Goal: Information Seeking & Learning: Learn about a topic

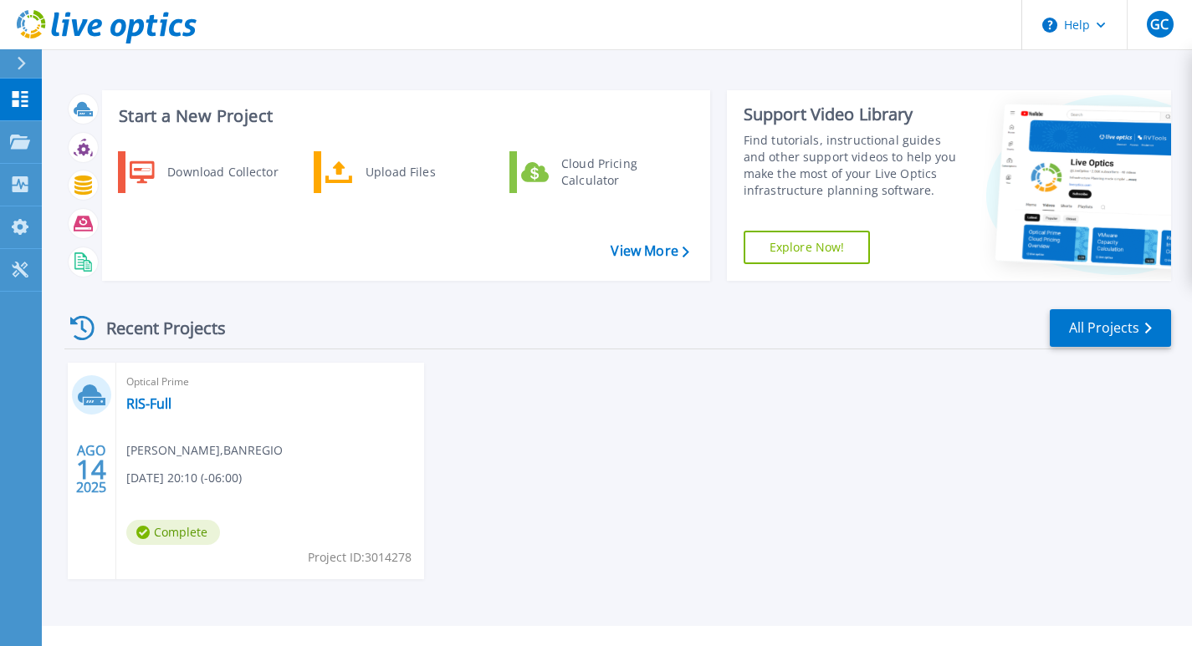
click at [575, 366] on div "AGO 14 2025 Optical Prime RIS-Full [PERSON_NAME] , BANREGIO [DATE] 20:10 (-06:0…" at bounding box center [611, 488] width 1120 height 250
click at [140, 406] on link "RIS-Full" at bounding box center [148, 404] width 45 height 17
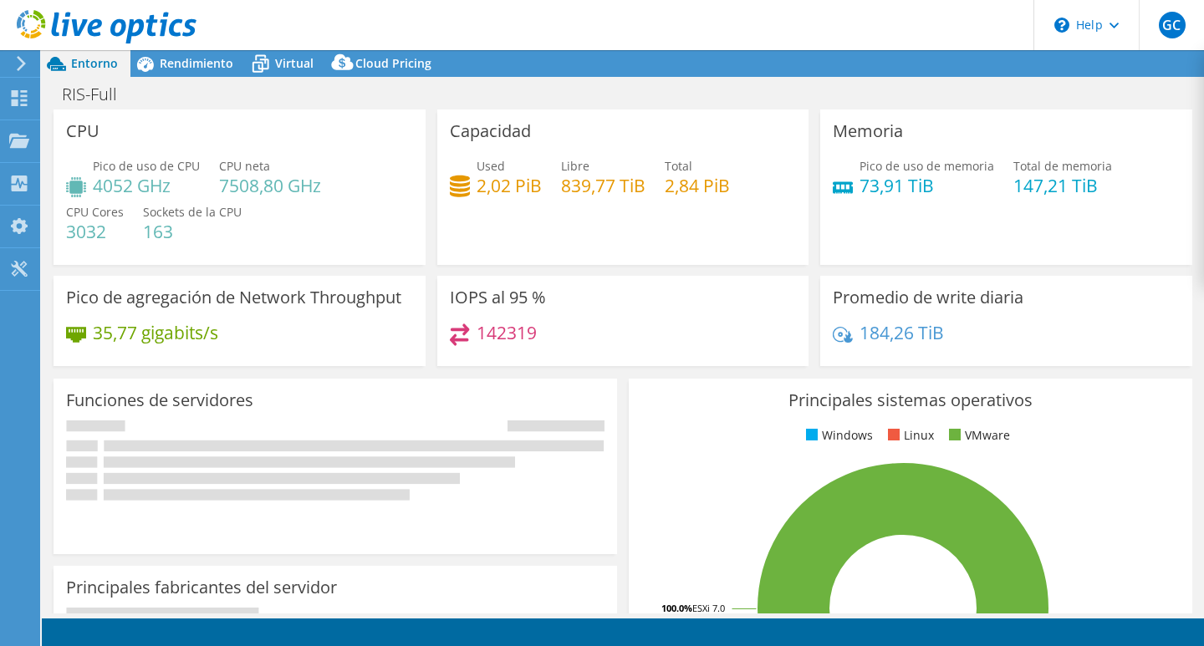
select select "USD"
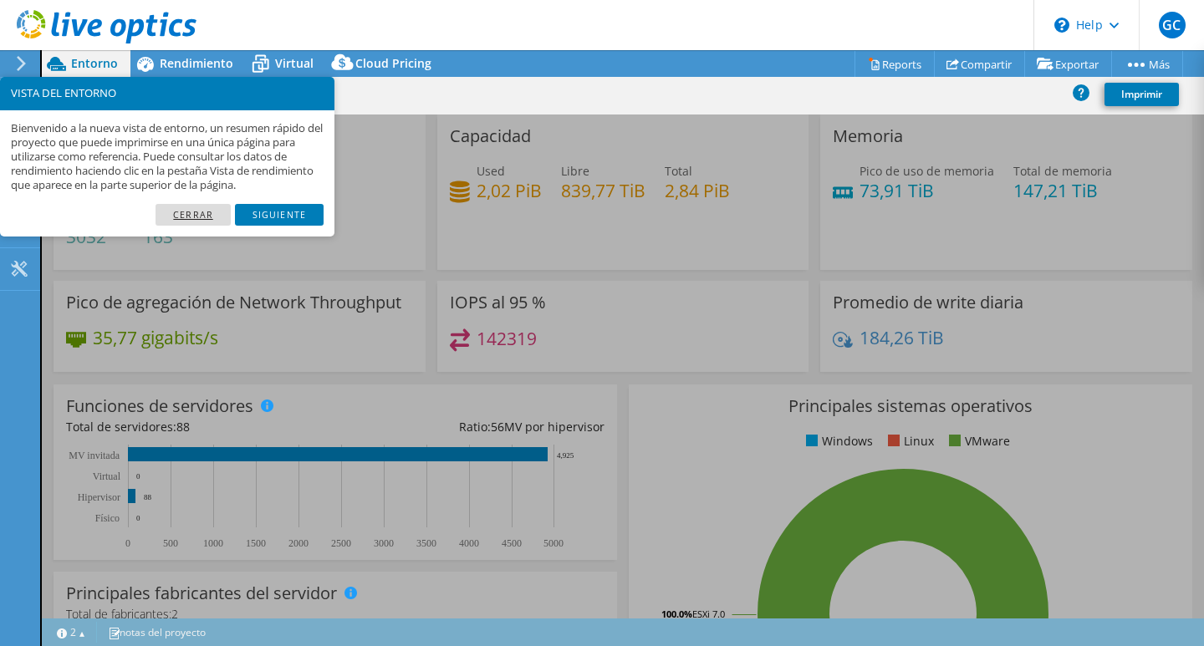
click at [178, 211] on link "Cerrar" at bounding box center [193, 215] width 75 height 22
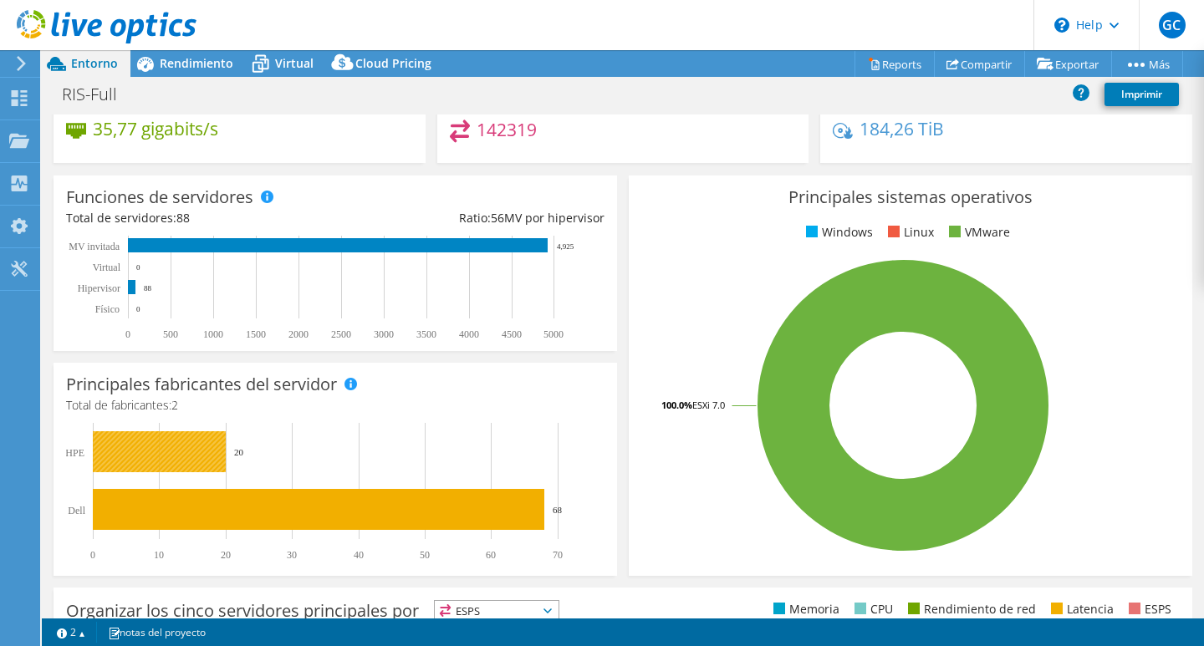
scroll to position [181, 0]
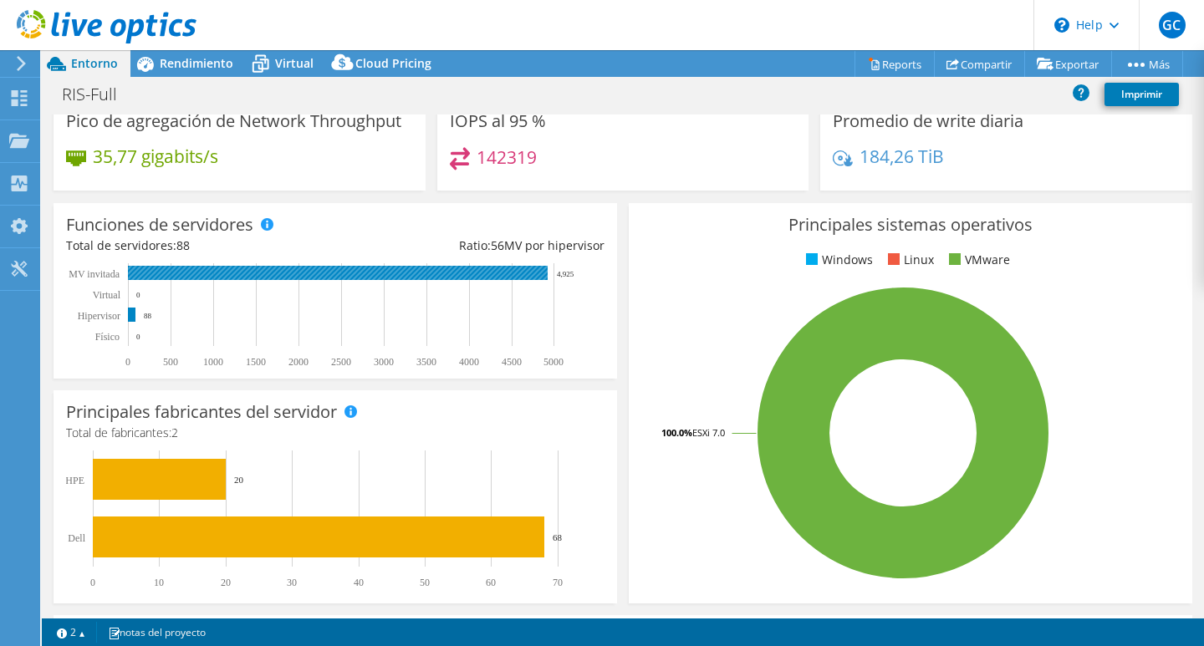
click at [161, 280] on rect at bounding box center [328, 315] width 524 height 105
click at [373, 275] on rect at bounding box center [338, 273] width 420 height 14
click at [131, 315] on rect at bounding box center [132, 315] width 8 height 14
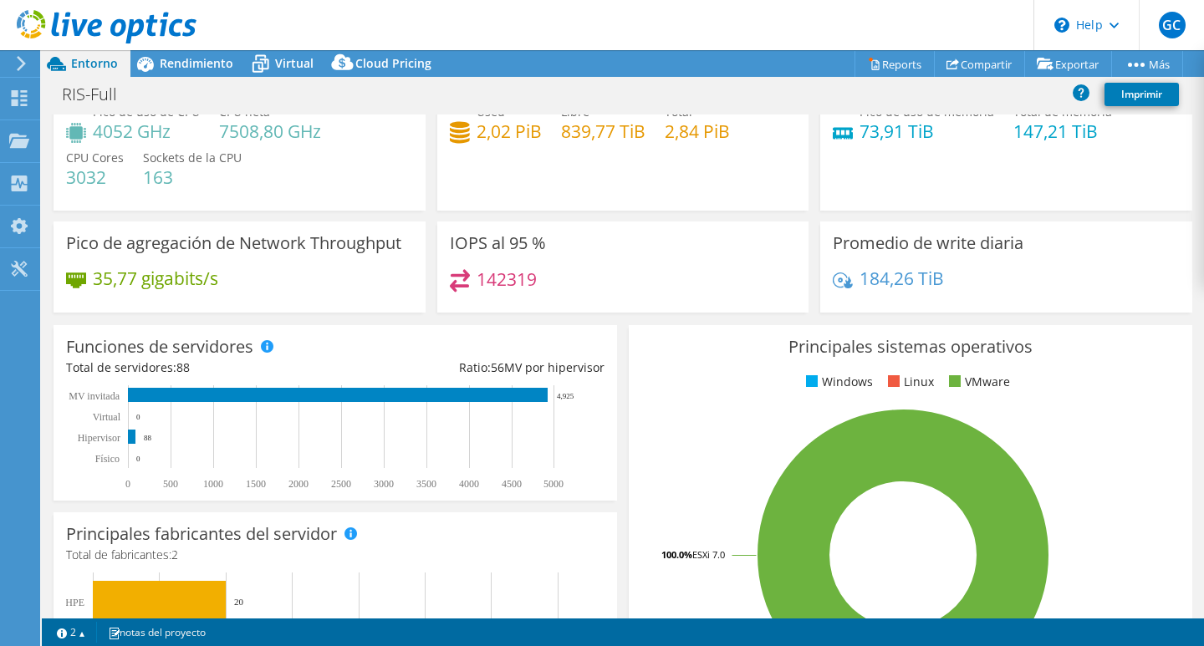
scroll to position [14, 0]
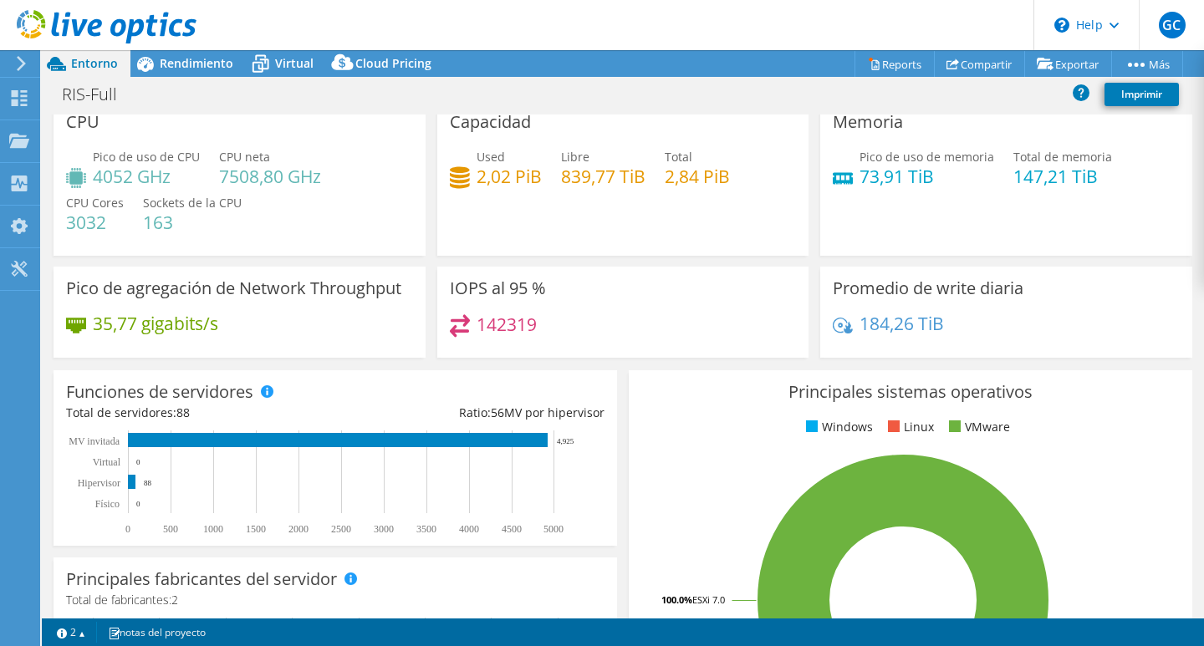
click at [224, 77] on div "RIS-Full Imprimir" at bounding box center [623, 96] width 1162 height 38
click at [221, 73] on div "Rendimiento" at bounding box center [187, 63] width 115 height 27
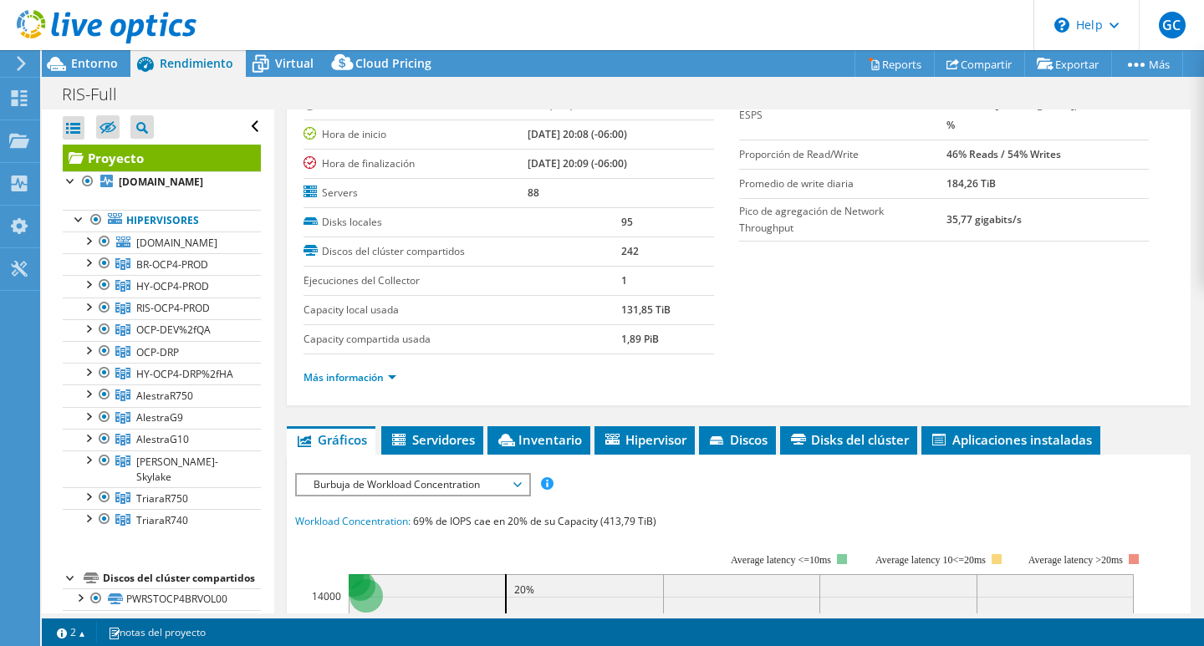
scroll to position [167, 0]
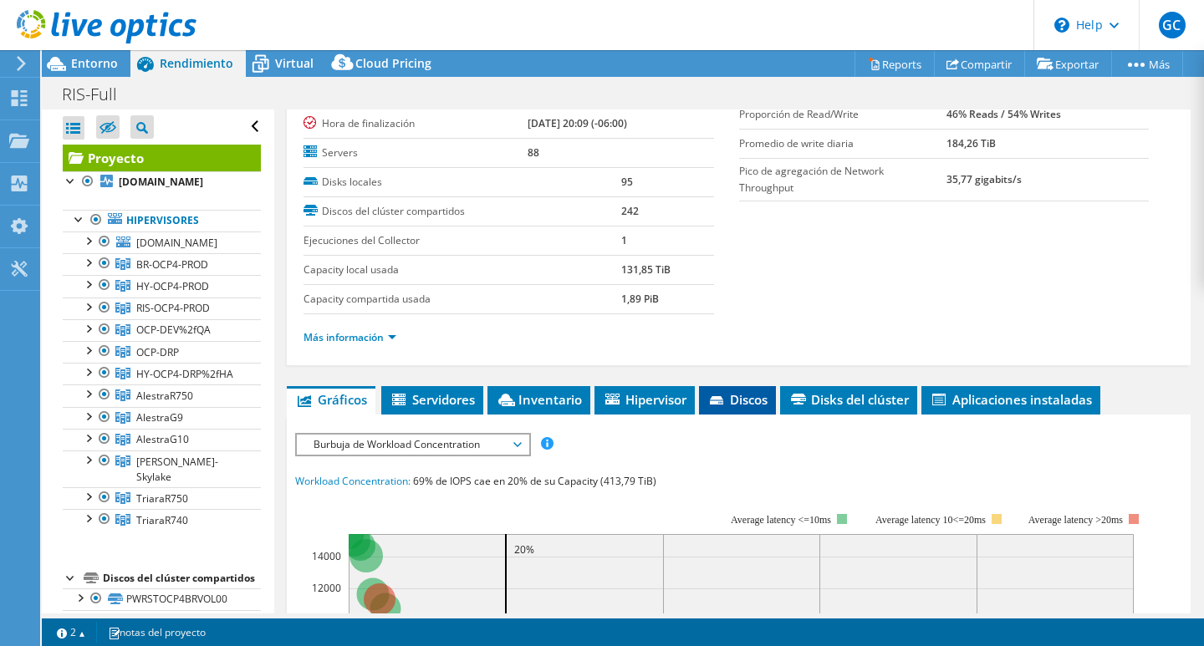
click at [749, 410] on li "Discos" at bounding box center [737, 400] width 77 height 28
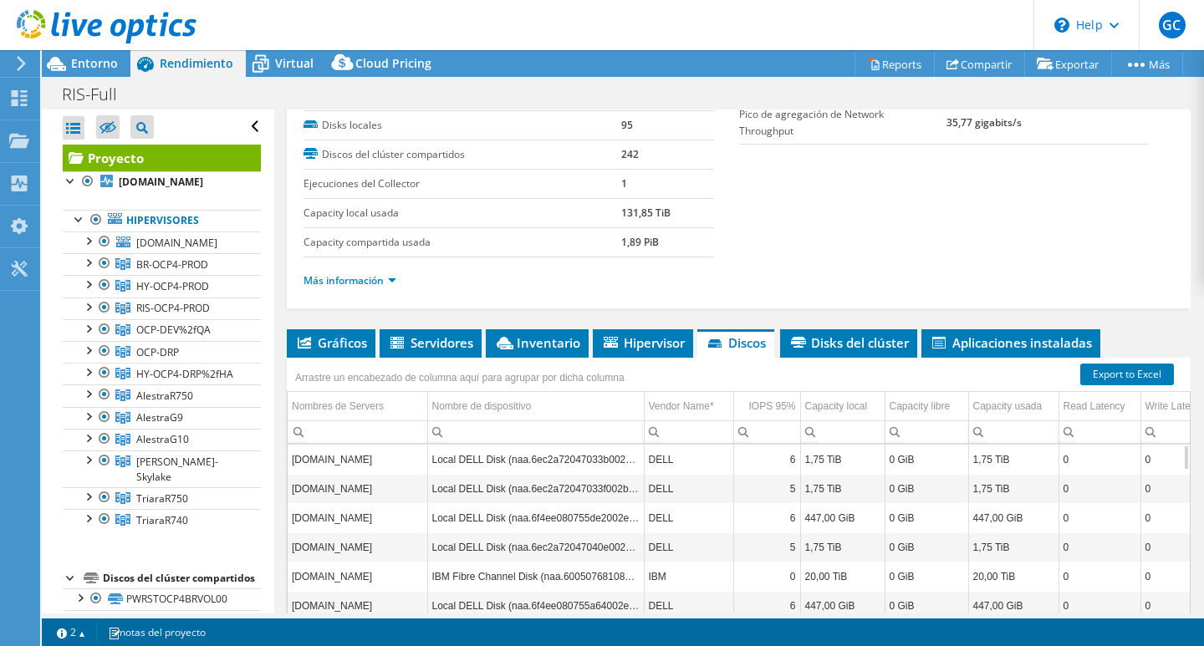
scroll to position [335, 0]
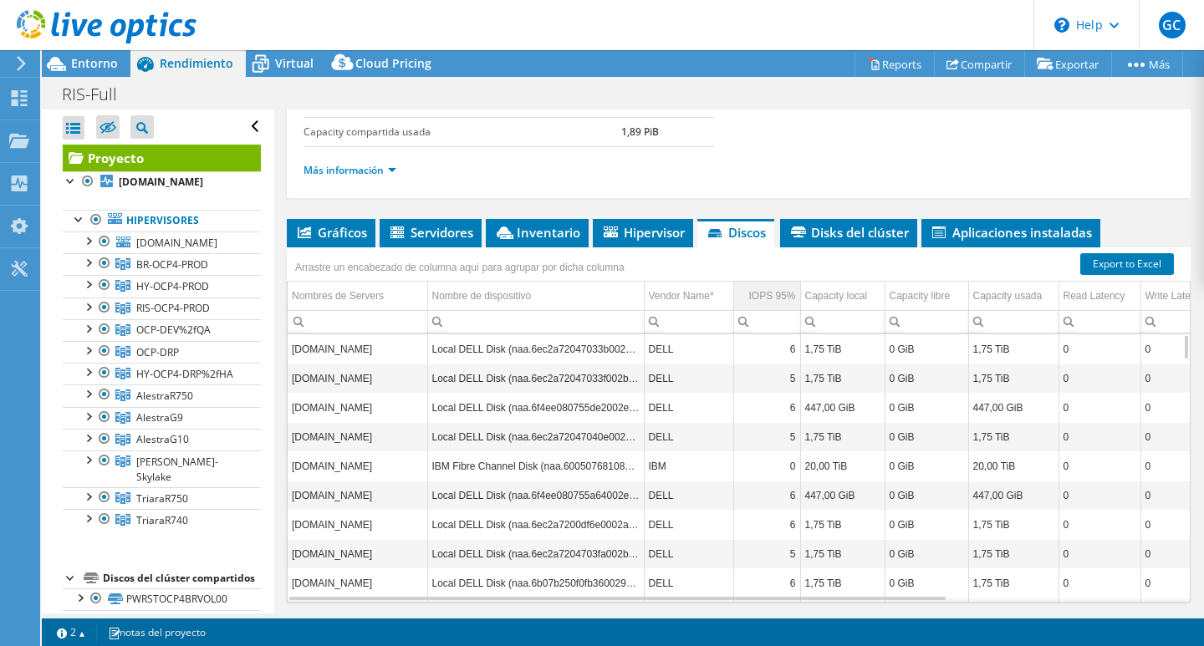
click at [763, 298] on div "IOPS 95%" at bounding box center [771, 296] width 47 height 20
click at [763, 298] on div "IOPS 95%" at bounding box center [774, 296] width 43 height 20
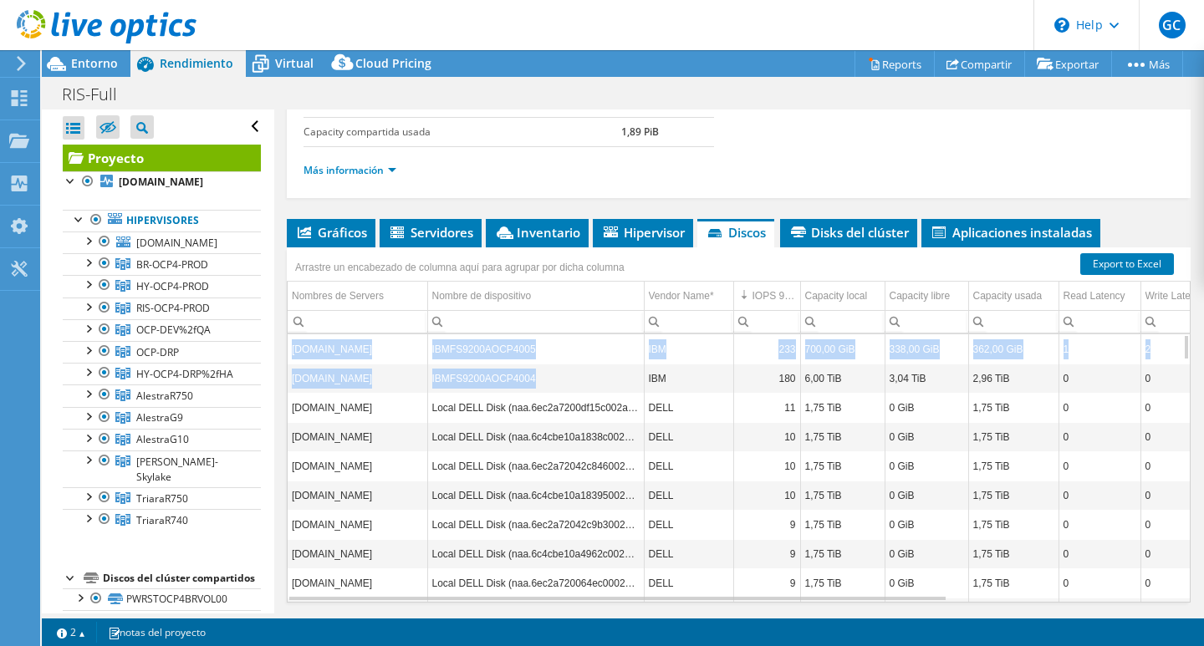
drag, startPoint x: 581, startPoint y: 387, endPoint x: 293, endPoint y: 353, distance: 290.6
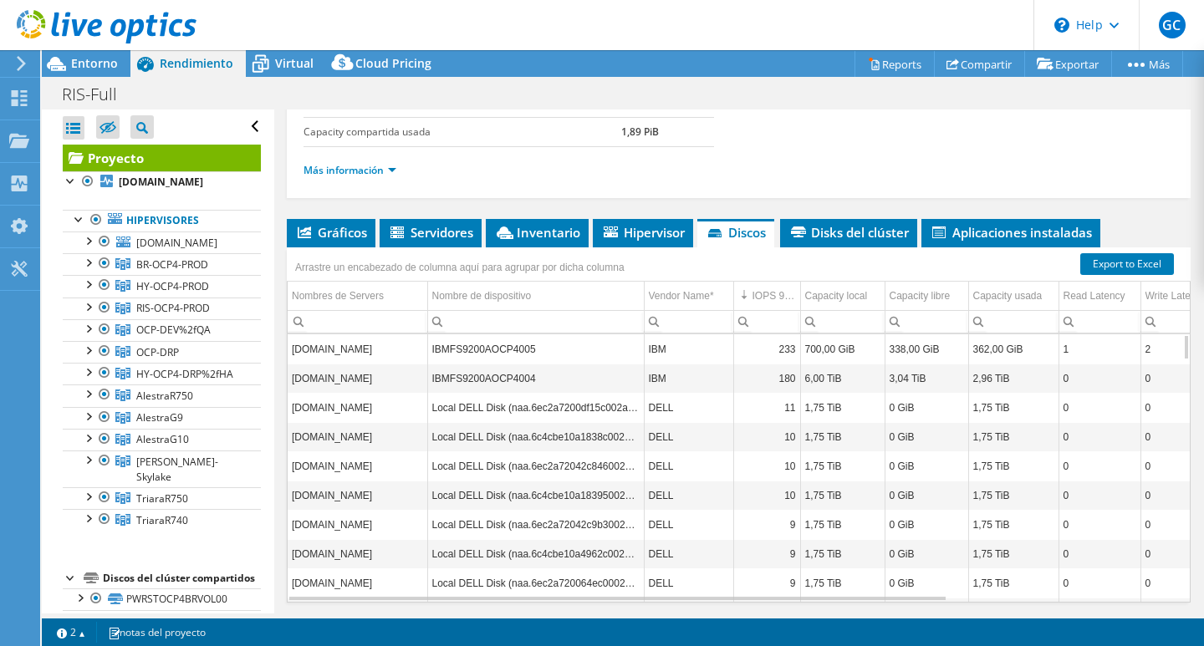
click at [672, 364] on td "IBM" at bounding box center [688, 378] width 89 height 29
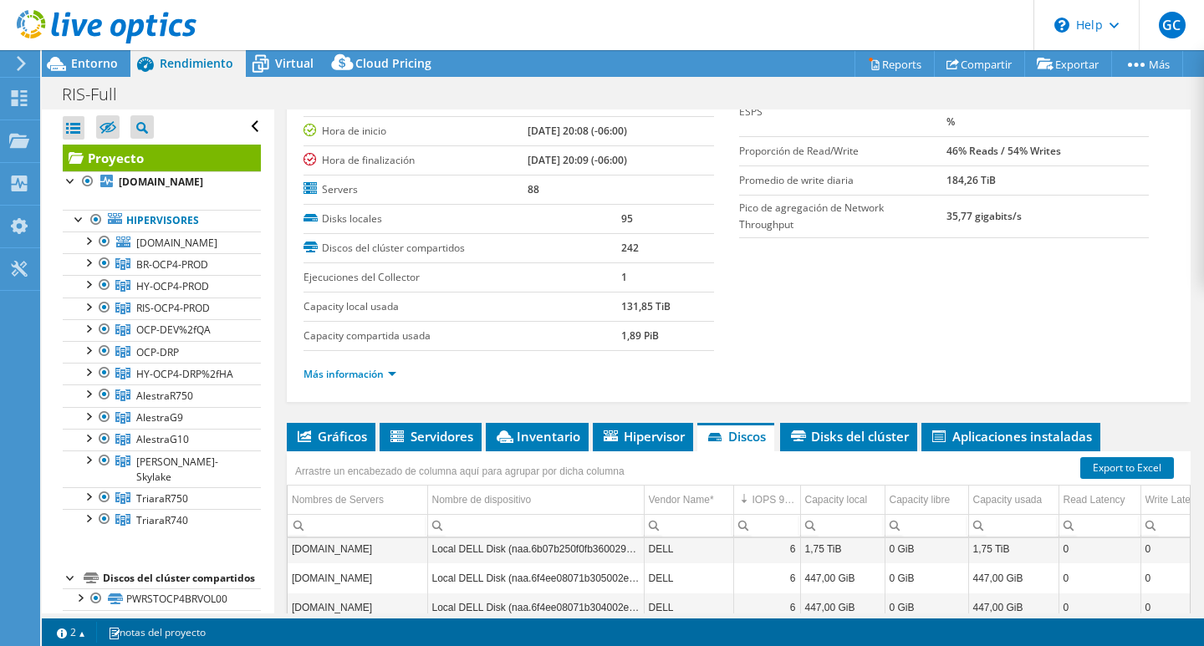
scroll to position [167, 0]
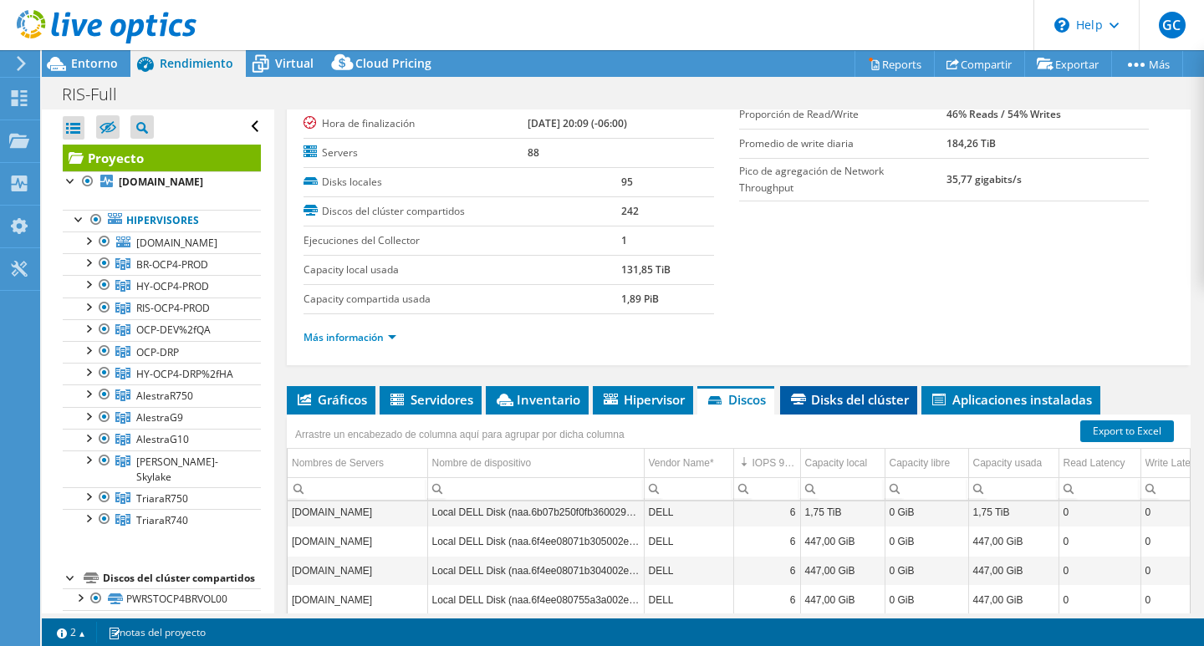
click at [878, 398] on span "Disks del clúster" at bounding box center [849, 399] width 120 height 17
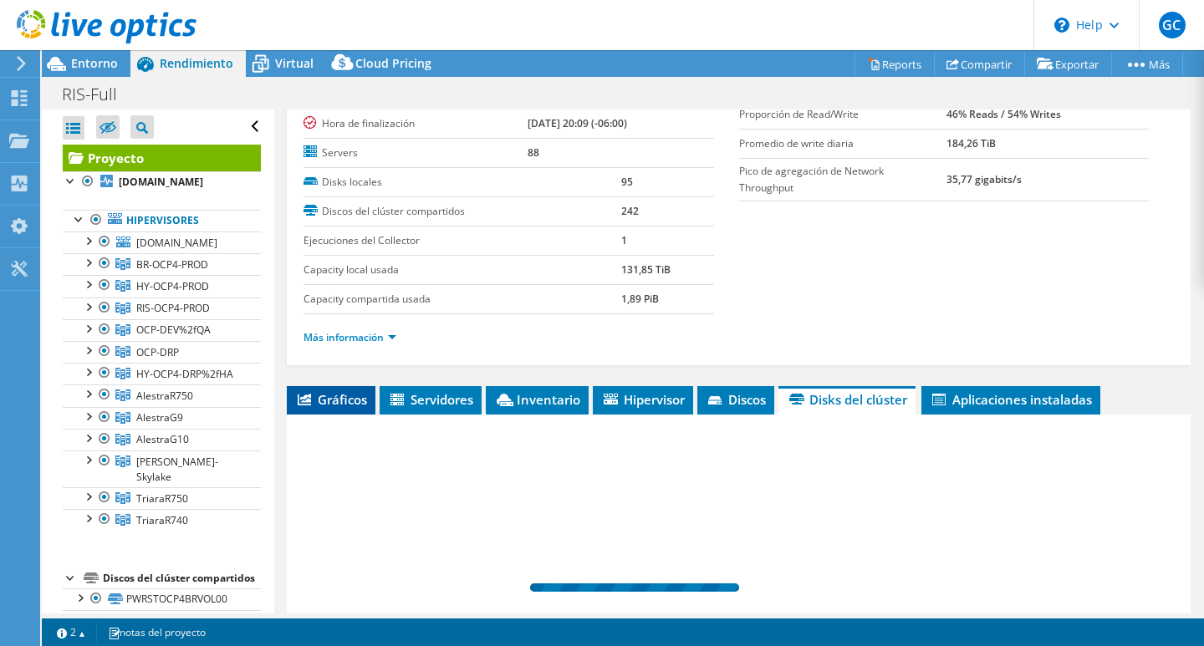
click at [315, 405] on span "Gráficos" at bounding box center [331, 399] width 72 height 17
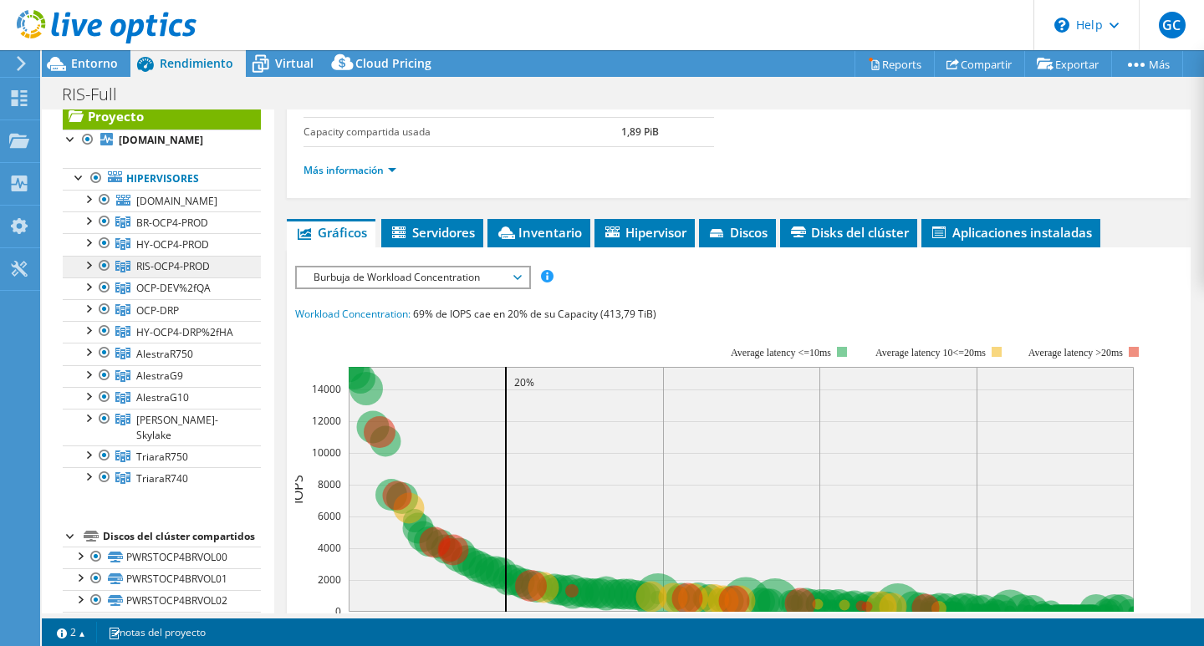
scroll to position [0, 0]
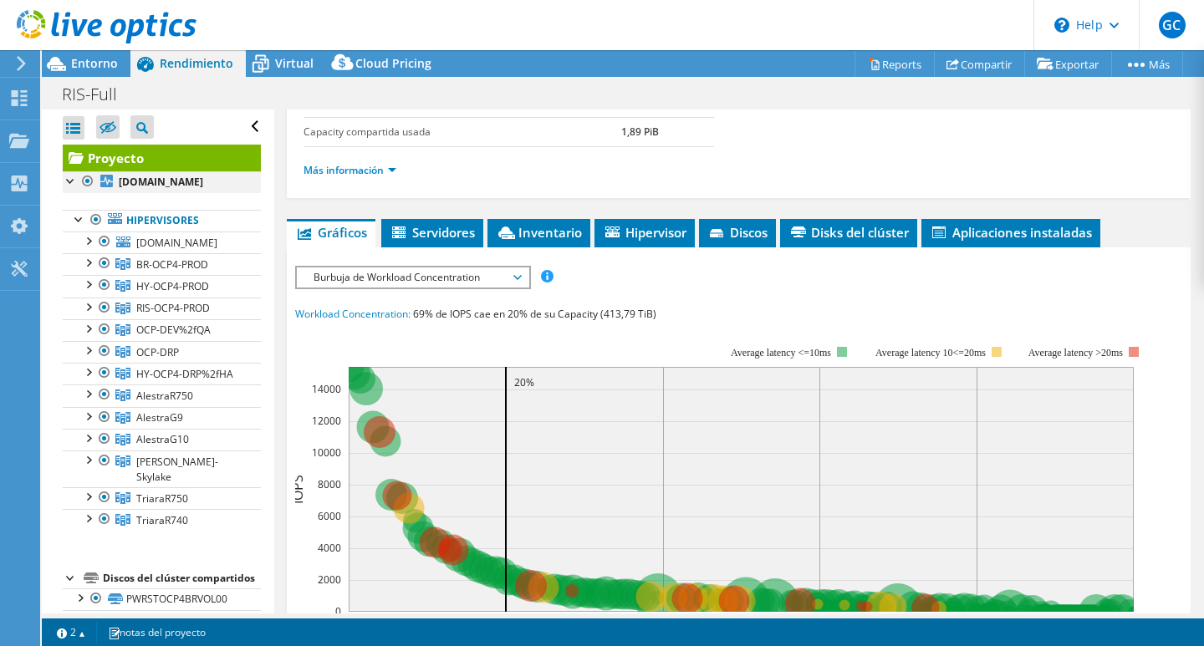
click at [89, 182] on div at bounding box center [87, 181] width 17 height 20
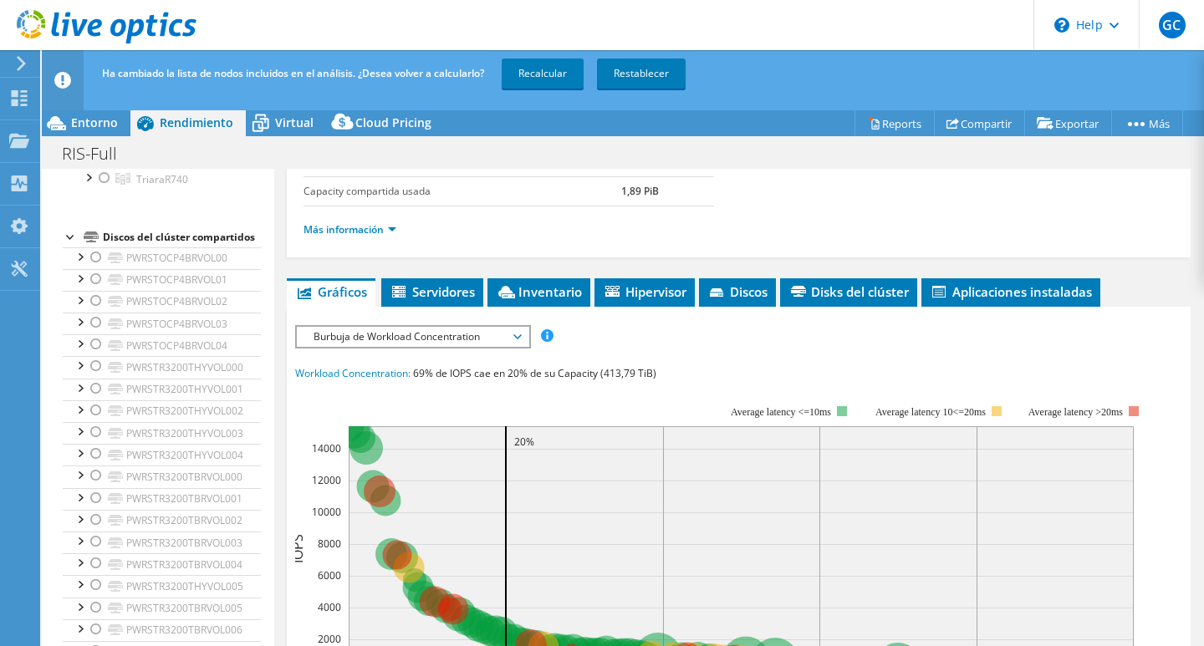
scroll to position [418, 0]
click at [63, 227] on div at bounding box center [71, 218] width 17 height 17
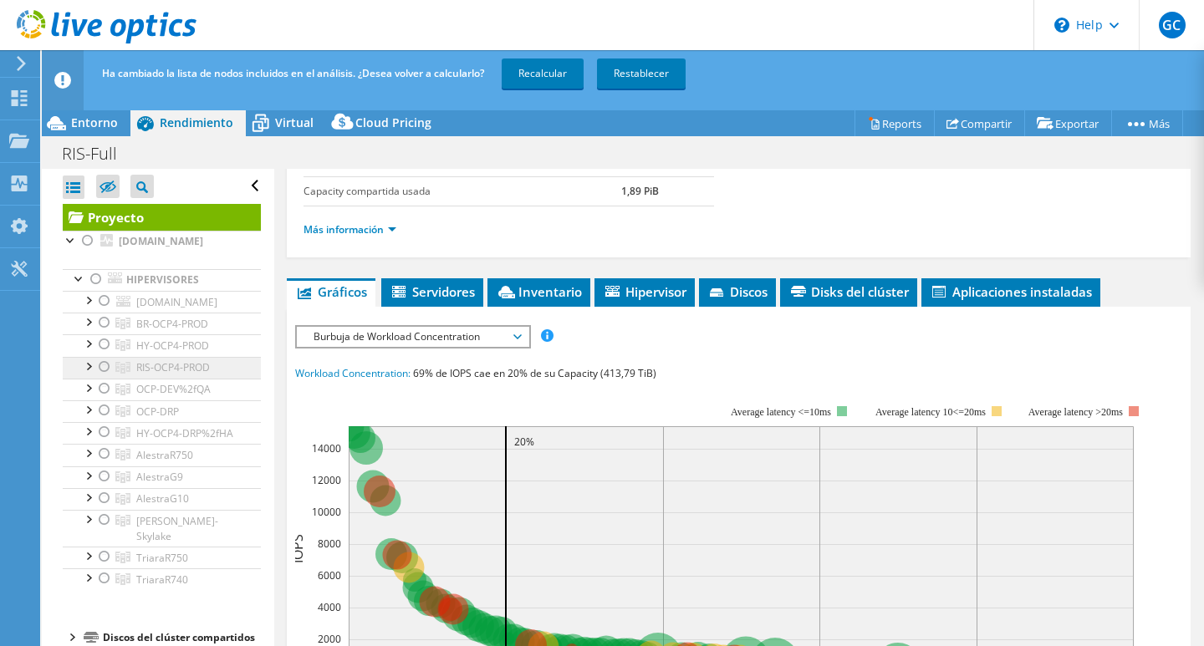
scroll to position [0, 0]
click at [74, 286] on div at bounding box center [79, 277] width 17 height 17
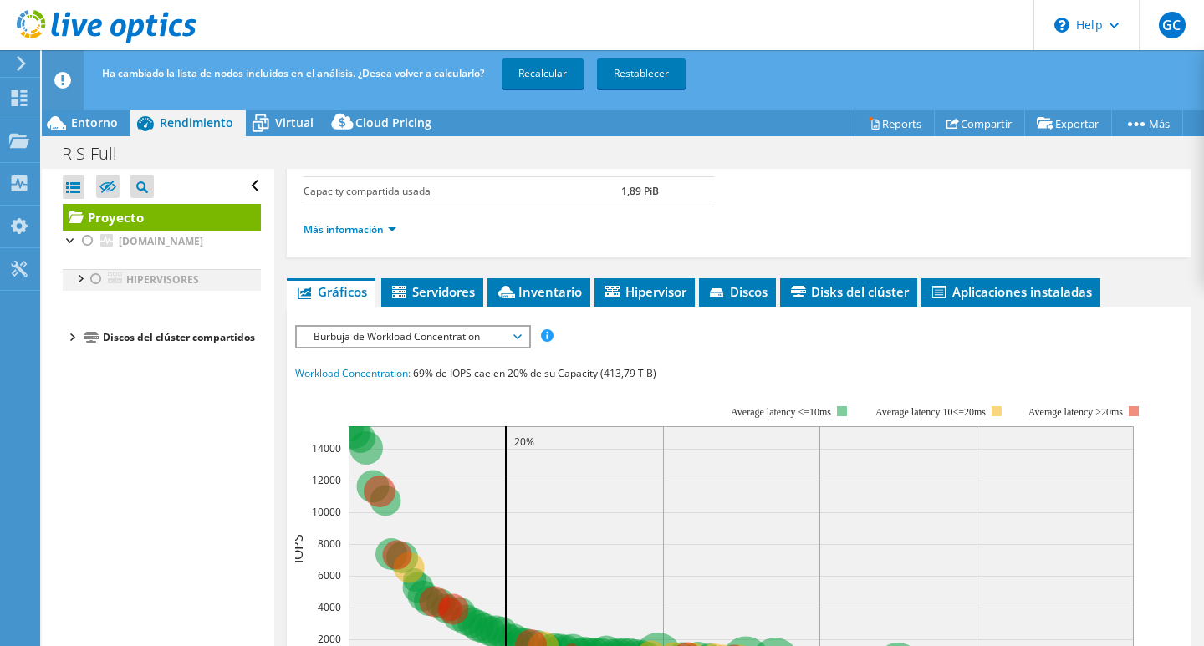
click at [74, 286] on div at bounding box center [79, 277] width 17 height 17
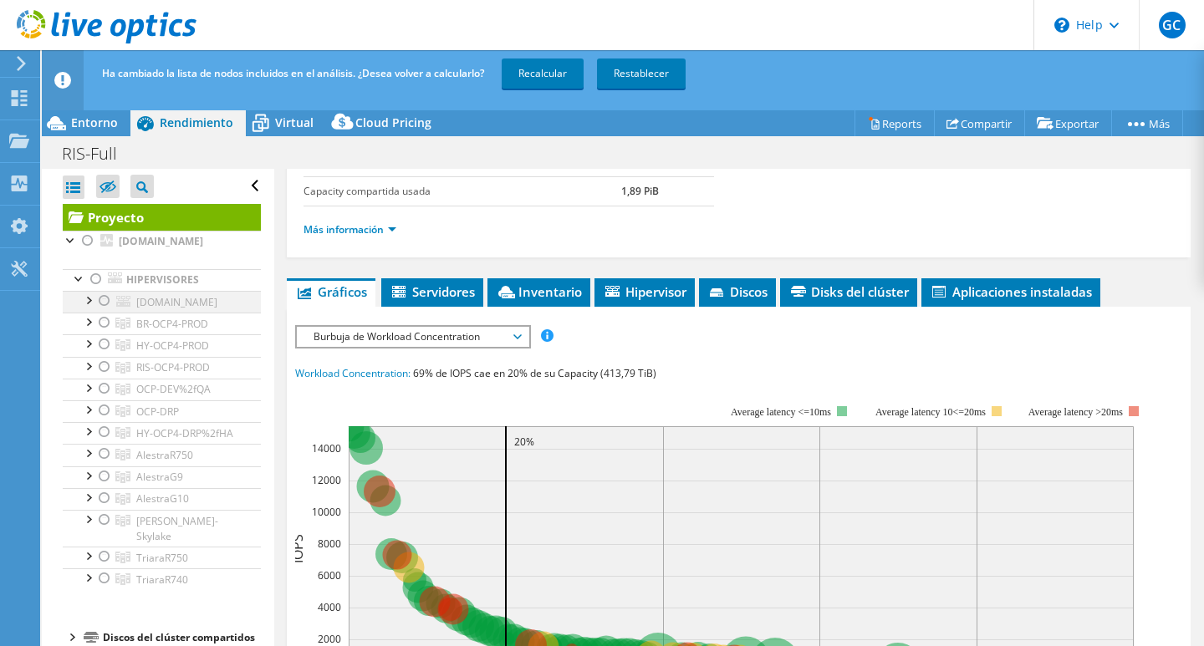
click at [102, 311] on div at bounding box center [104, 301] width 17 height 20
click at [89, 308] on div at bounding box center [87, 299] width 17 height 17
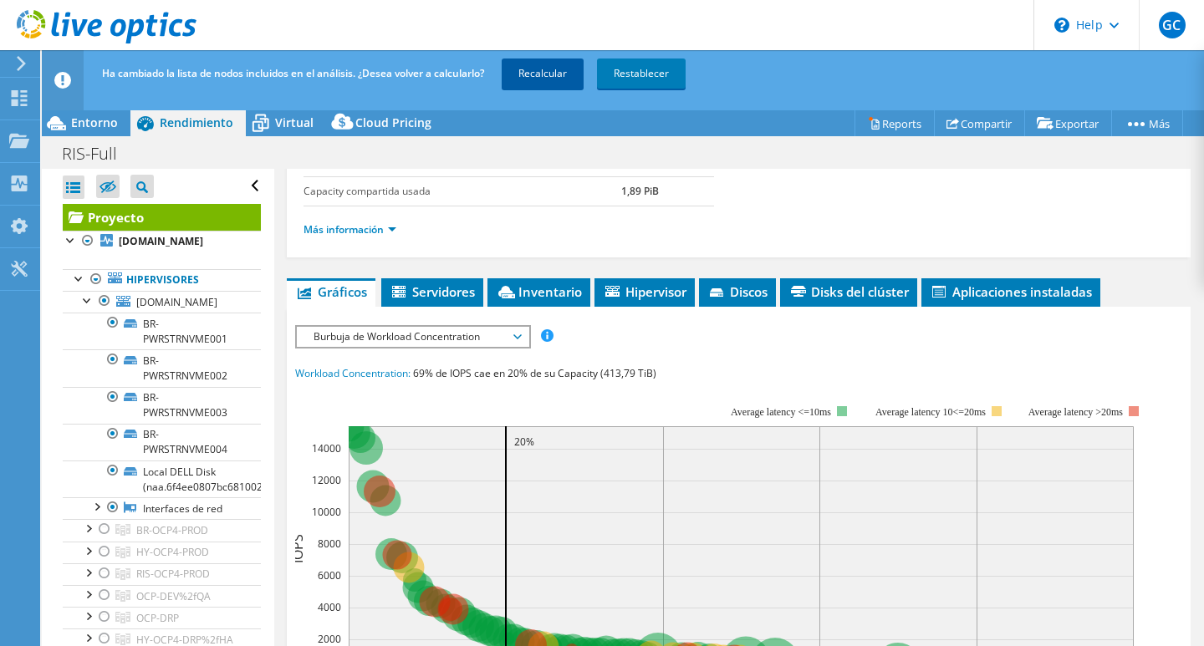
click at [559, 74] on link "Recalcular" at bounding box center [543, 74] width 82 height 30
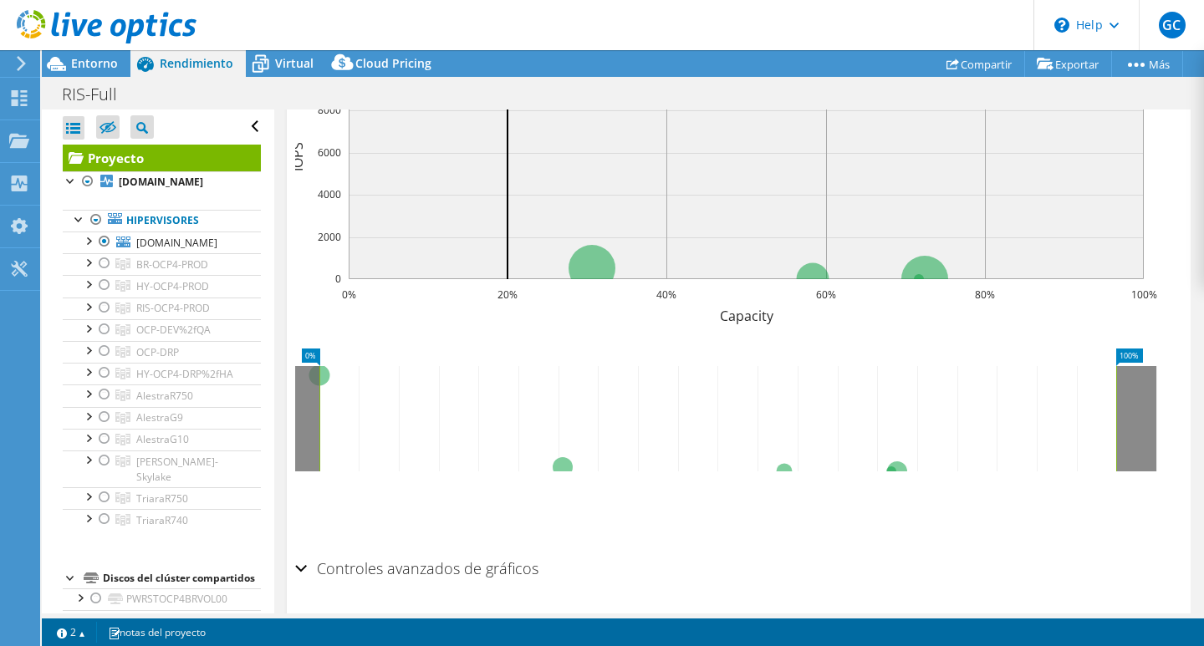
scroll to position [721, 0]
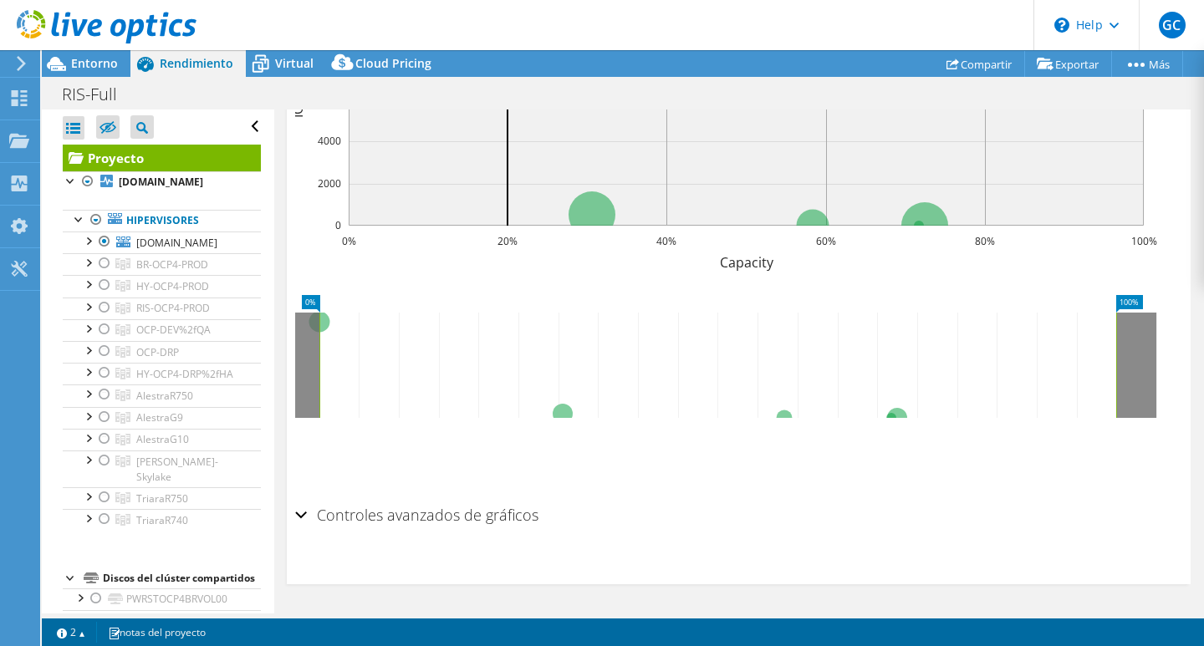
click at [330, 517] on h2 "Controles avanzados de gráficos" at bounding box center [416, 514] width 243 height 33
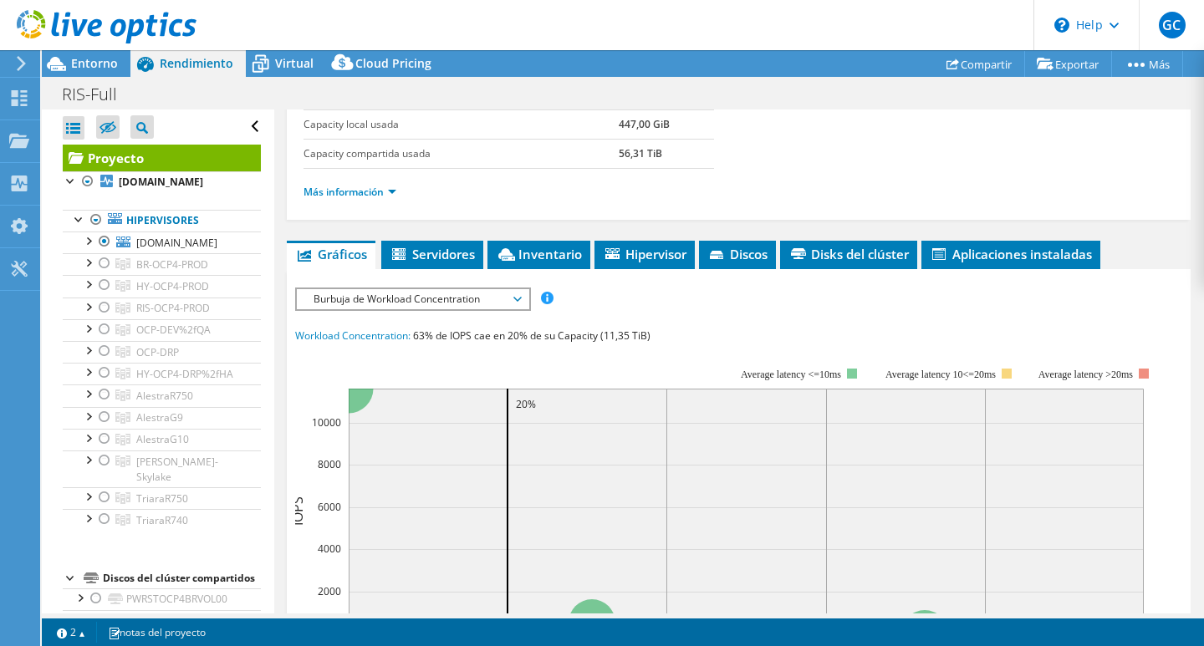
scroll to position [286, 0]
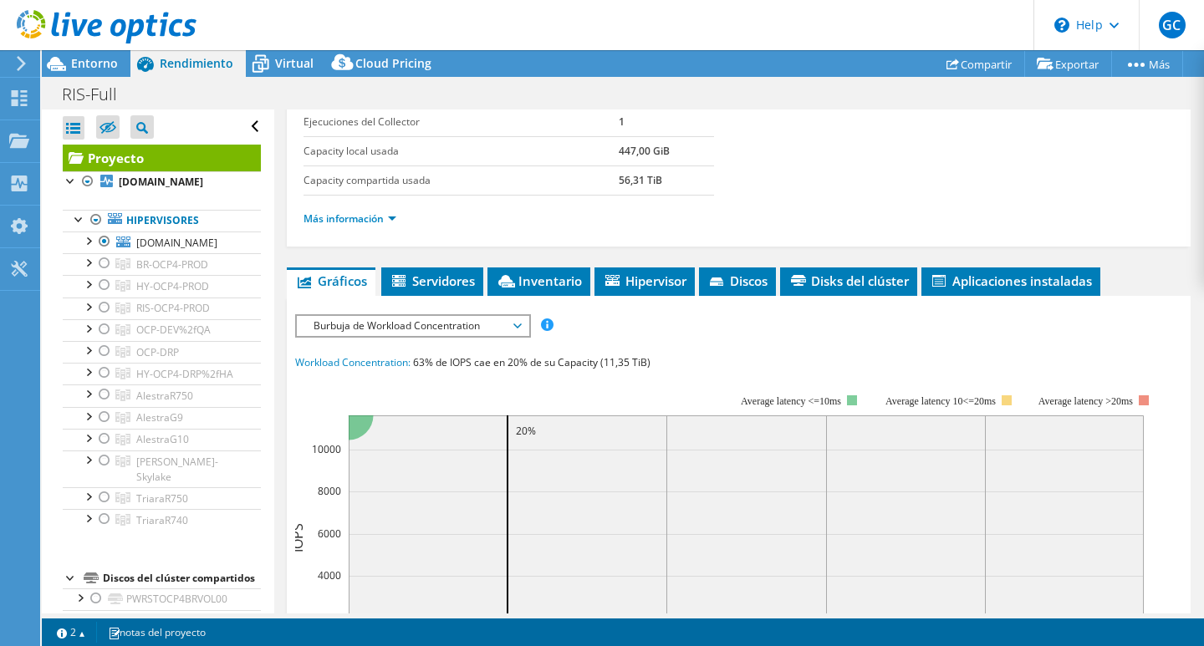
click at [457, 329] on span "Burbuja de Workload Concentration" at bounding box center [412, 326] width 215 height 20
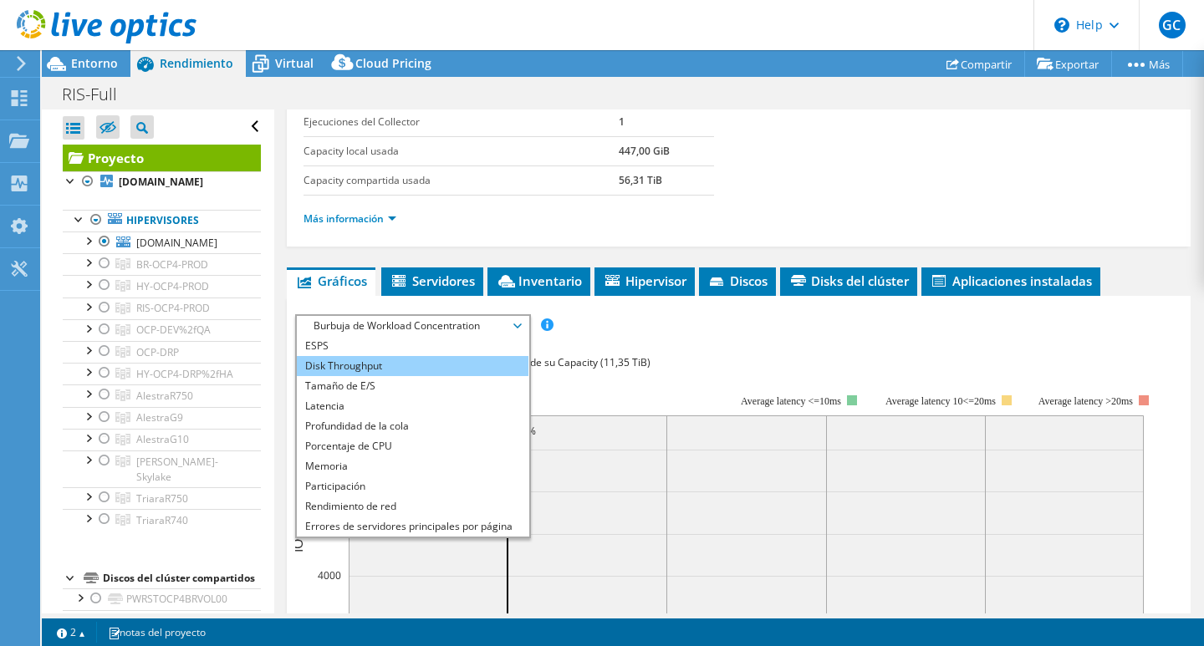
click at [418, 367] on li "Disk Throughput" at bounding box center [413, 366] width 232 height 20
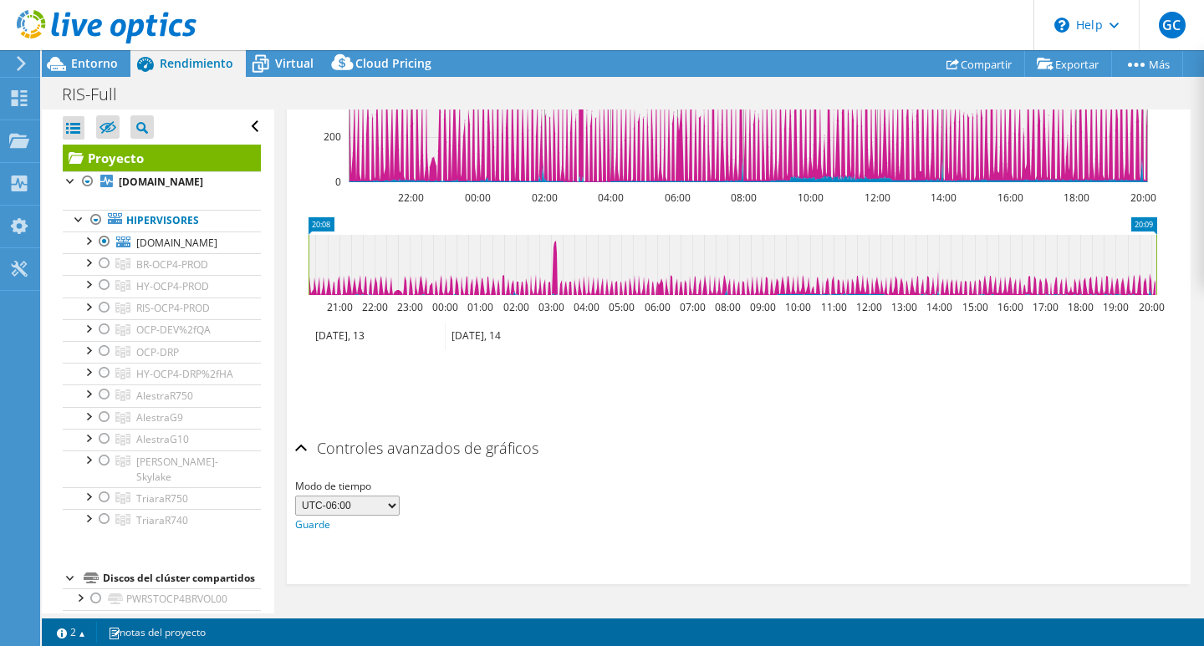
scroll to position [71, 0]
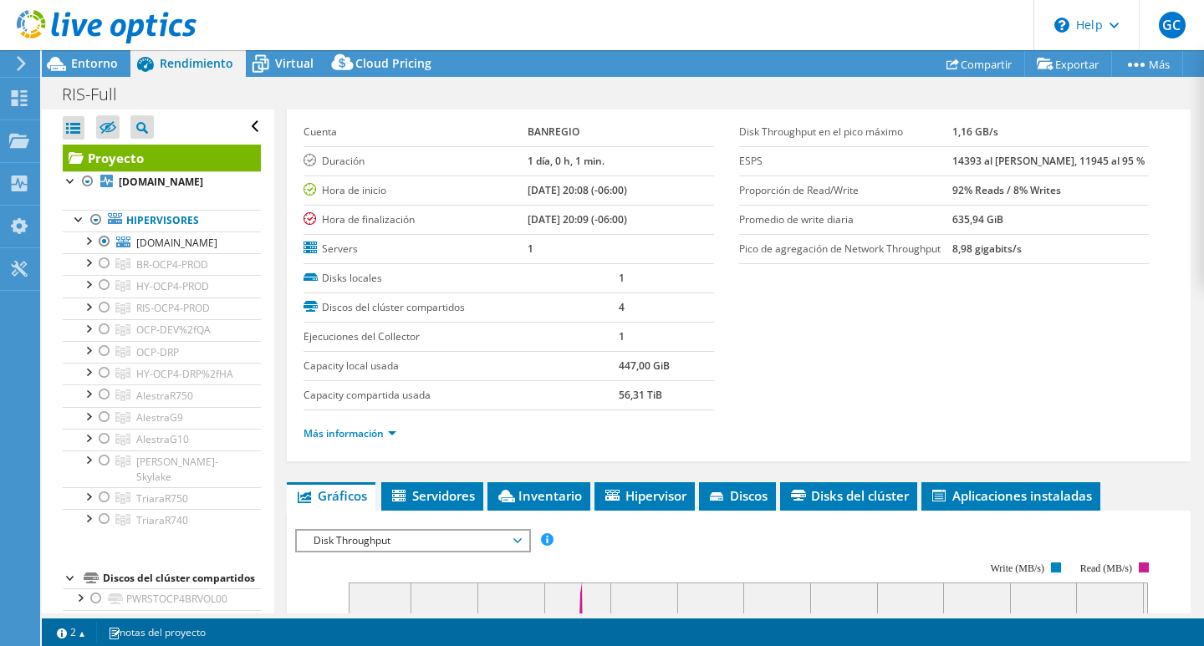
click at [436, 539] on span "Disk Throughput" at bounding box center [412, 541] width 215 height 20
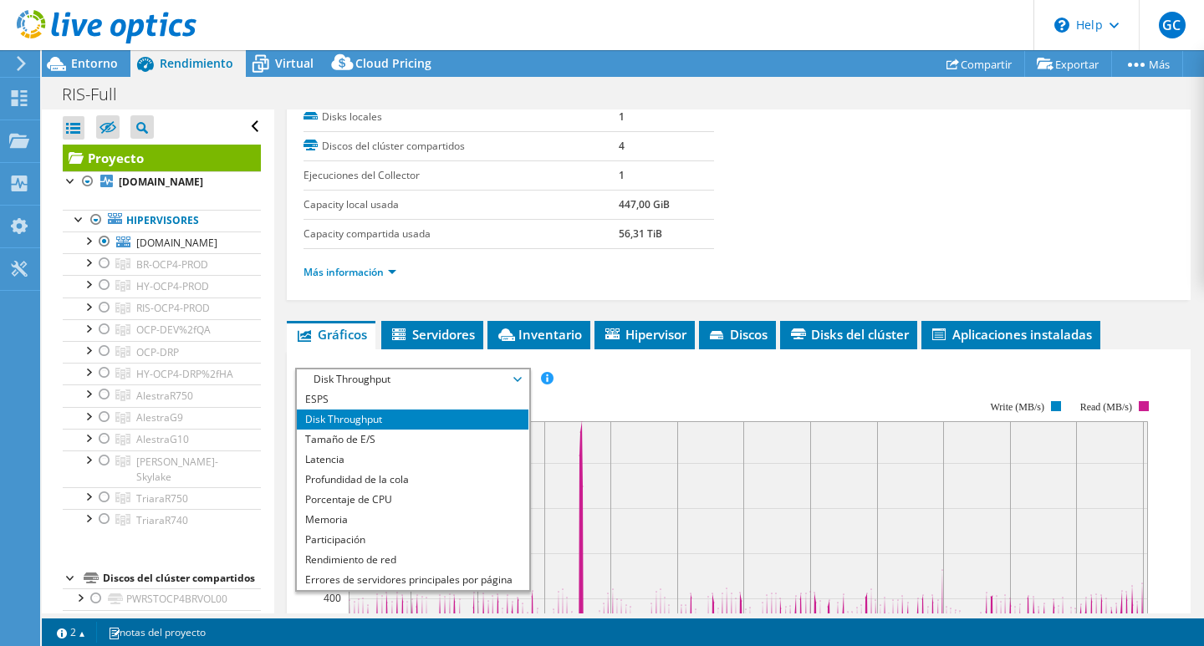
scroll to position [238, 0]
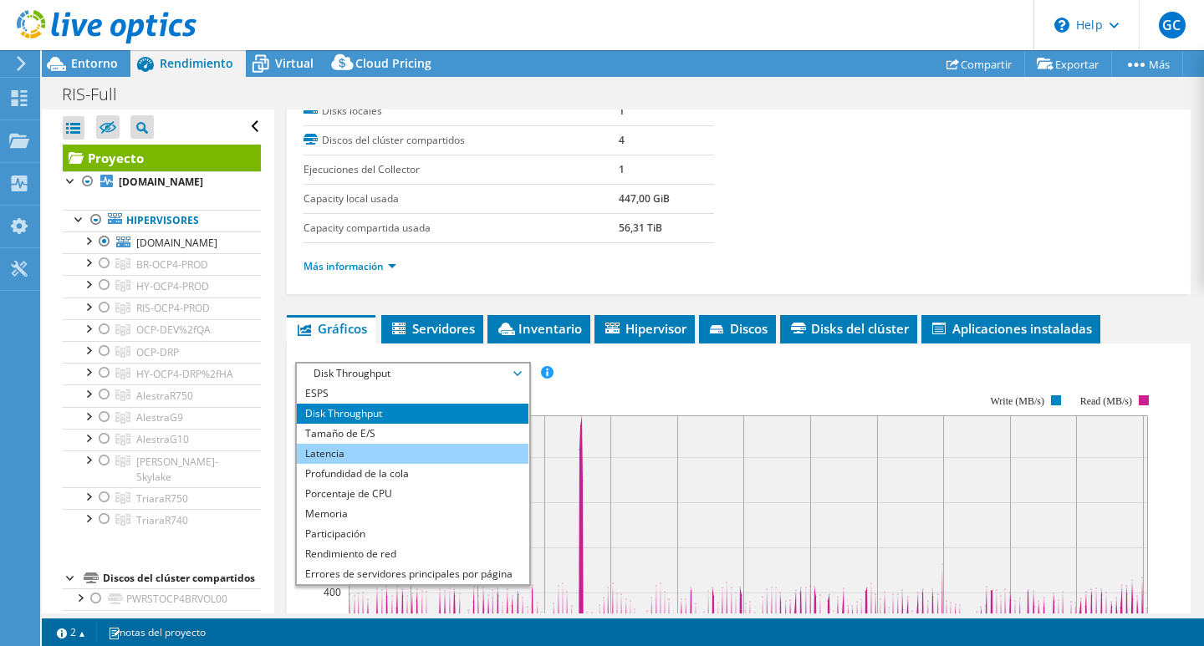
click at [481, 456] on li "Latencia" at bounding box center [413, 454] width 232 height 20
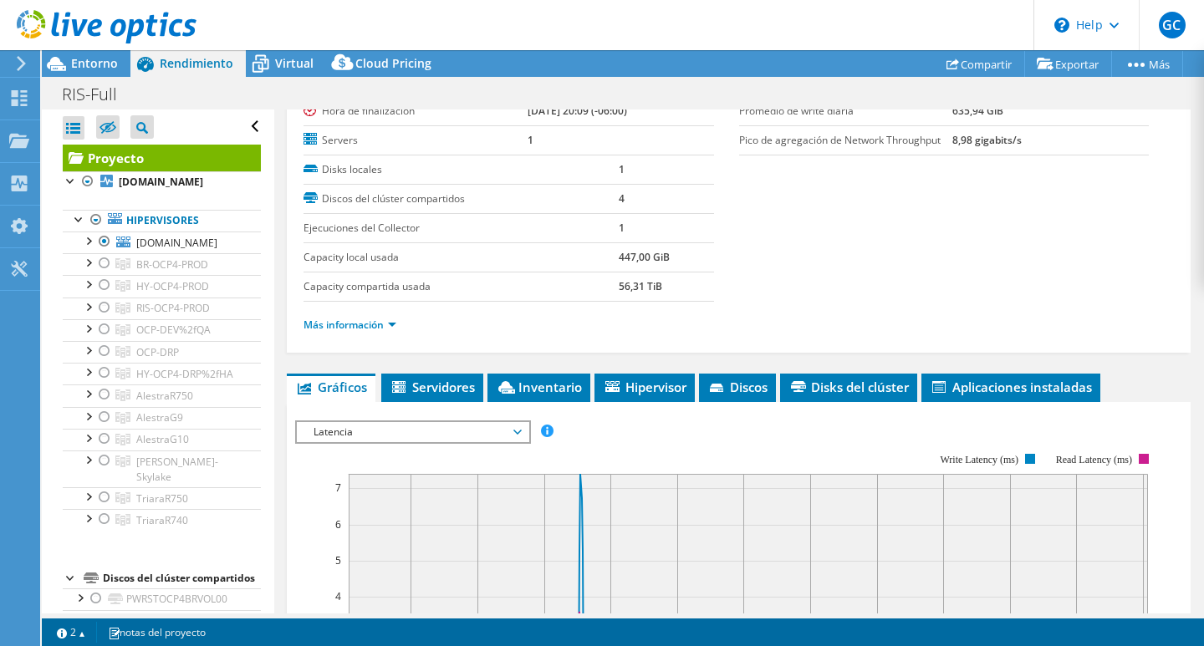
scroll to position [322, 0]
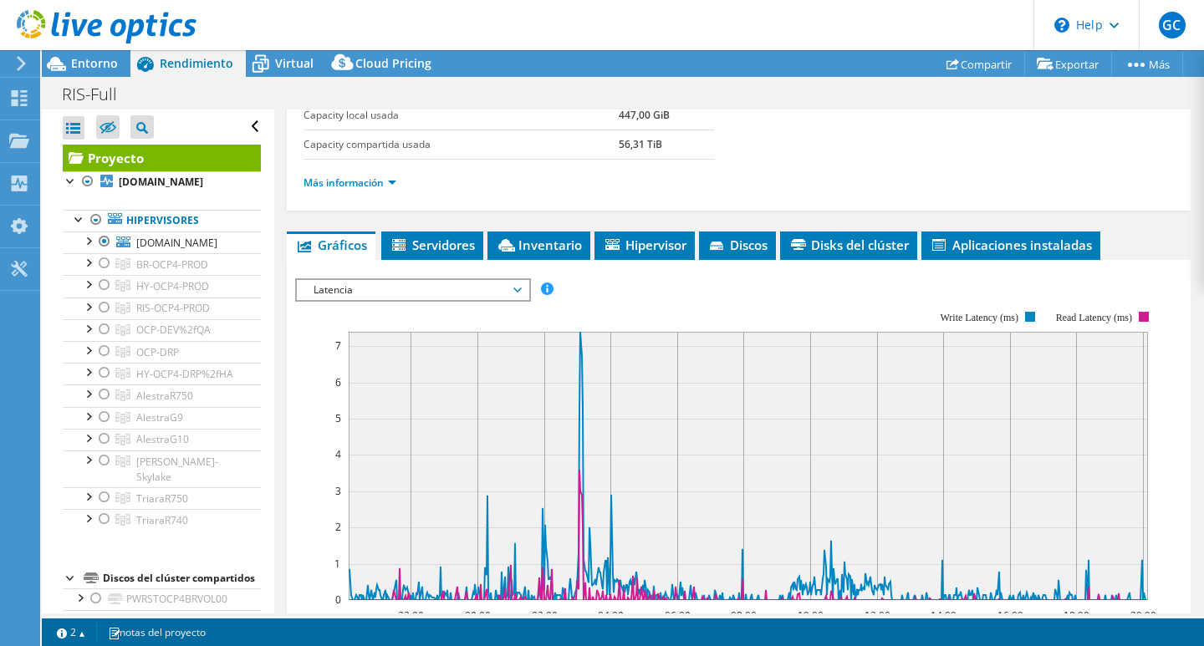
click at [449, 287] on span "Latencia" at bounding box center [412, 290] width 215 height 20
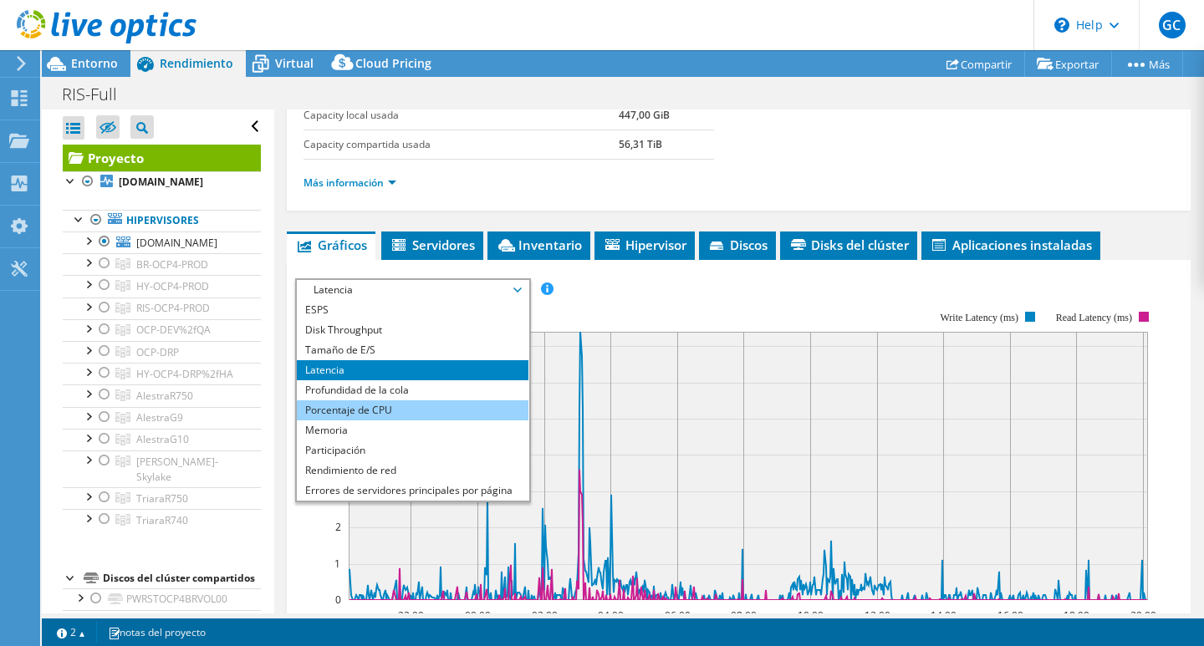
click at [421, 410] on li "Porcentaje de CPU" at bounding box center [413, 411] width 232 height 20
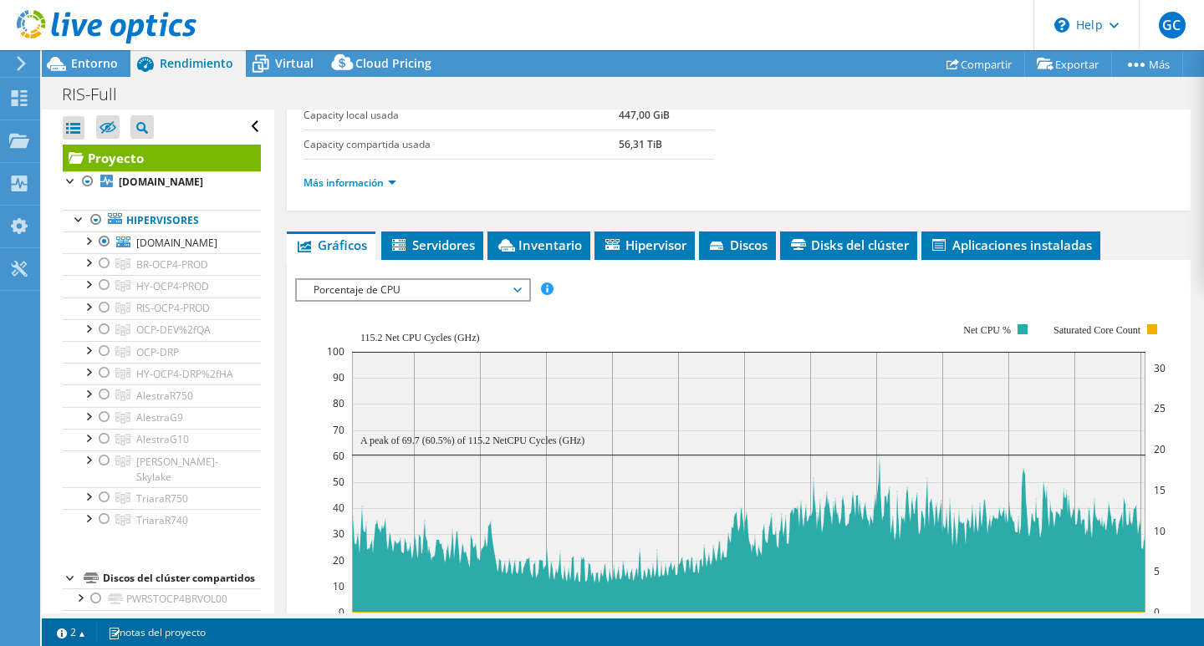
click at [510, 290] on span "Porcentaje de CPU" at bounding box center [412, 290] width 215 height 20
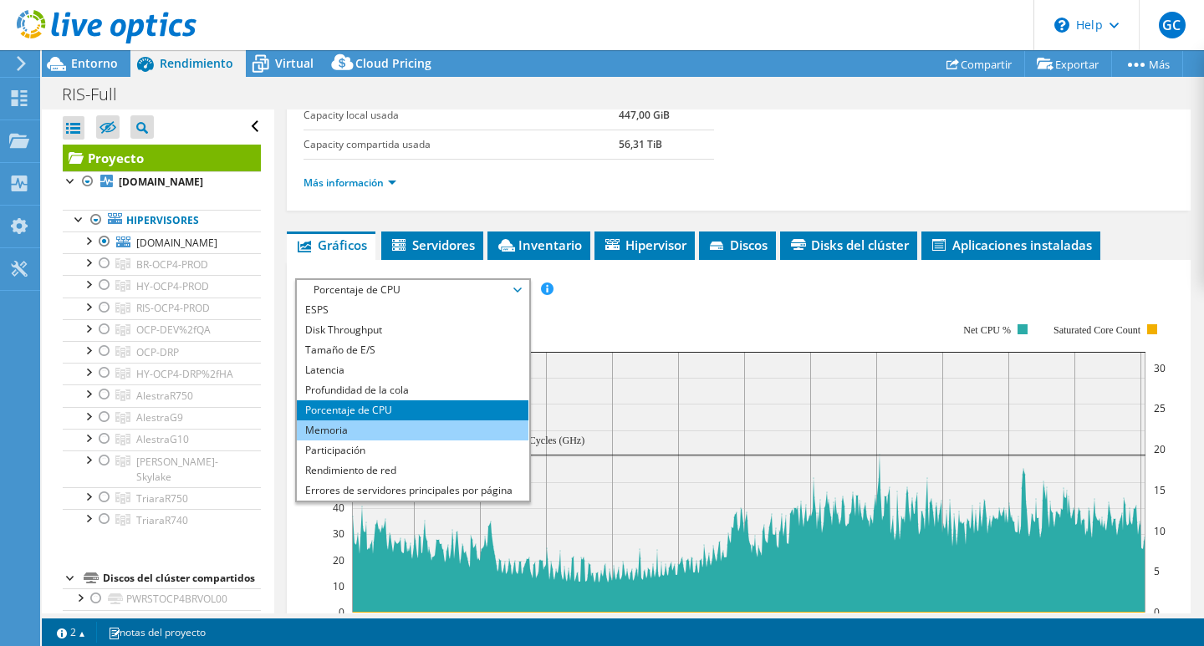
click at [408, 430] on li "Memoria" at bounding box center [413, 431] width 232 height 20
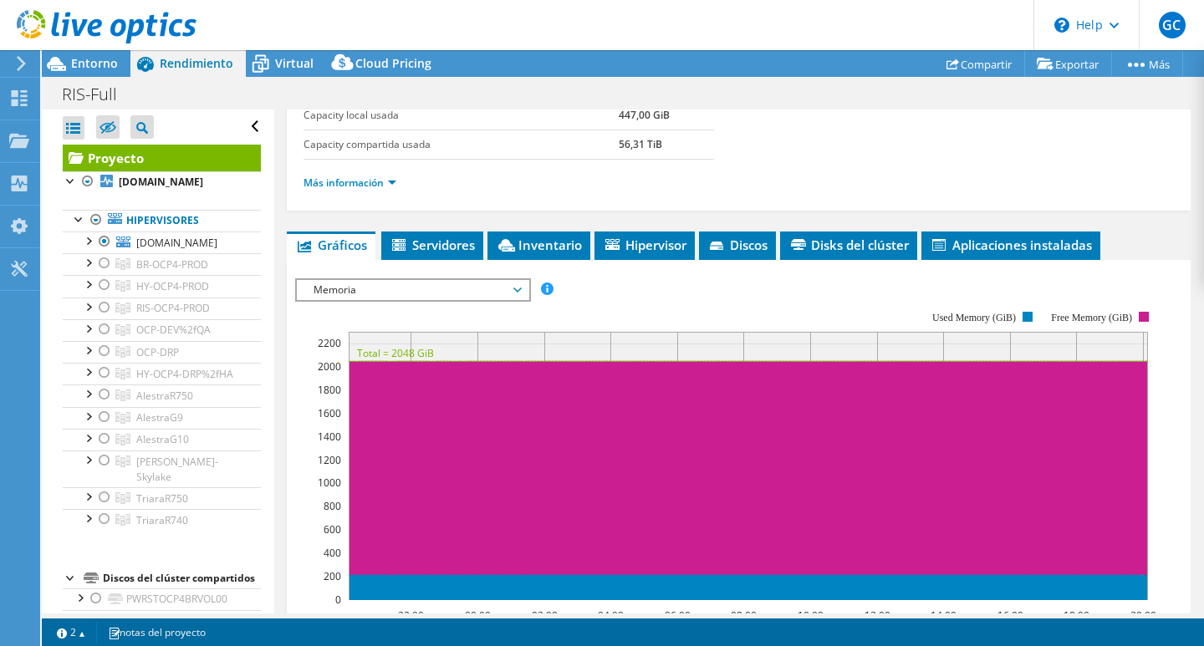
click at [494, 289] on span "Memoria" at bounding box center [412, 290] width 215 height 20
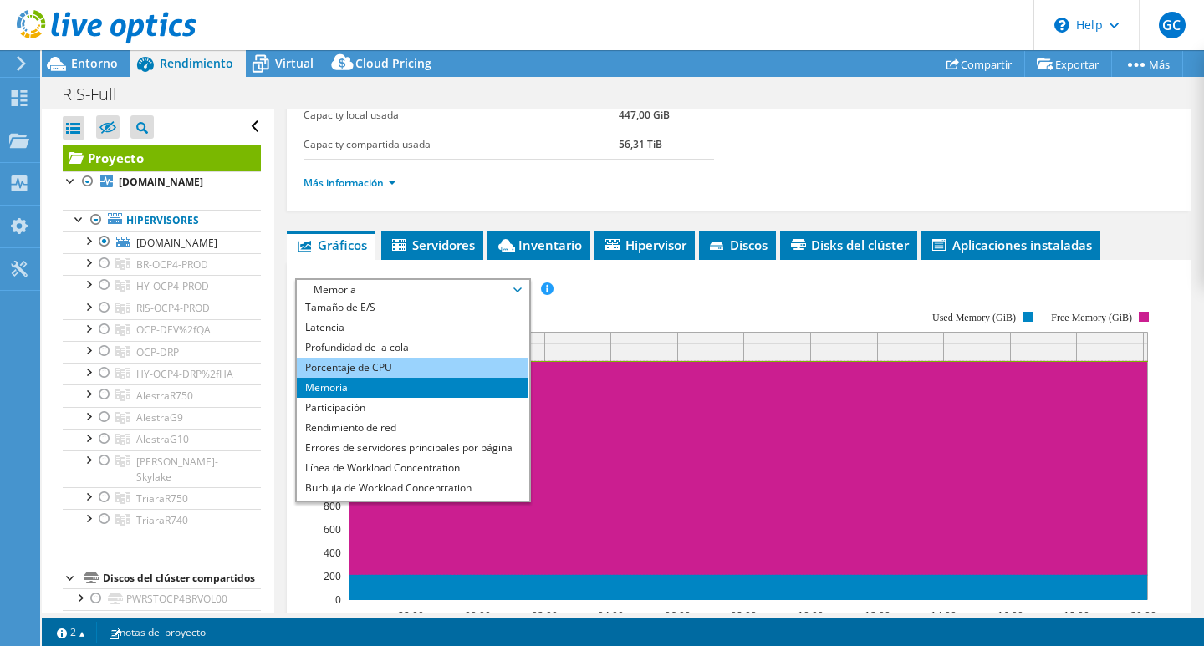
scroll to position [60, 0]
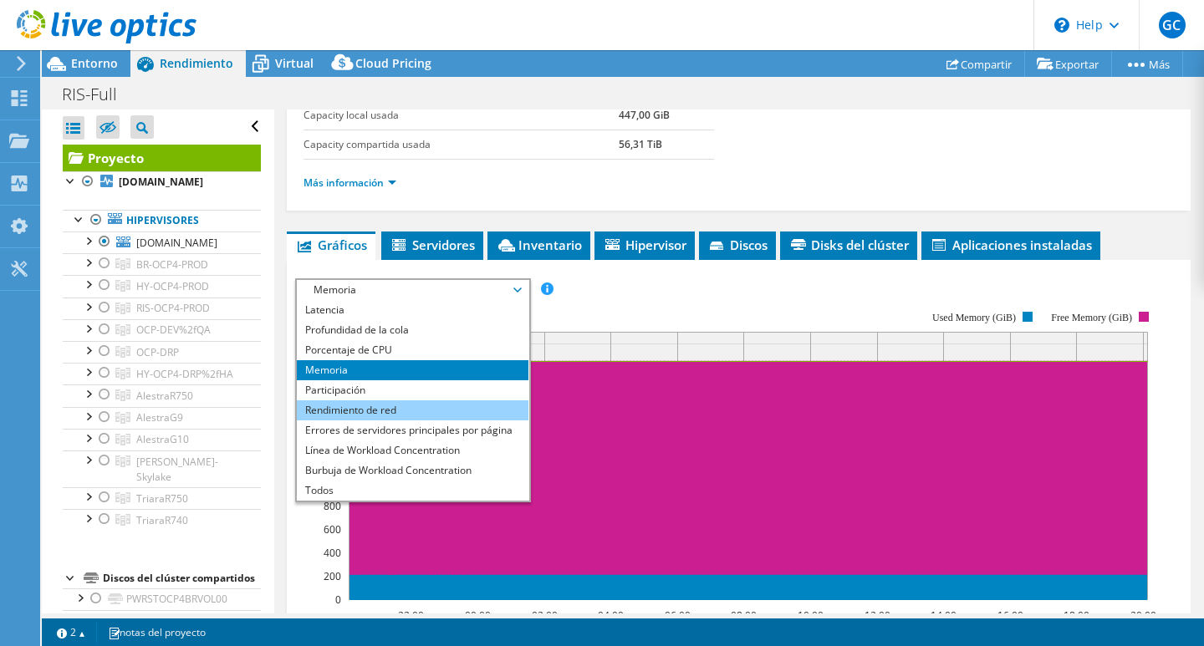
click at [420, 410] on li "Rendimiento de red" at bounding box center [413, 411] width 232 height 20
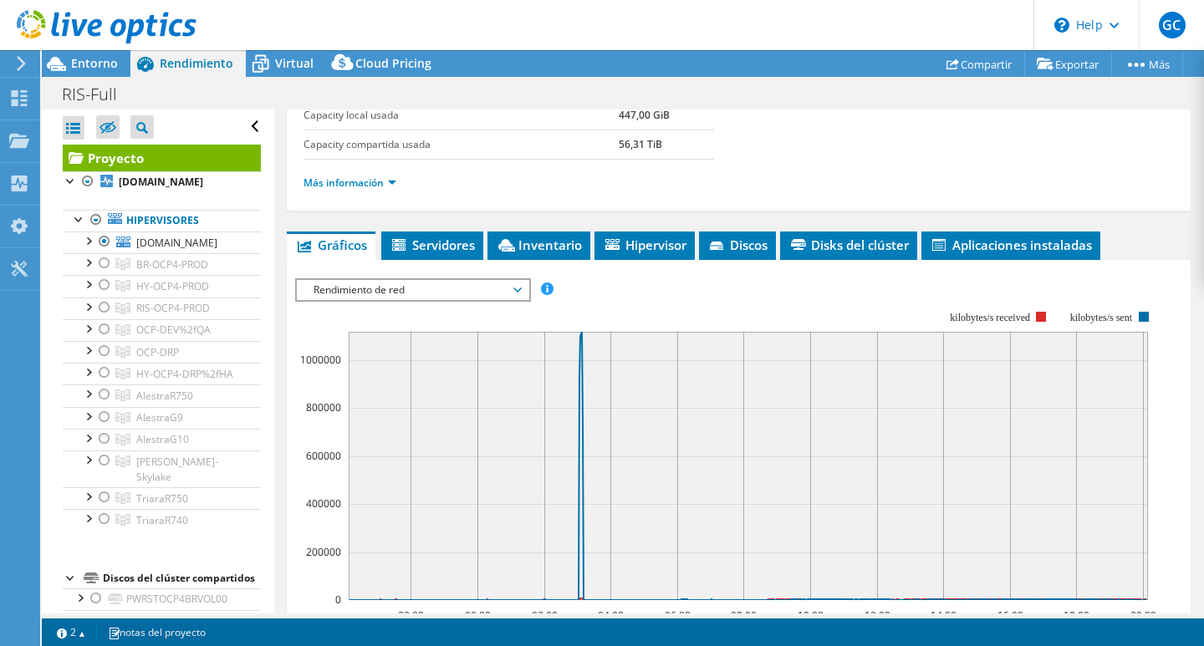
click at [499, 291] on span "Rendimiento de red" at bounding box center [412, 290] width 215 height 20
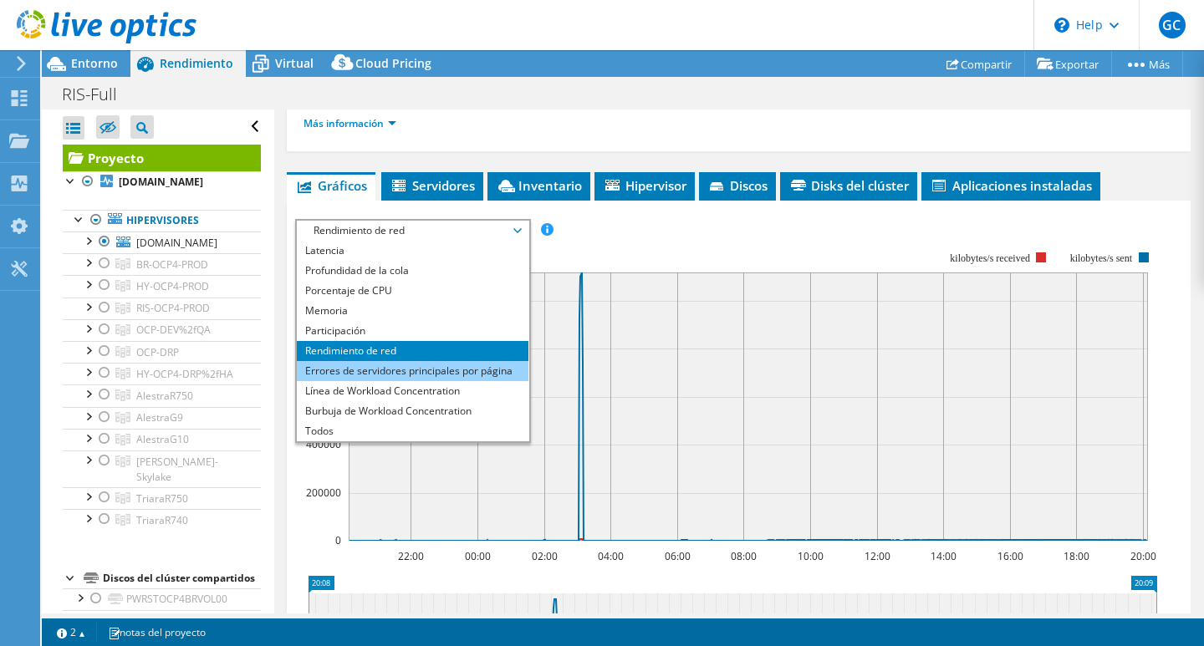
scroll to position [406, 0]
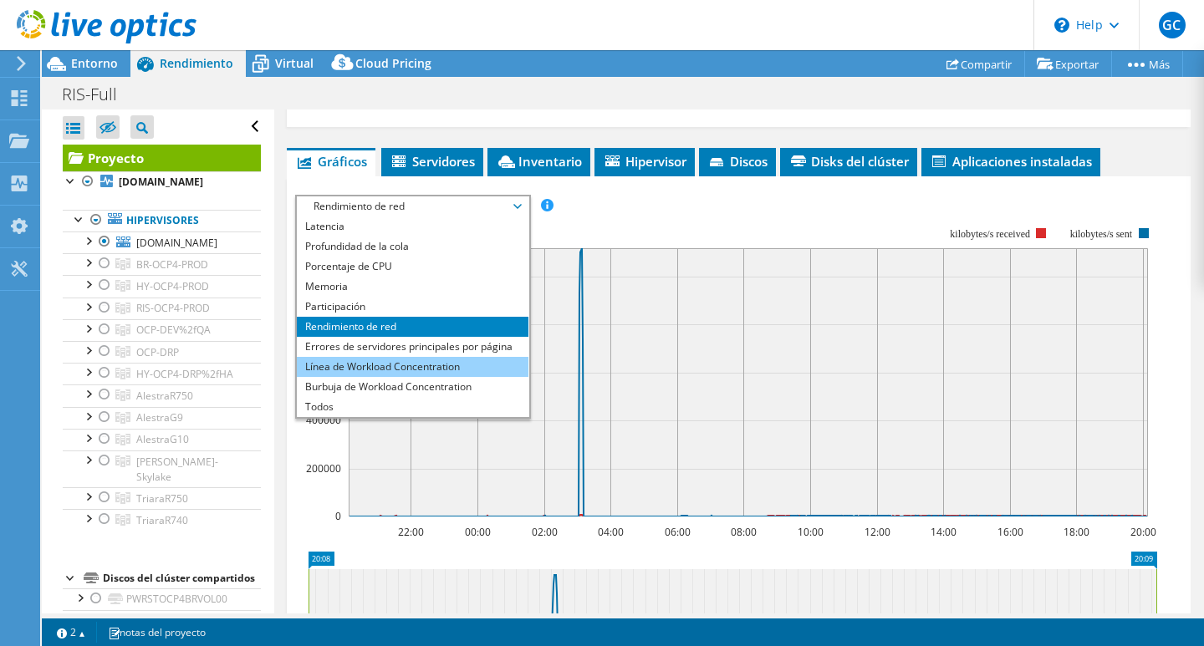
click at [438, 368] on li "Línea de Workload Concentration" at bounding box center [413, 367] width 232 height 20
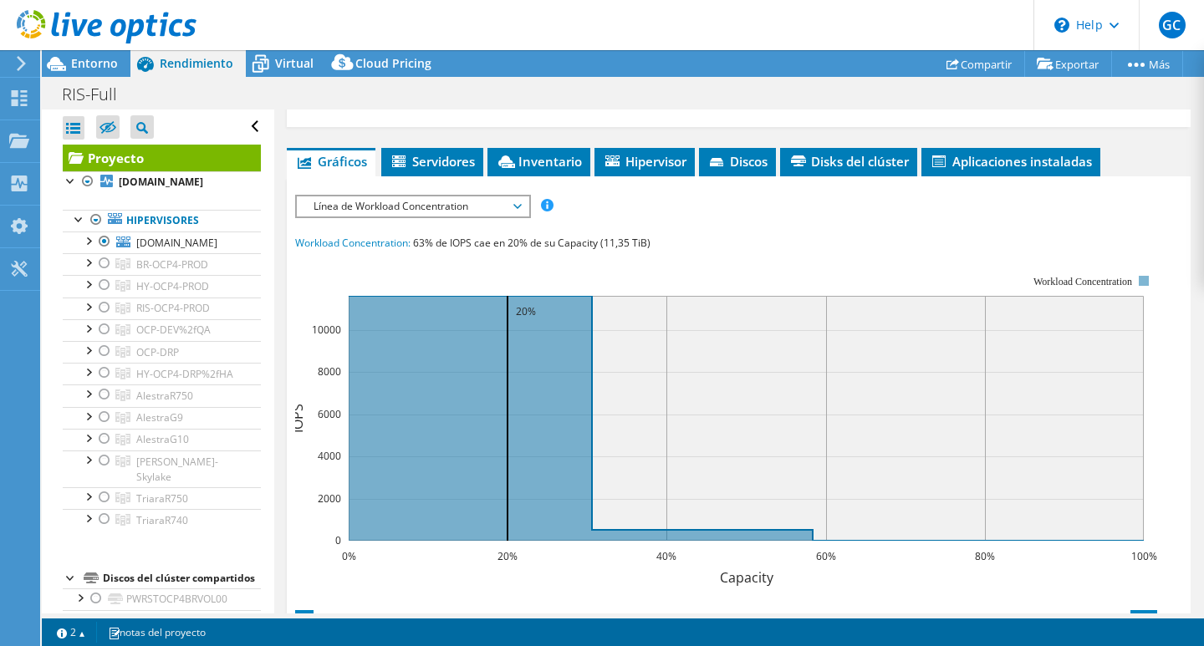
click at [529, 203] on span "Línea de Workload Concentration" at bounding box center [413, 207] width 232 height 20
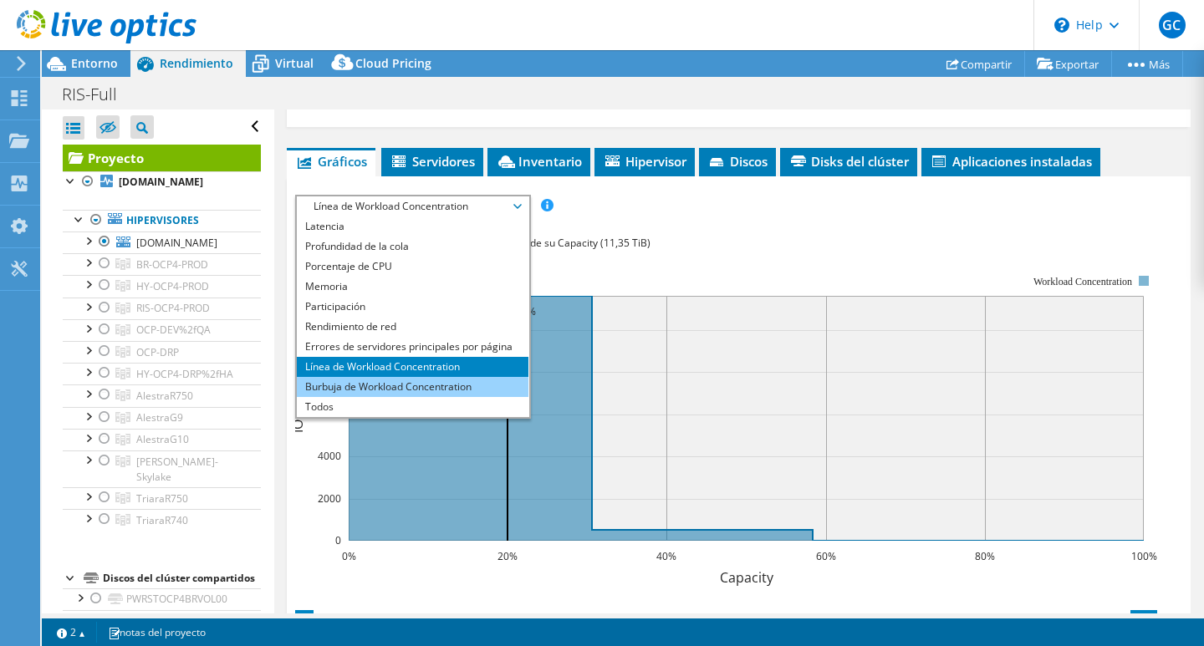
click at [432, 390] on li "Burbuja de Workload Concentration" at bounding box center [413, 387] width 232 height 20
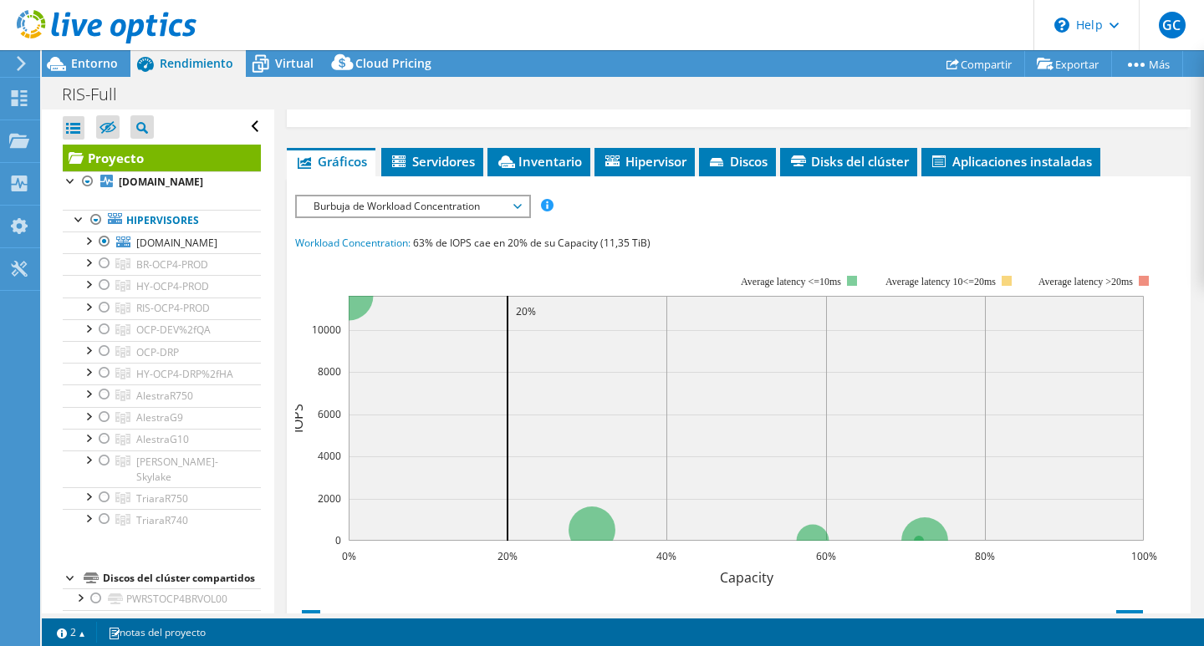
click at [504, 207] on span "Burbuja de Workload Concentration" at bounding box center [412, 207] width 215 height 20
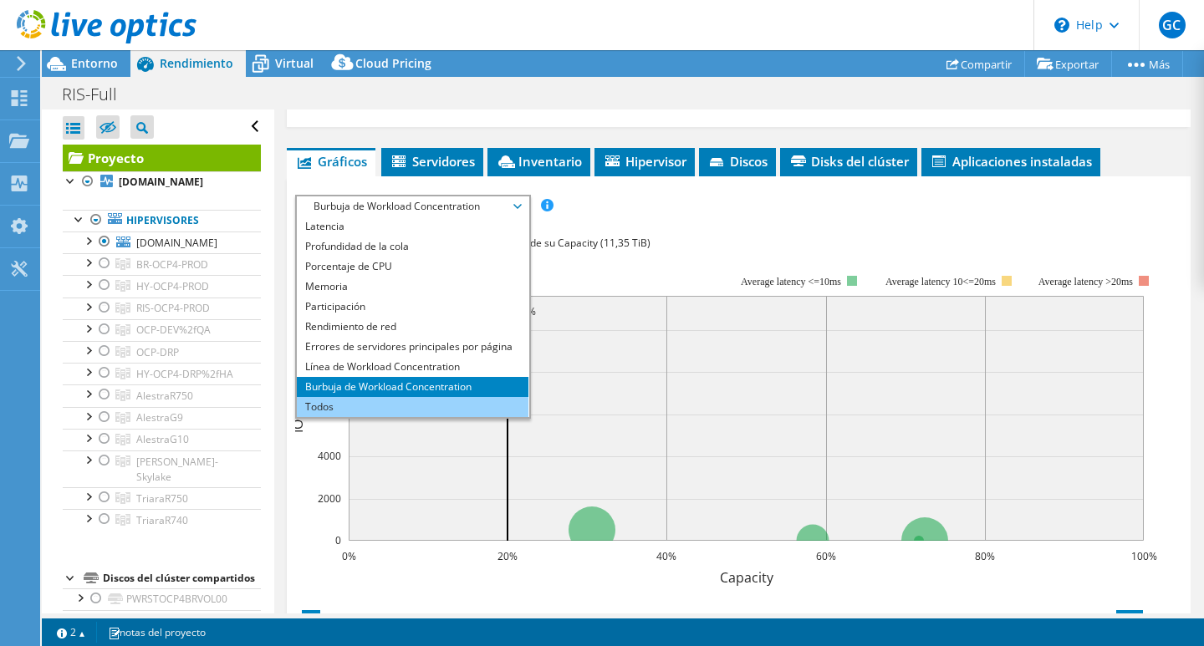
scroll to position [489, 0]
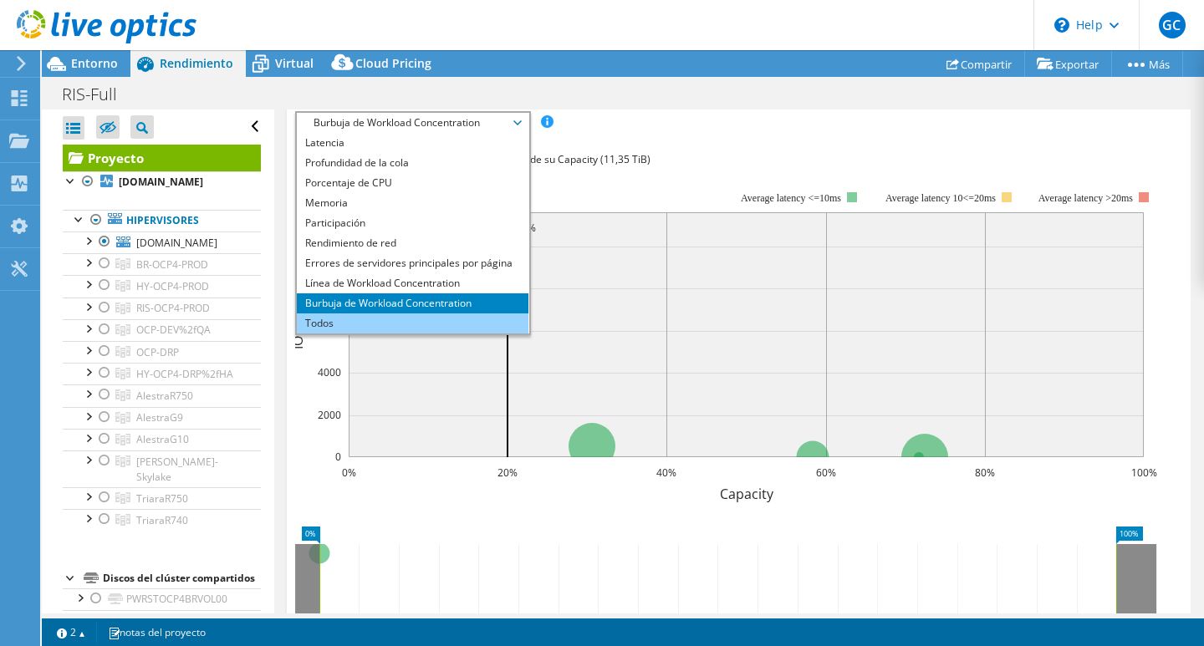
click at [440, 399] on rect at bounding box center [746, 334] width 795 height 245
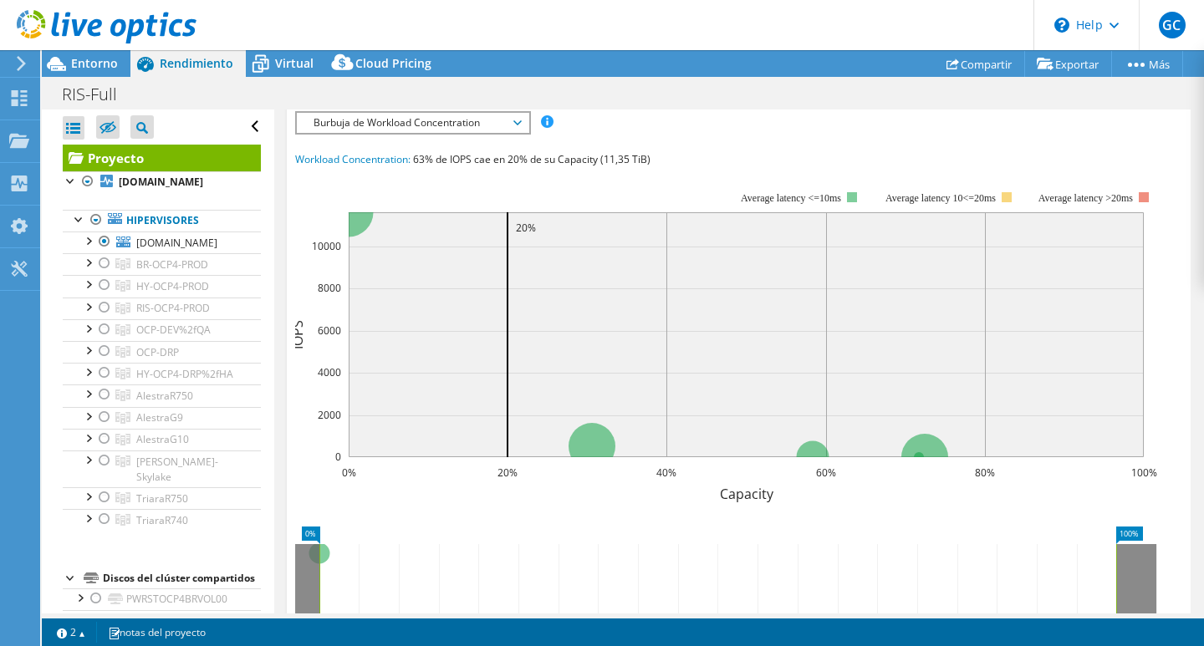
click at [428, 115] on span "Burbuja de Workload Concentration" at bounding box center [412, 123] width 215 height 20
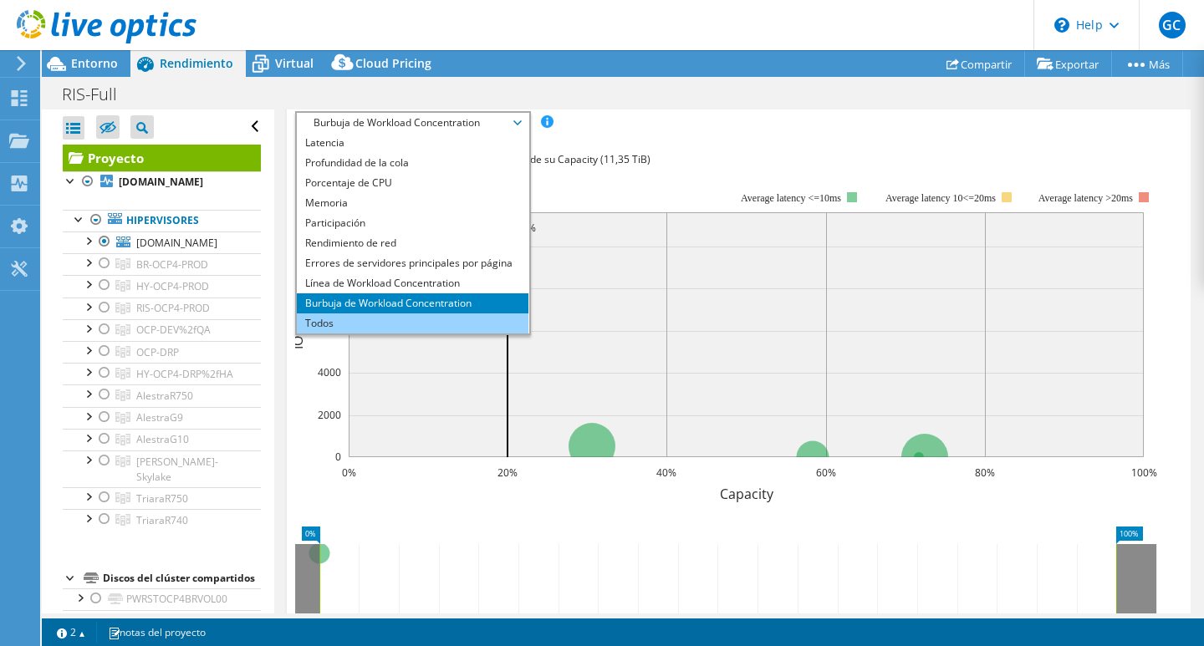
click at [373, 320] on li "Todos" at bounding box center [413, 324] width 232 height 20
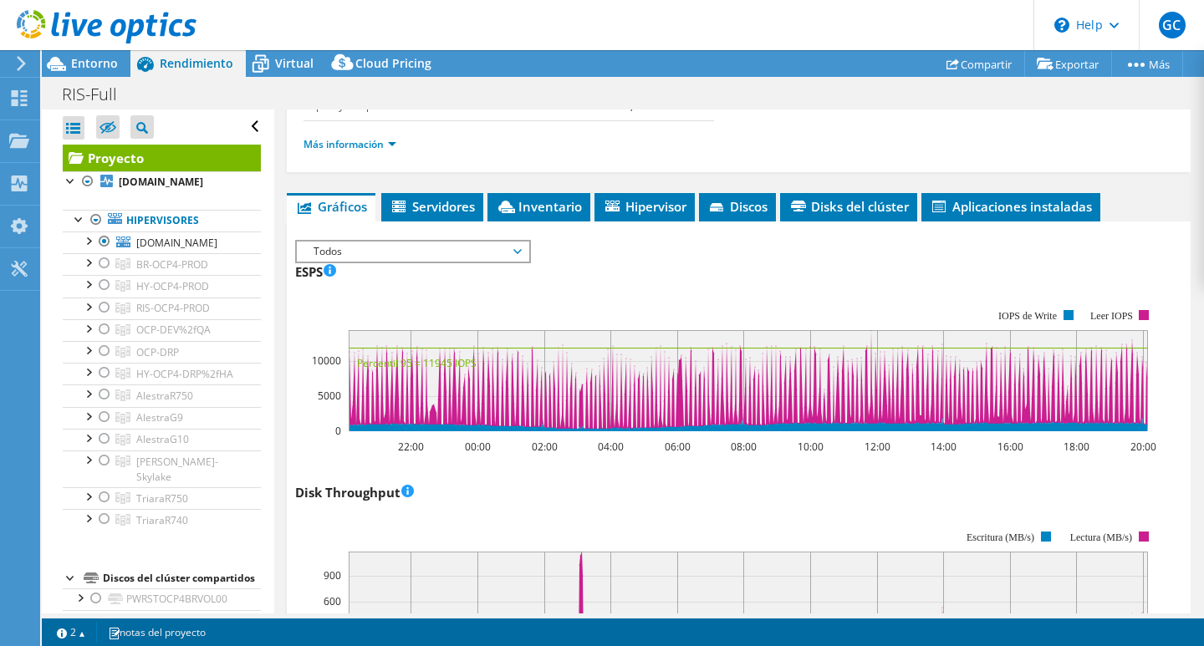
scroll to position [406, 0]
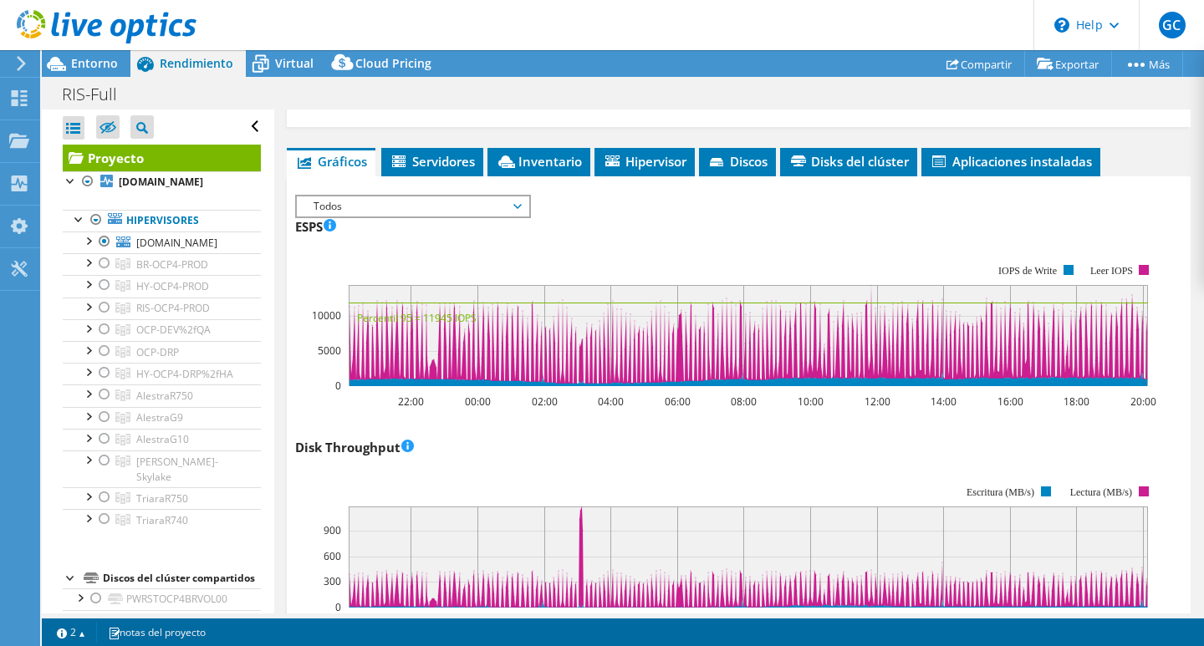
click at [582, 437] on div "Disk Throughput 22:00 00:00 02:00 04:00 06:00 08:00 10:00 12:00 14:00 16:00 18:…" at bounding box center [738, 532] width 887 height 197
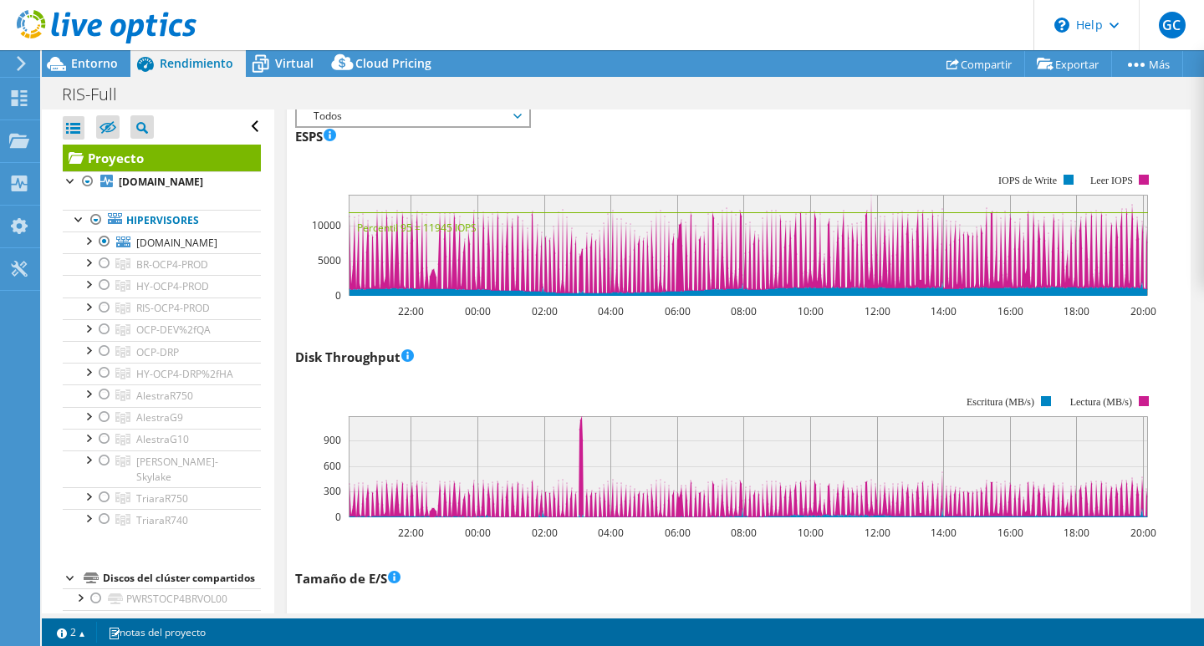
scroll to position [573, 0]
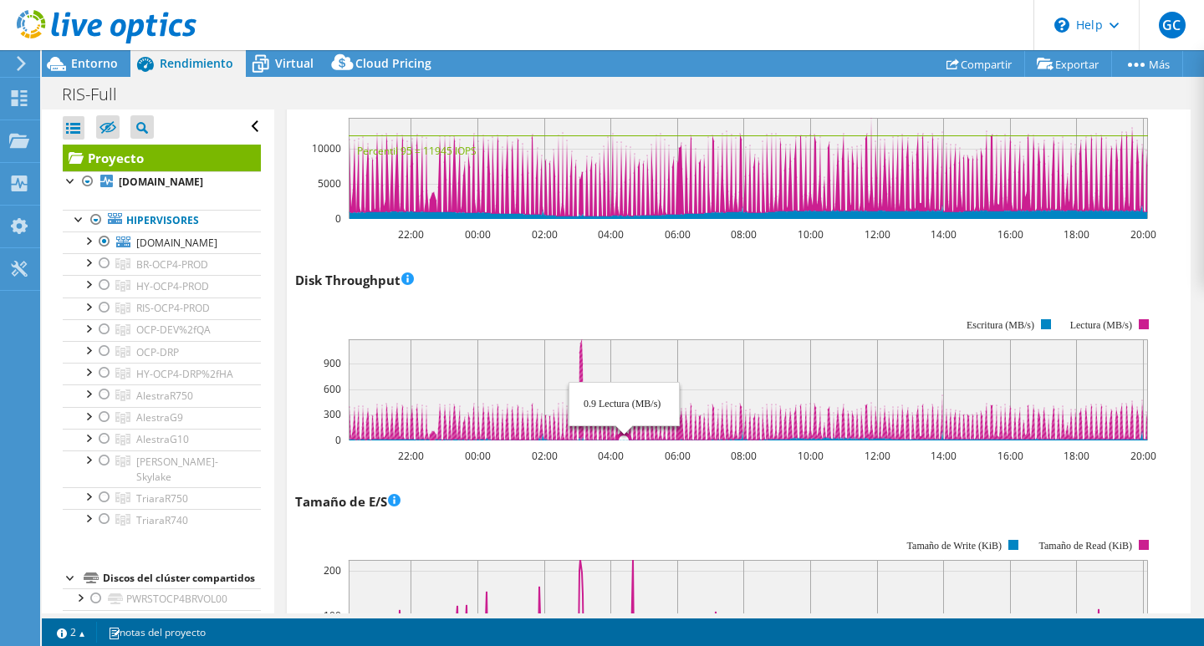
drag, startPoint x: 554, startPoint y: 350, endPoint x: 624, endPoint y: 345, distance: 70.4
click at [624, 345] on rect at bounding box center [749, 390] width 800 height 101
click at [580, 352] on circle at bounding box center [579, 352] width 13 height 13
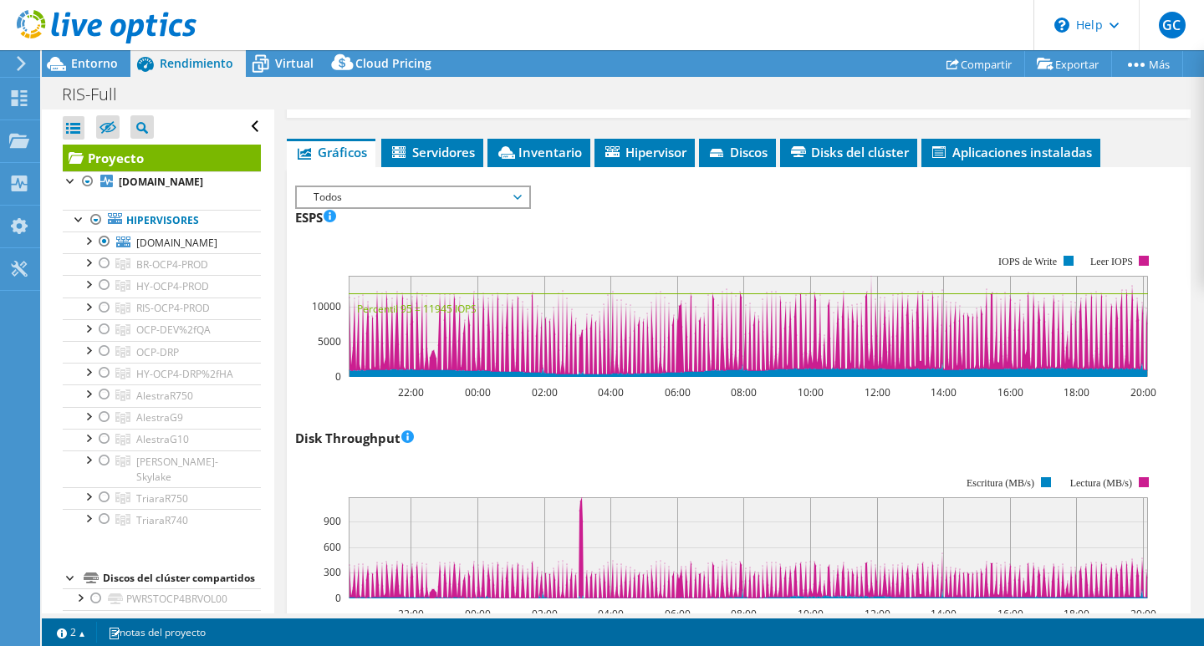
scroll to position [418, 0]
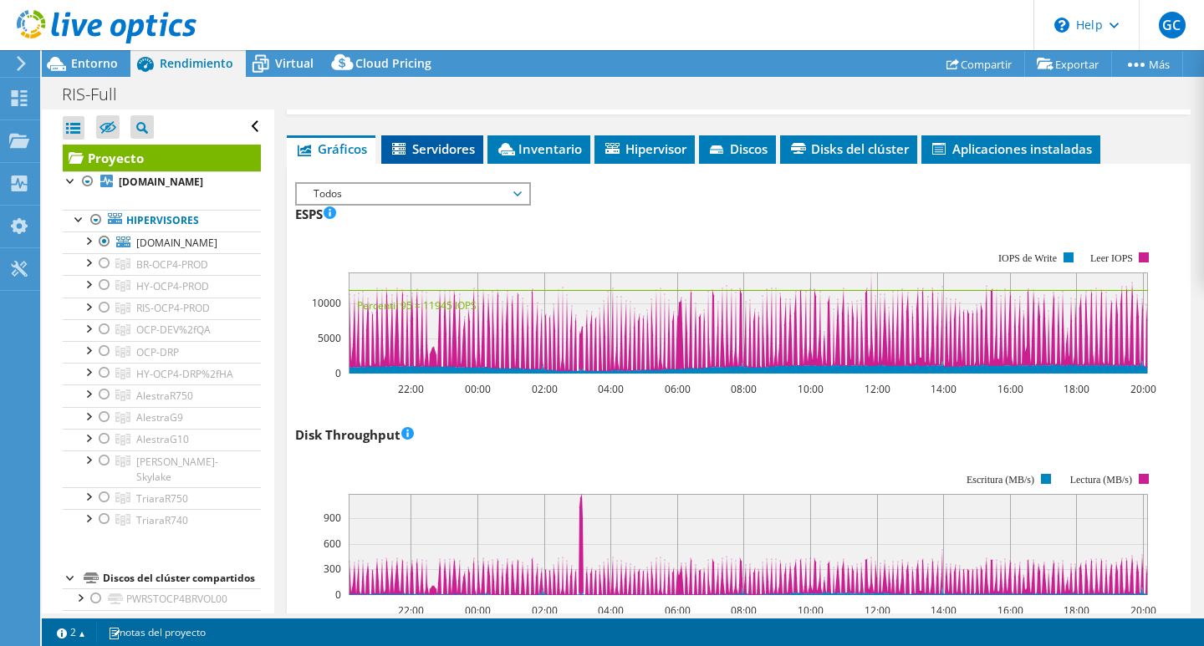
click at [450, 160] on li "Servidores" at bounding box center [432, 149] width 102 height 28
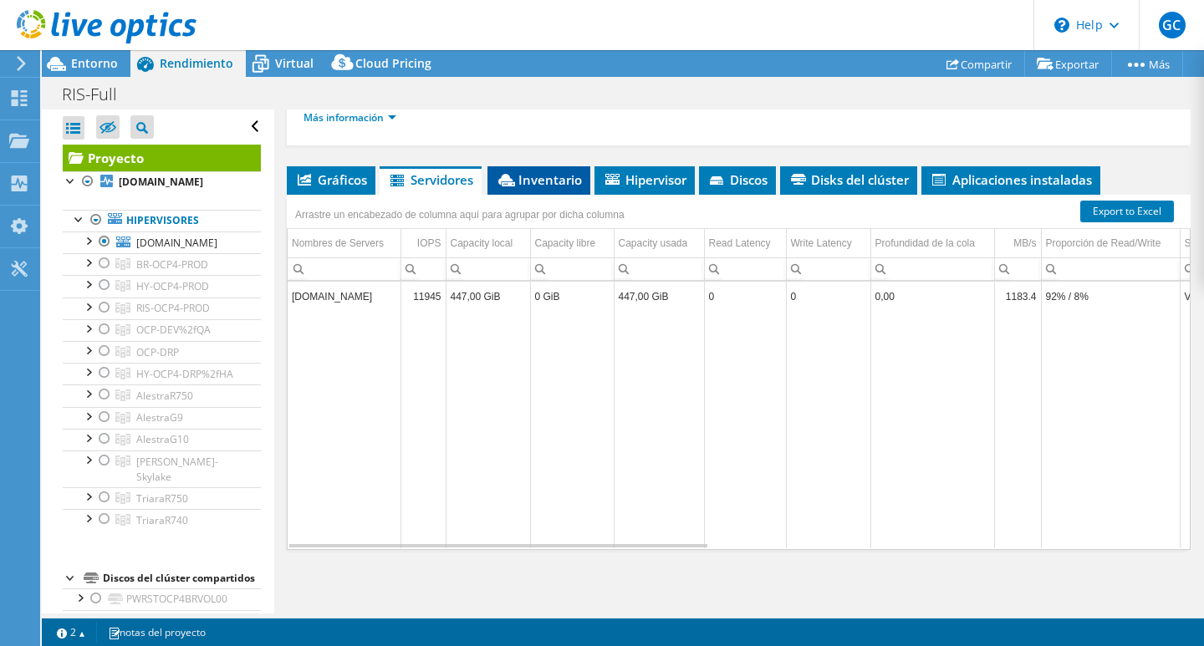
click at [534, 189] on li "Inventario" at bounding box center [539, 180] width 103 height 28
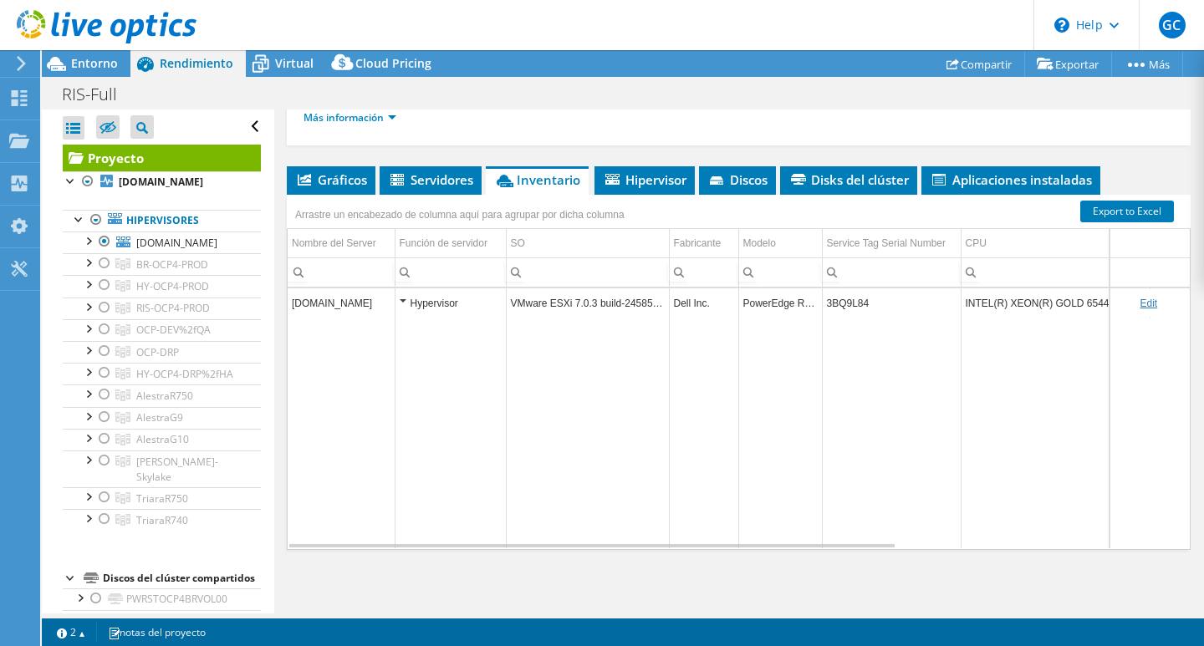
click at [406, 301] on div "Hypervisor" at bounding box center [451, 304] width 102 height 20
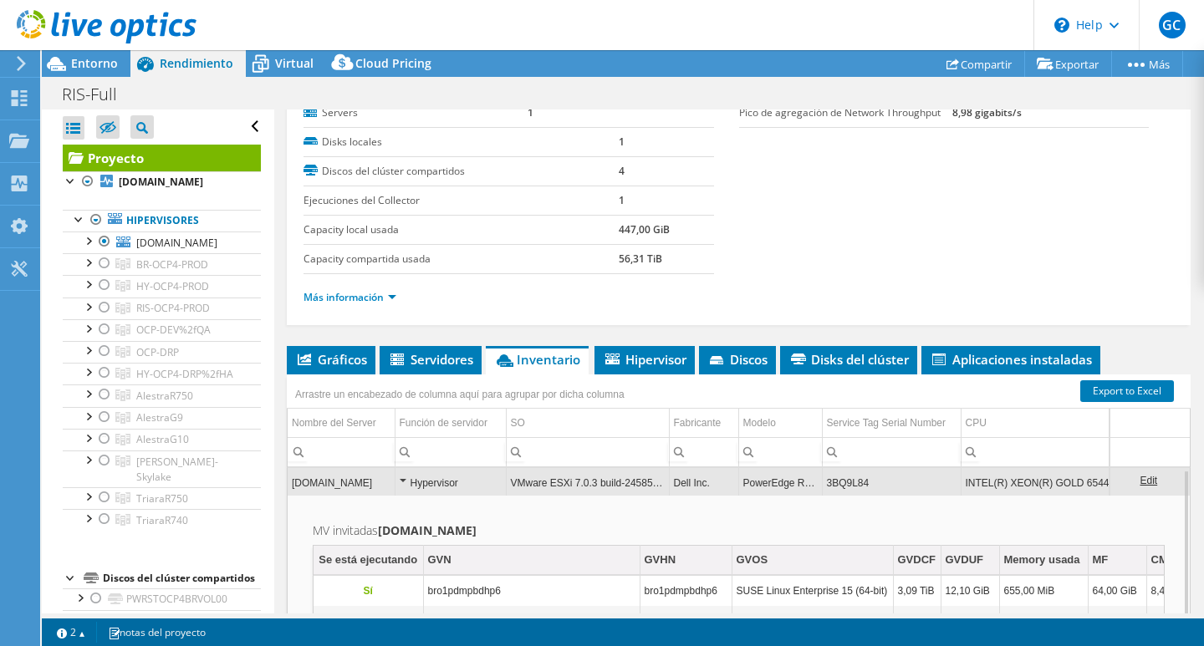
scroll to position [0, 0]
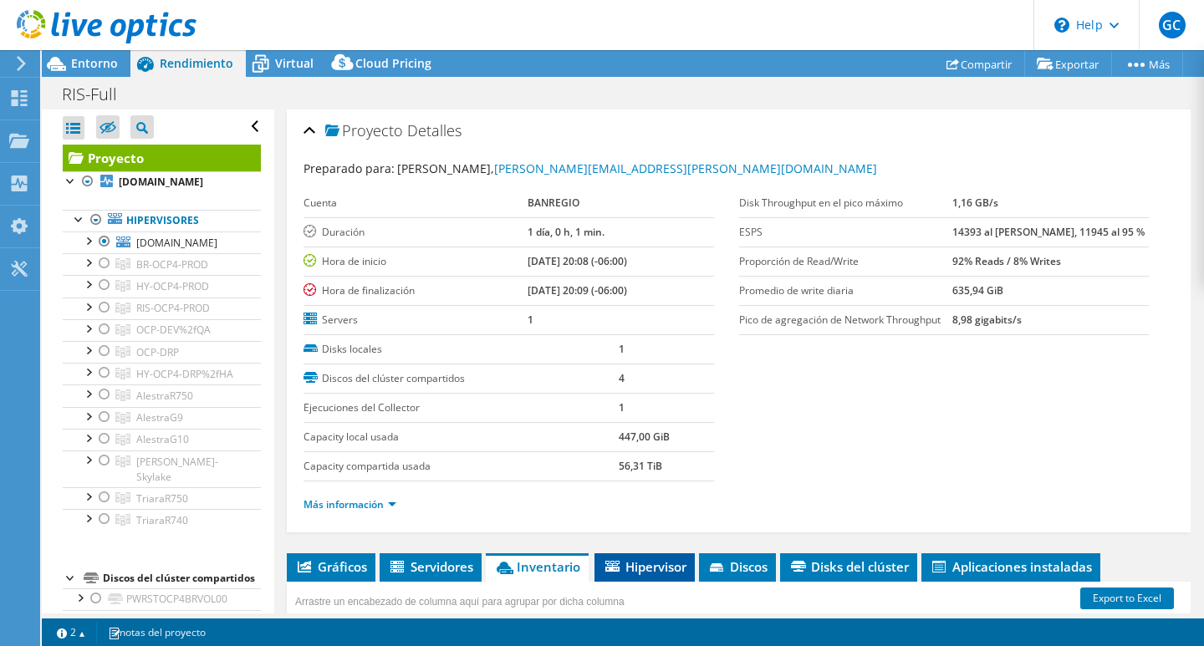
click at [654, 554] on li "Hipervisor" at bounding box center [645, 568] width 100 height 28
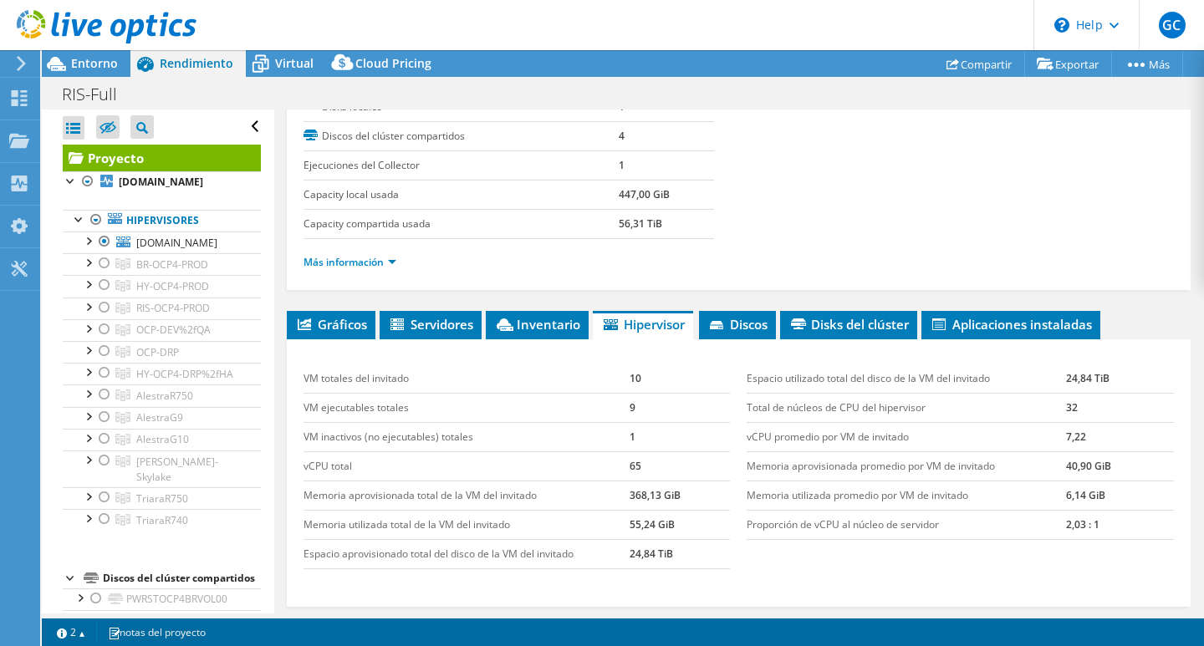
scroll to position [251, 0]
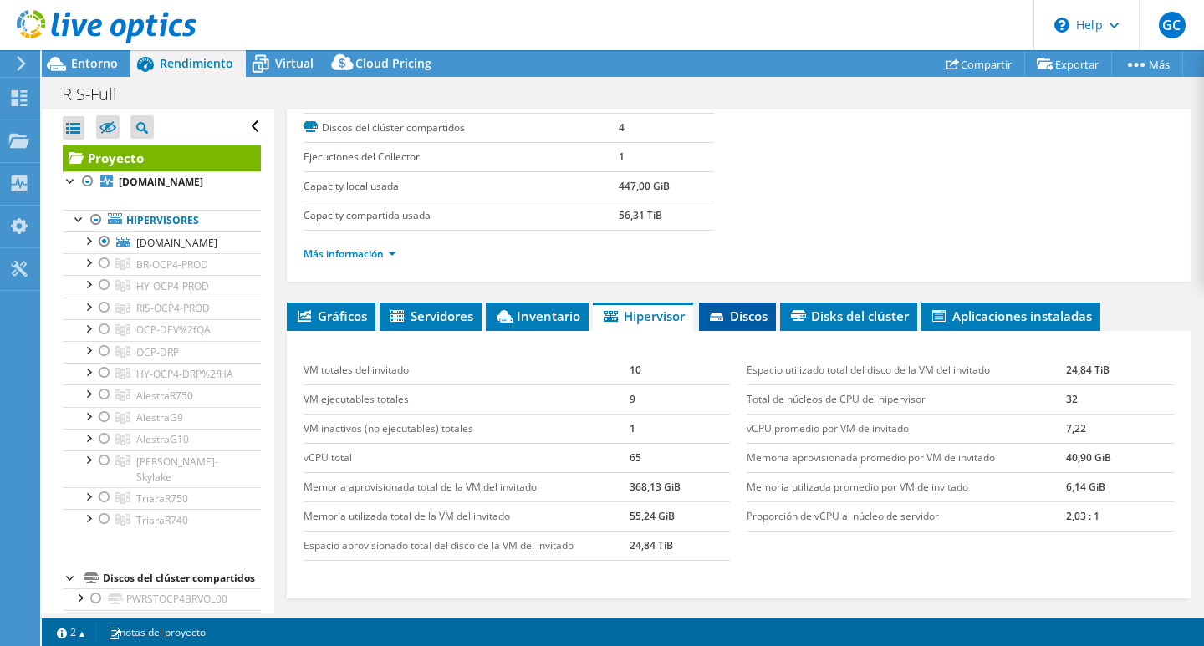
click at [750, 321] on span "Discos" at bounding box center [738, 316] width 60 height 17
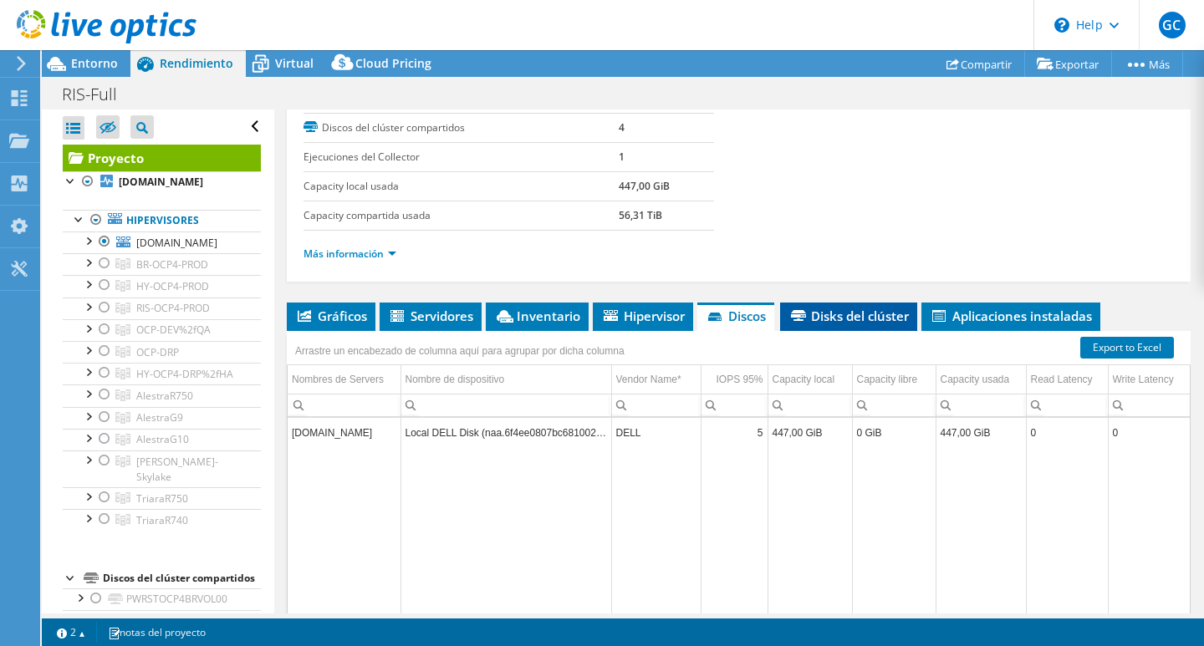
click at [822, 319] on span "Disks del clúster" at bounding box center [849, 316] width 120 height 17
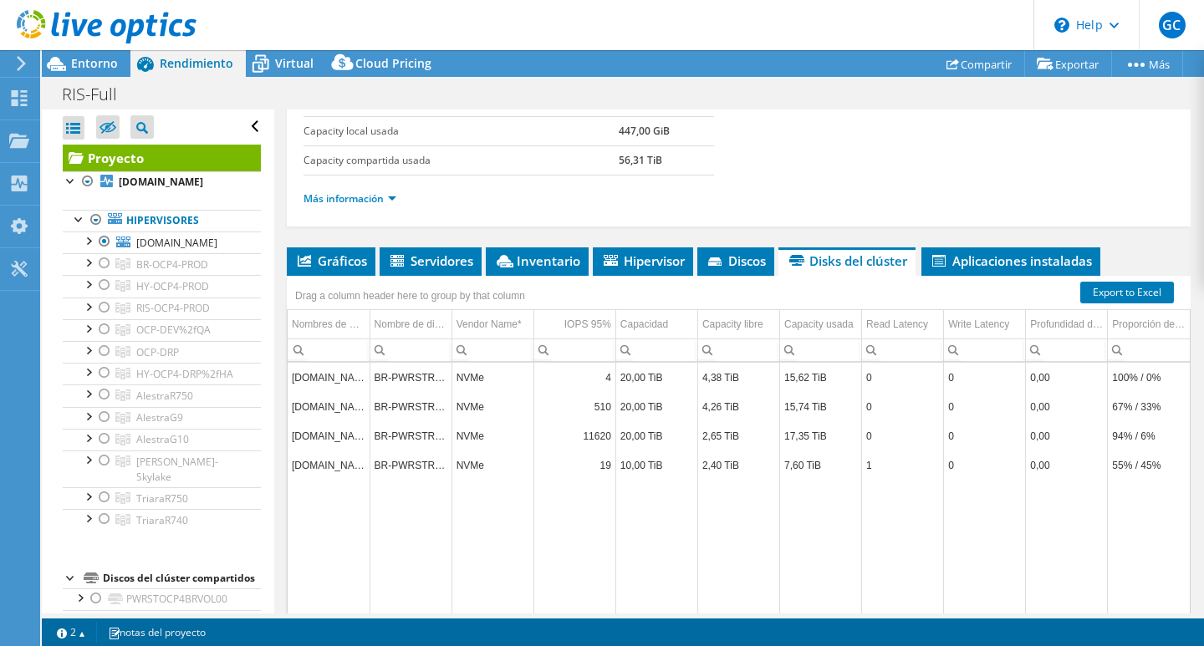
scroll to position [335, 0]
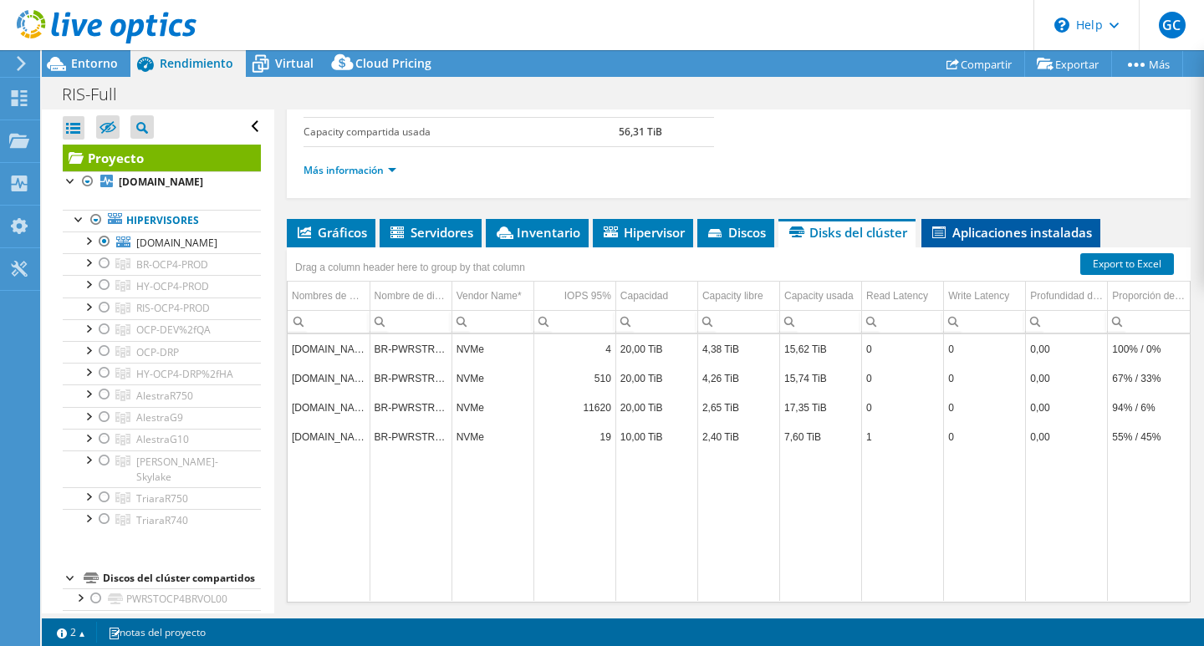
click at [987, 234] on span "Aplicaciones instaladas" at bounding box center [1011, 232] width 162 height 17
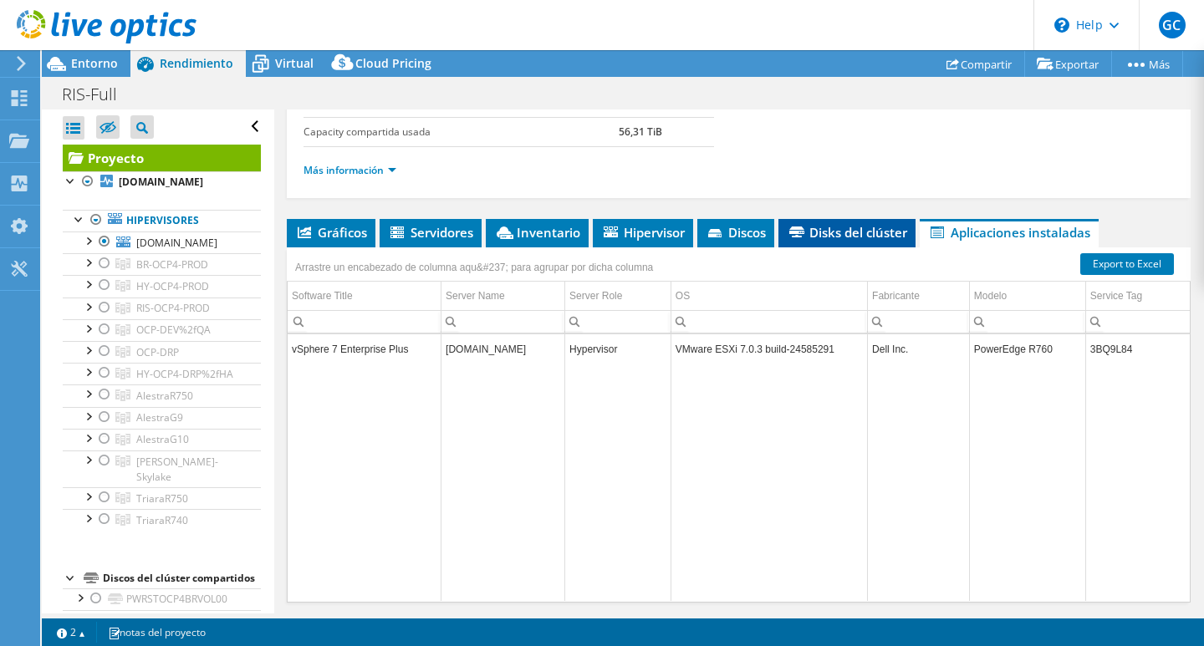
click at [841, 238] on span "Disks del clúster" at bounding box center [847, 232] width 120 height 17
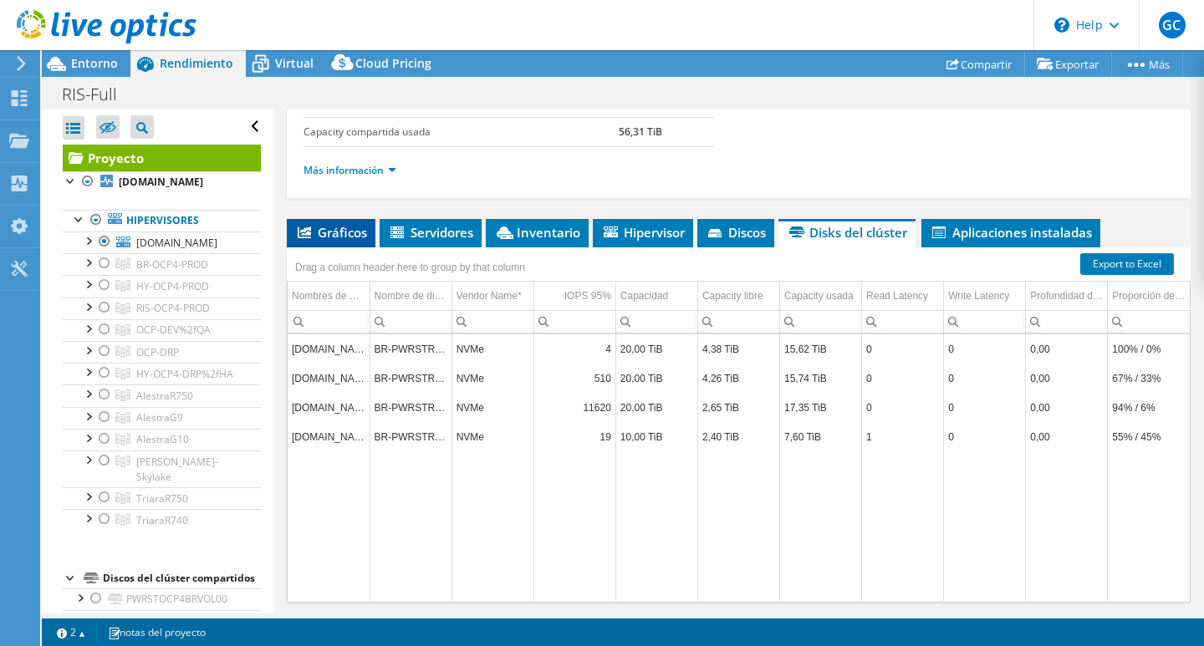
click at [313, 228] on span "Gráficos" at bounding box center [331, 232] width 72 height 17
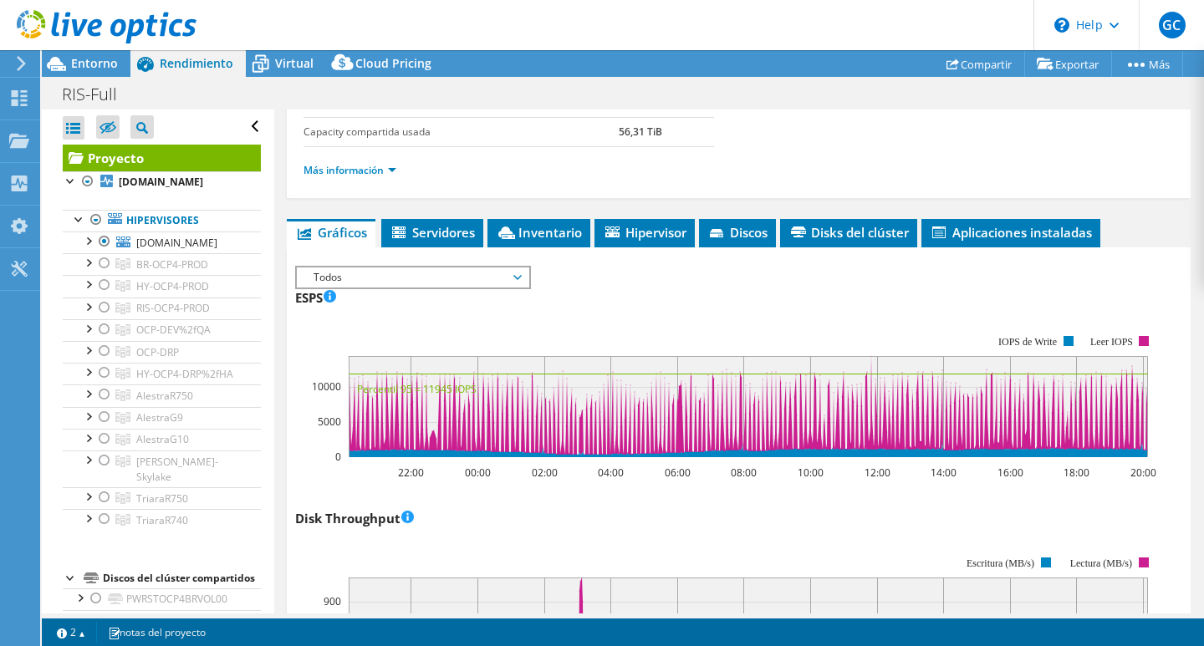
click at [352, 178] on li "Más información" at bounding box center [355, 170] width 103 height 18
click at [367, 170] on link "Más información" at bounding box center [350, 170] width 93 height 14
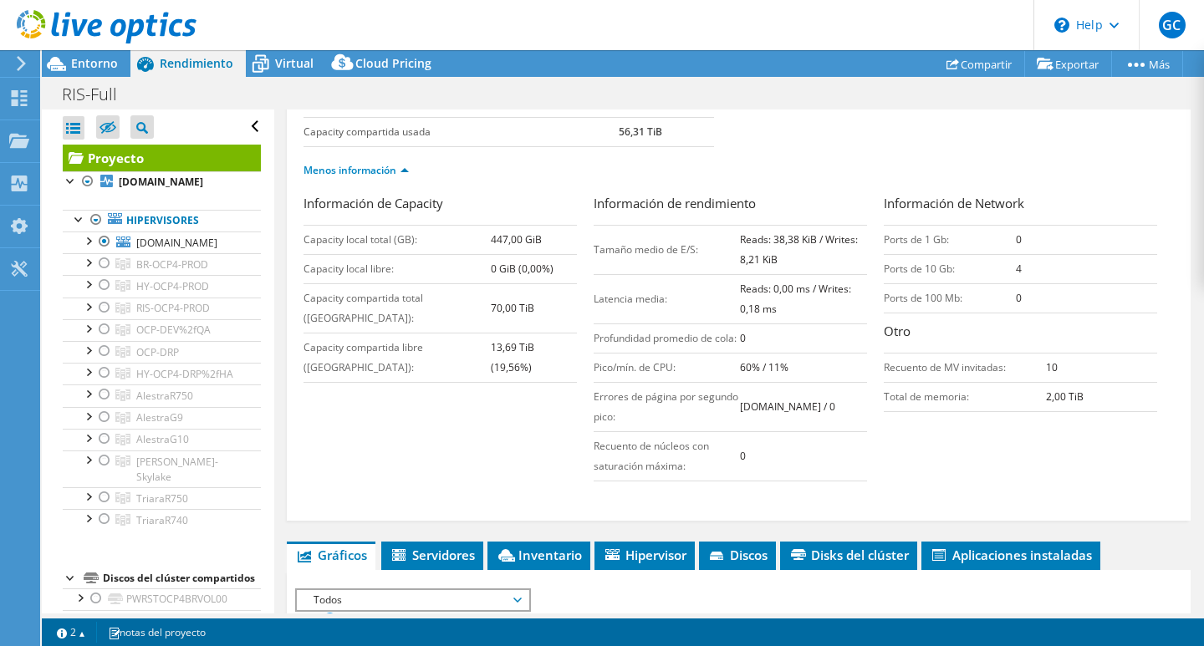
click at [467, 405] on div "Información de Capacity Capacity local total (GB): 447,00 GiB Capacity local li…" at bounding box center [739, 342] width 871 height 296
click at [458, 401] on div "Información de Capacity Capacity local total (GB): 447,00 GiB Capacity local li…" at bounding box center [739, 342] width 871 height 296
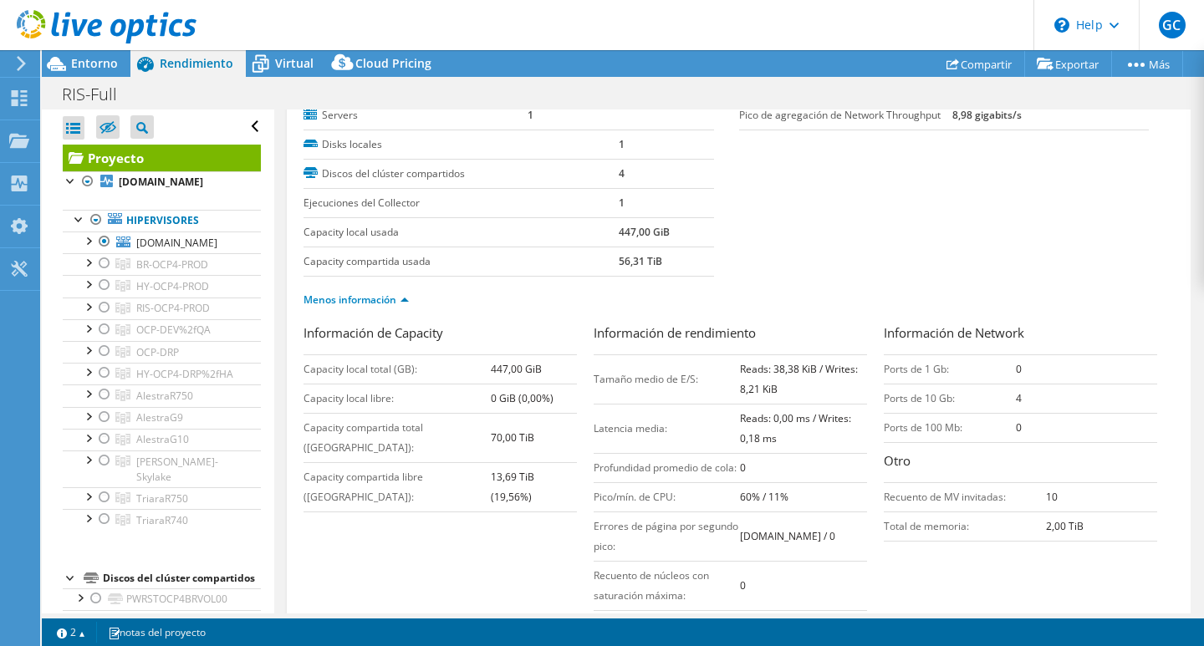
scroll to position [167, 0]
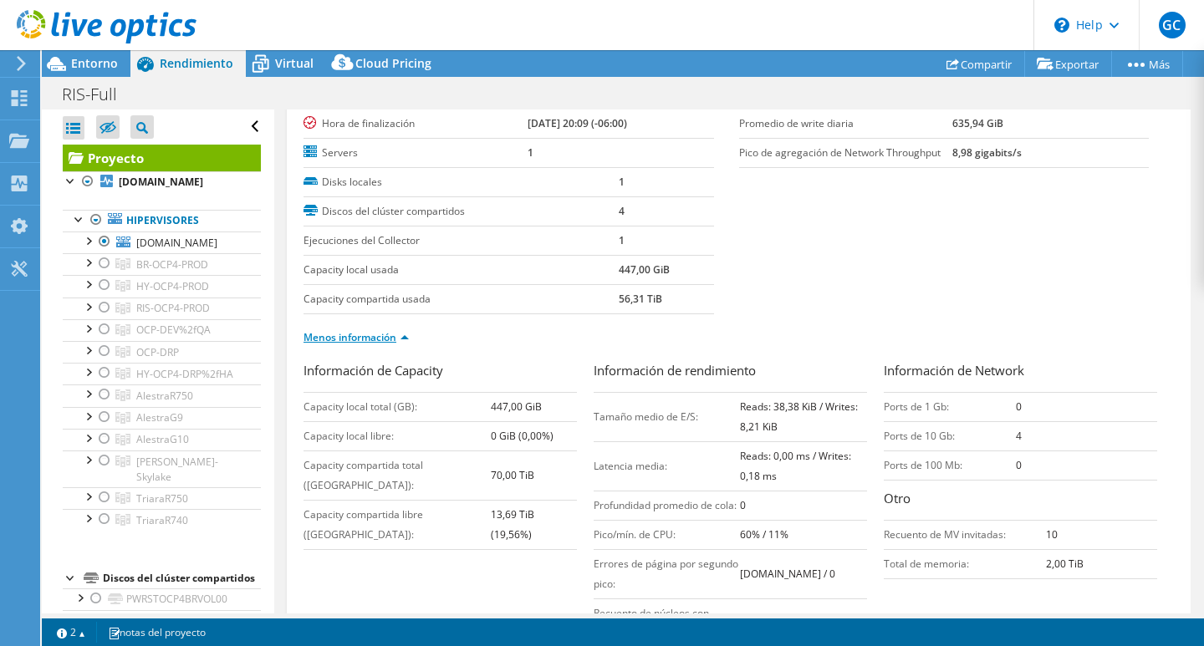
click at [398, 332] on link "Menos información" at bounding box center [356, 337] width 105 height 14
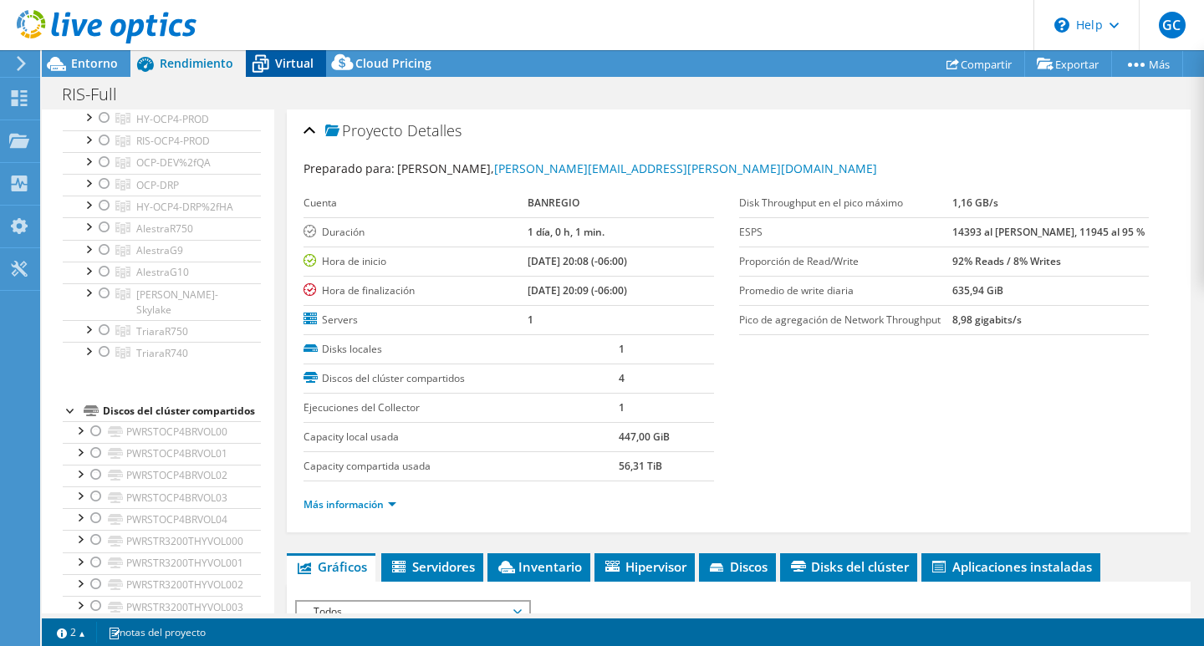
click at [268, 61] on icon at bounding box center [260, 63] width 29 height 29
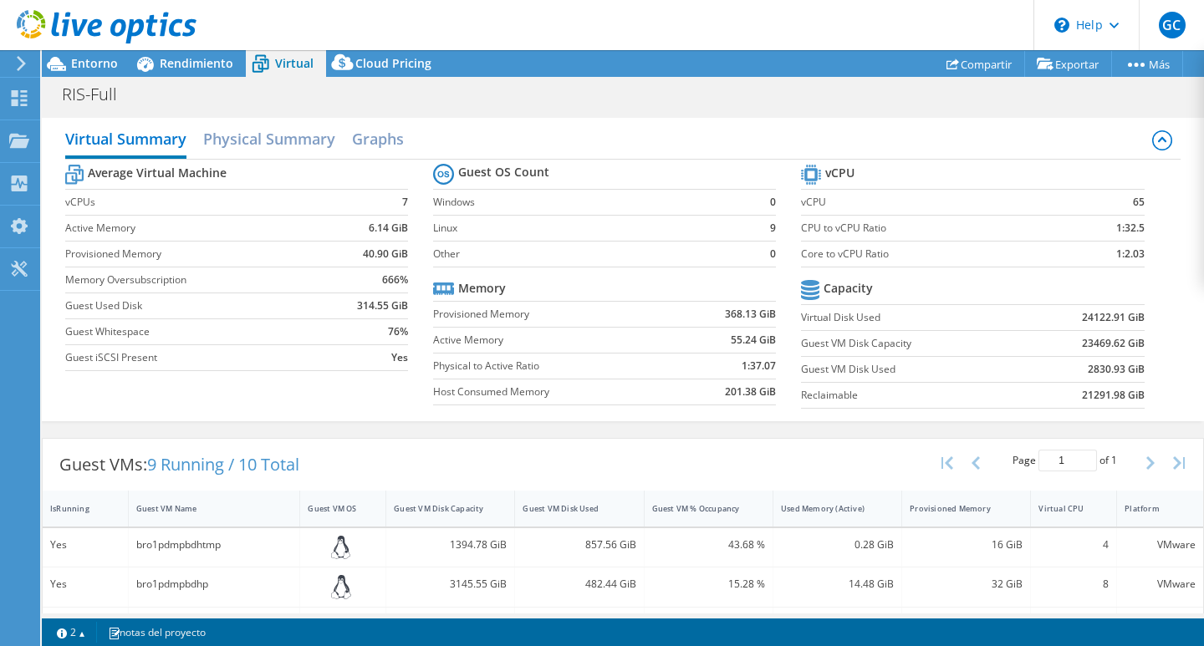
click at [344, 416] on div "Average Virtual Machine vCPUs 7 Active Memory 6.14 GiB Provisioned Memory 40.90…" at bounding box center [623, 289] width 1116 height 258
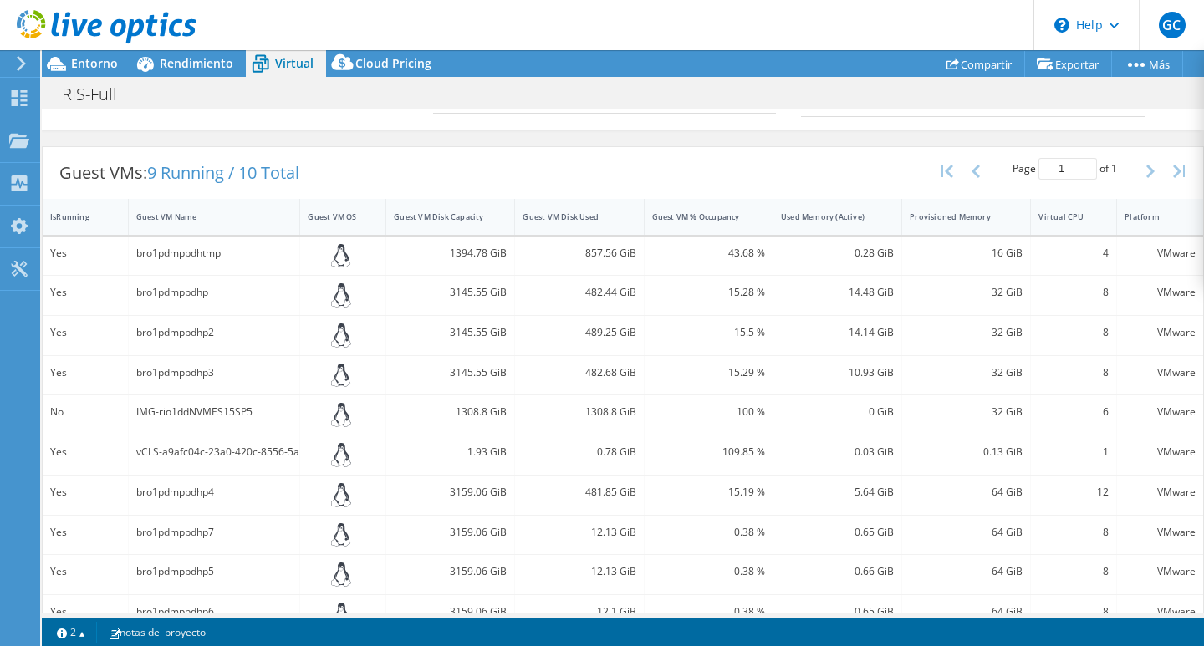
scroll to position [322, 0]
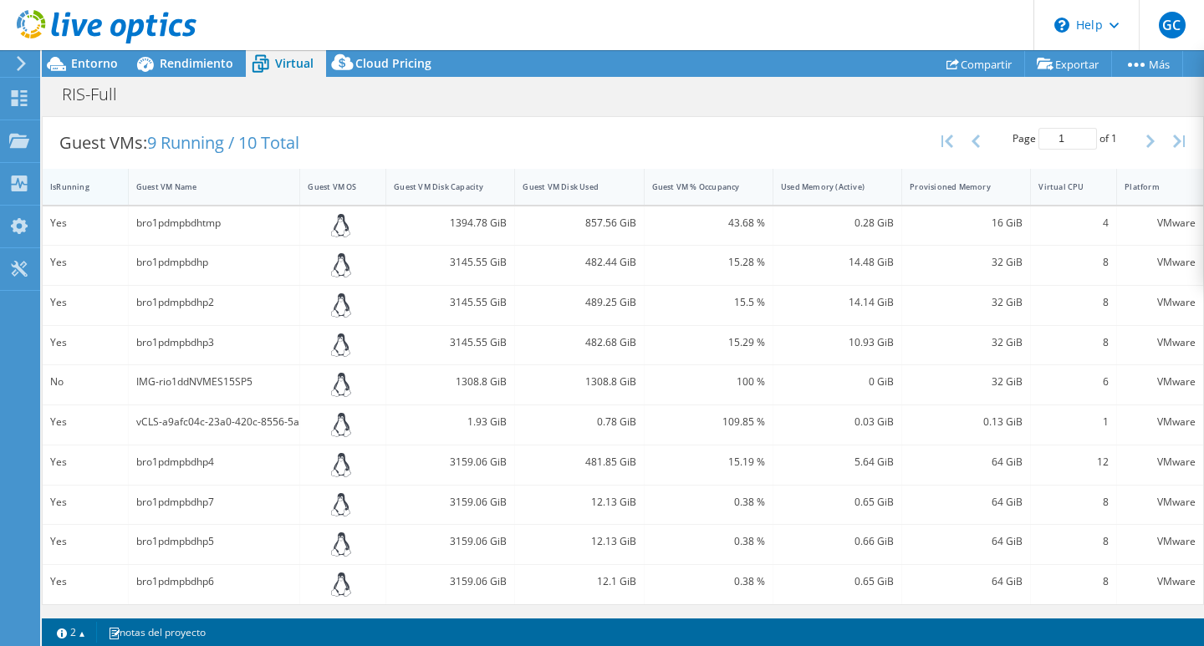
click at [72, 183] on div "IsRunning" at bounding box center [75, 186] width 50 height 11
click at [692, 194] on div "Guest VM % Occupancy" at bounding box center [699, 187] width 108 height 26
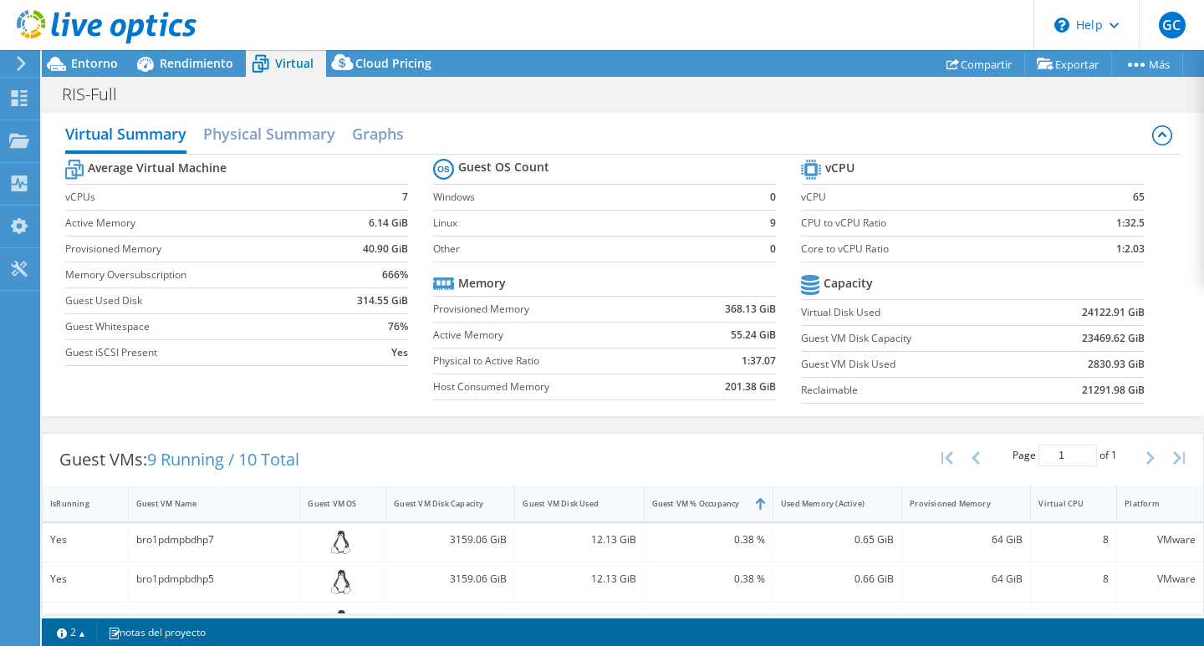
scroll to position [0, 0]
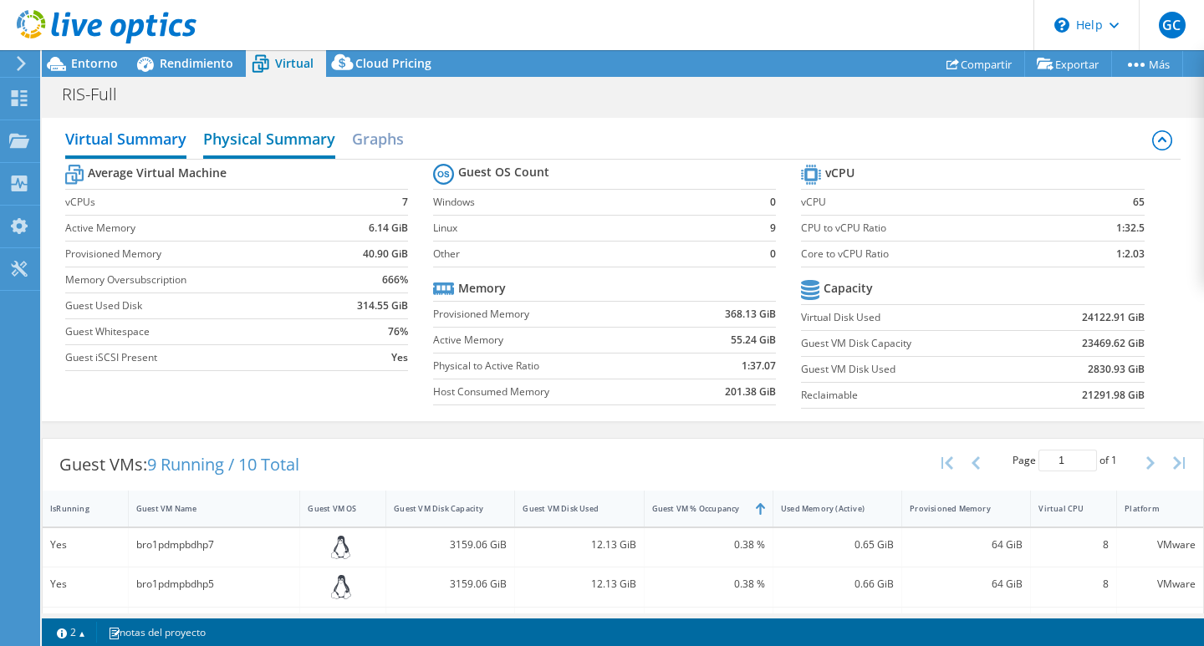
click at [301, 134] on h2 "Physical Summary" at bounding box center [269, 140] width 132 height 37
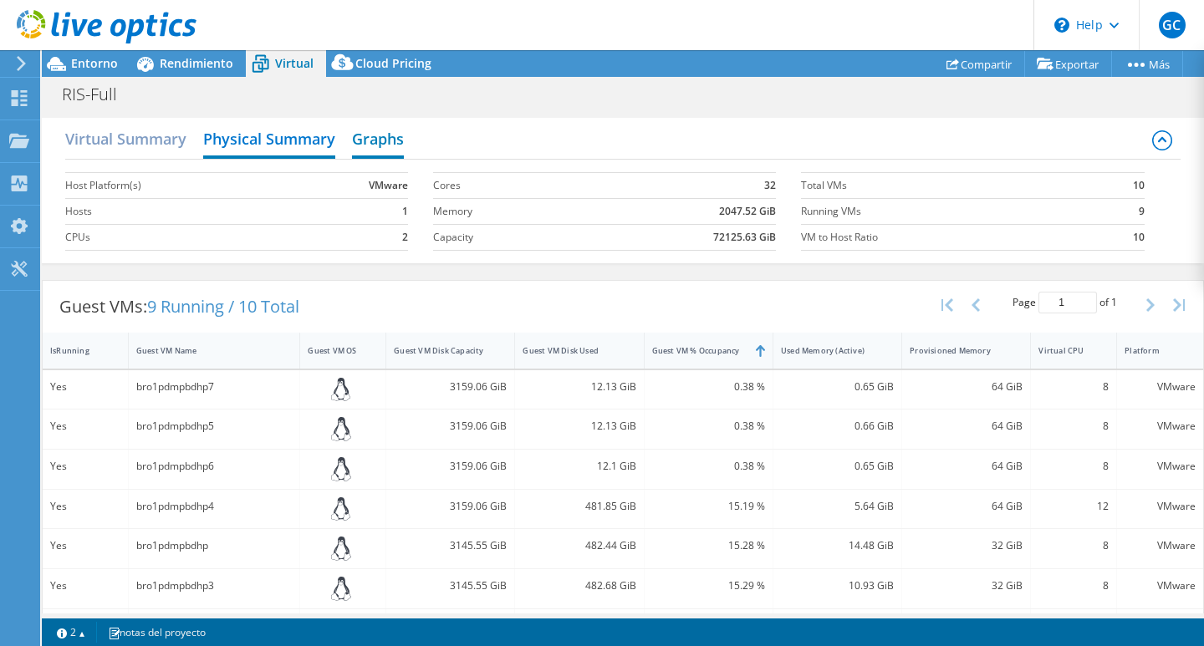
click at [369, 140] on h2 "Graphs" at bounding box center [378, 140] width 52 height 37
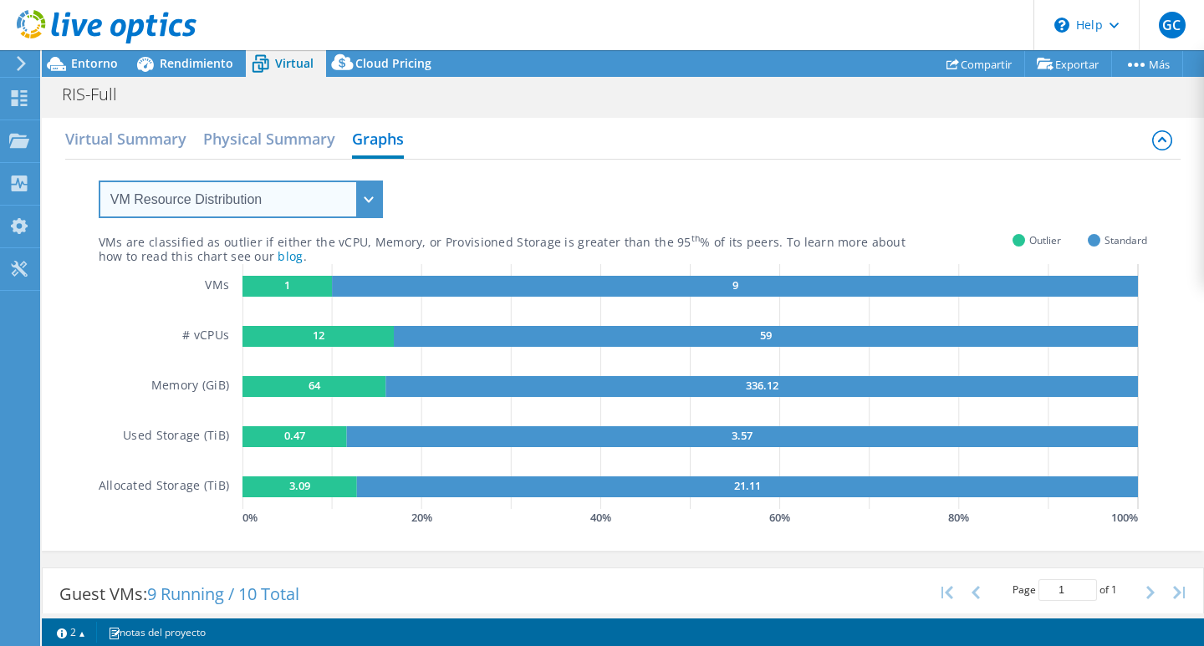
click at [227, 212] on select "VM Resource Distribution Provisioning Contrast Over Provisioning" at bounding box center [241, 200] width 284 height 38
select select "Provisioning Contrast"
click at [99, 181] on select "VM Resource Distribution Provisioning Contrast Over Provisioning" at bounding box center [241, 200] width 284 height 38
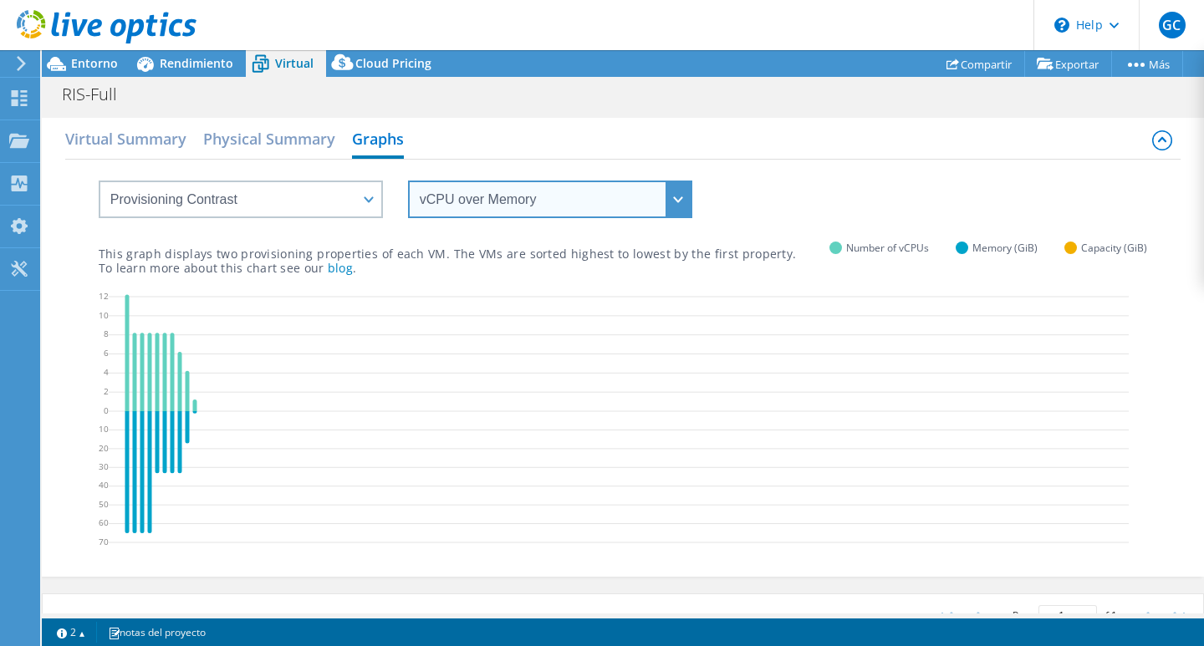
click at [539, 201] on select "vCPU over Memory vCPU over Capacity Memory over vCPU Memory over Capacity Capac…" at bounding box center [550, 200] width 284 height 38
select select "Capacity over vCPU"
click at [408, 181] on select "vCPU over Memory vCPU over Capacity Memory over vCPU Memory over Capacity Capac…" at bounding box center [550, 200] width 284 height 38
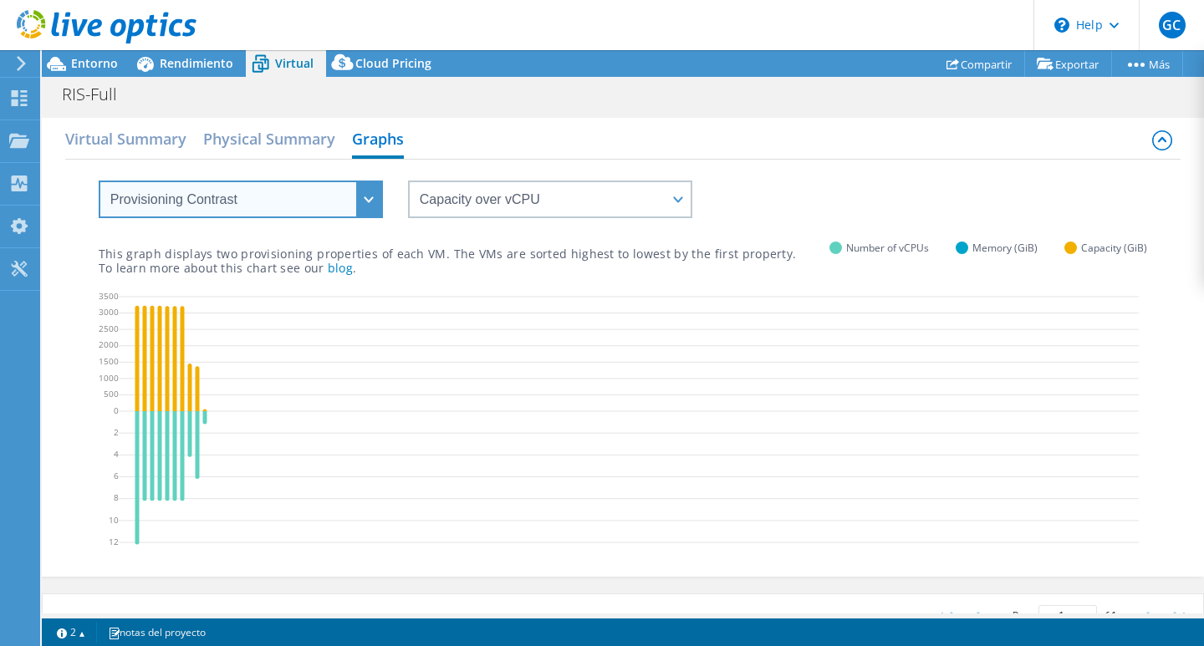
click at [350, 204] on select "VM Resource Distribution Provisioning Contrast Over Provisioning" at bounding box center [241, 200] width 284 height 38
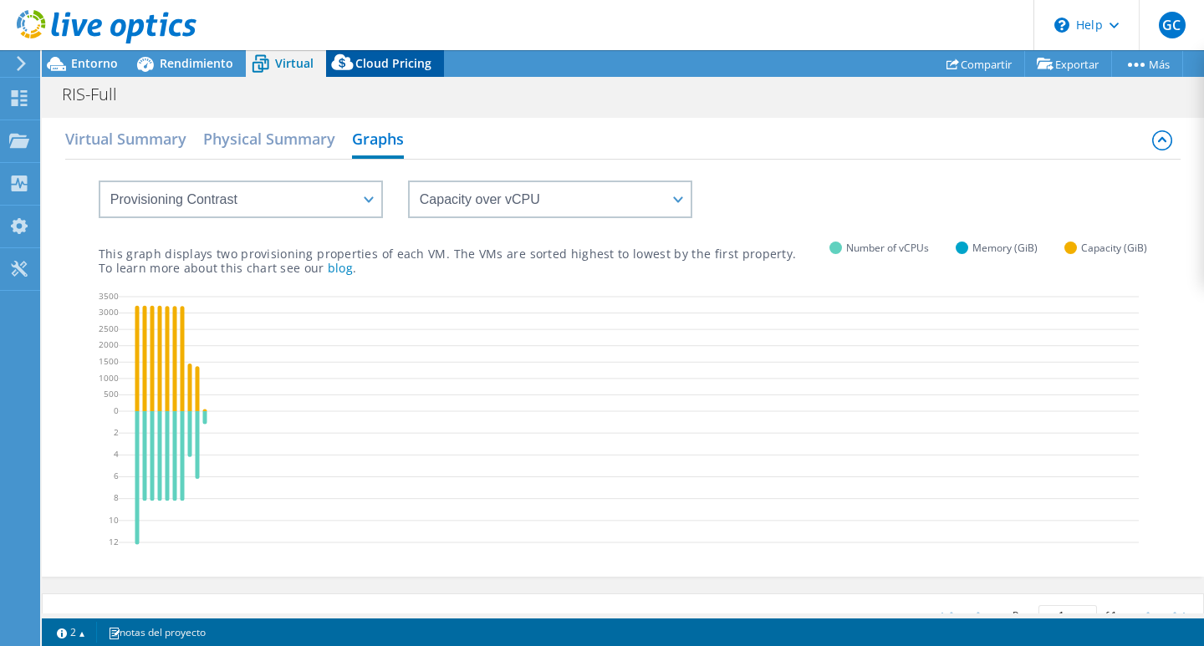
click at [339, 70] on icon at bounding box center [342, 65] width 33 height 33
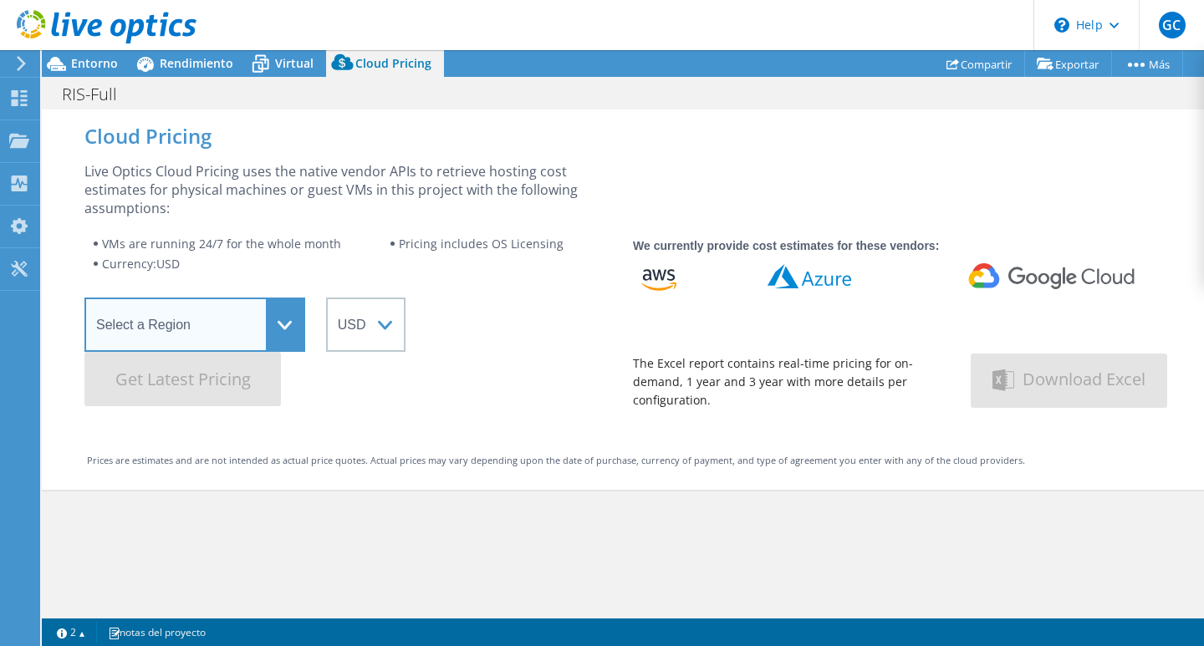
click at [262, 335] on select "Select a Region Asia Pacific (Hong Kong) Asia Pacific (Mumbai) Asia Pacific (Se…" at bounding box center [194, 325] width 221 height 54
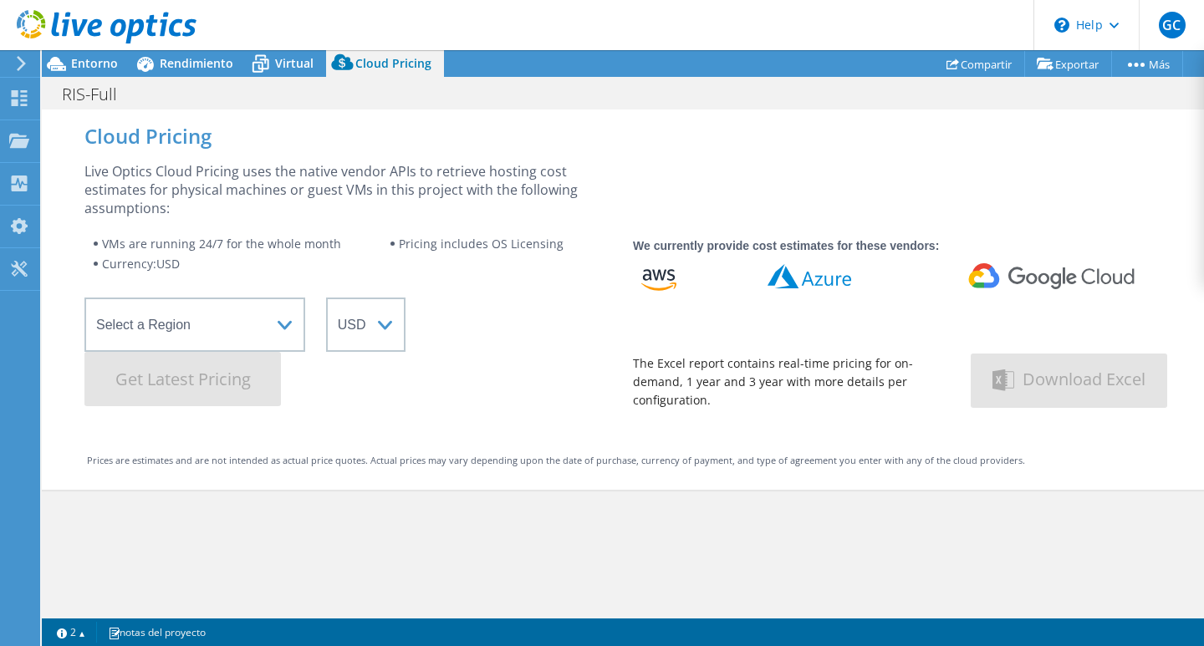
click at [530, 298] on wrapper "Select a Region Asia Pacific (Hong Kong) Asia Pacific (Mumbai) Asia Pacific (Se…" at bounding box center [348, 352] width 528 height 109
click at [145, 56] on icon at bounding box center [144, 63] width 29 height 29
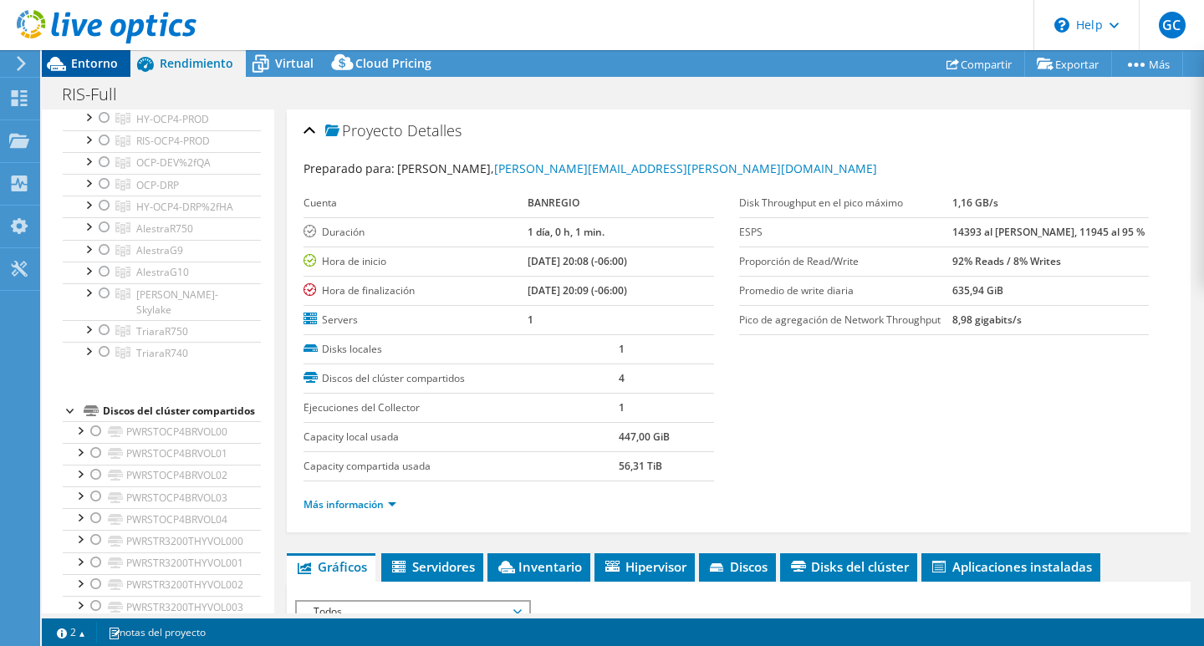
click at [81, 64] on span "Entorno" at bounding box center [94, 63] width 47 height 16
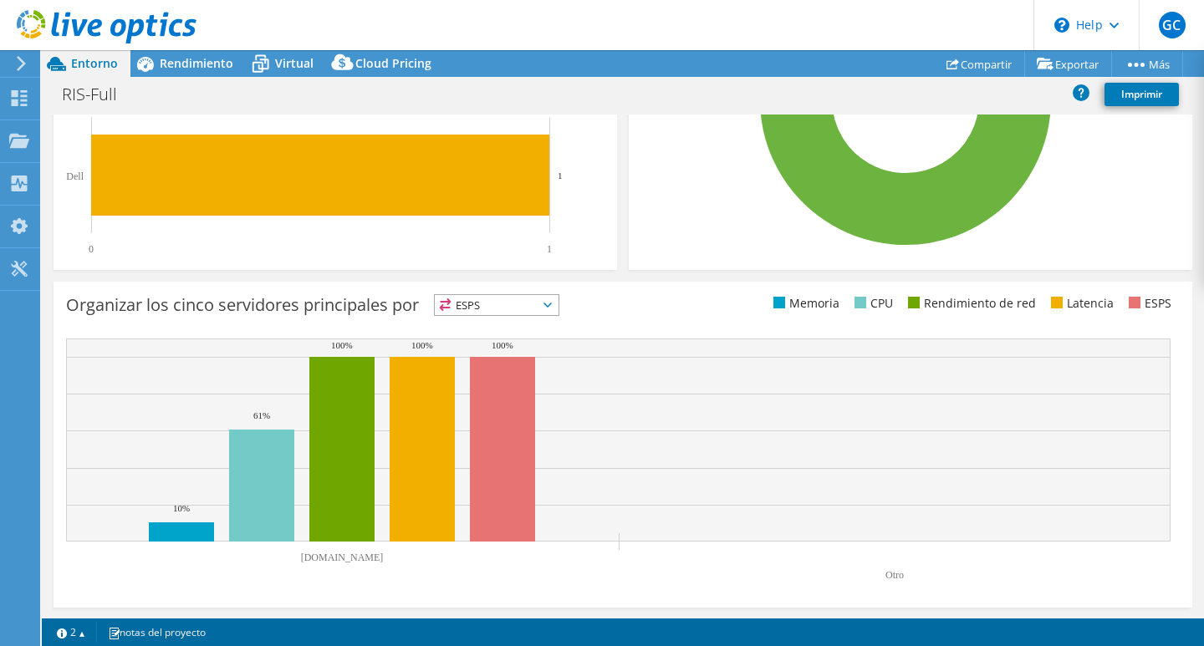
scroll to position [516, 0]
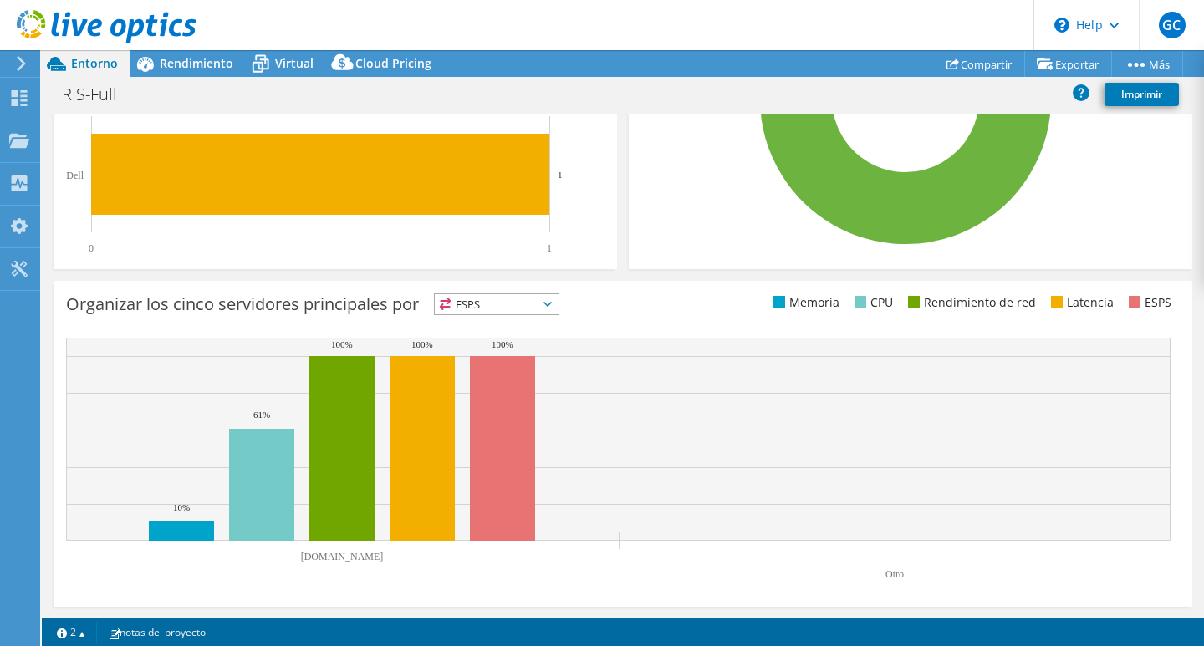
click at [512, 300] on span "ESPS" at bounding box center [497, 304] width 124 height 20
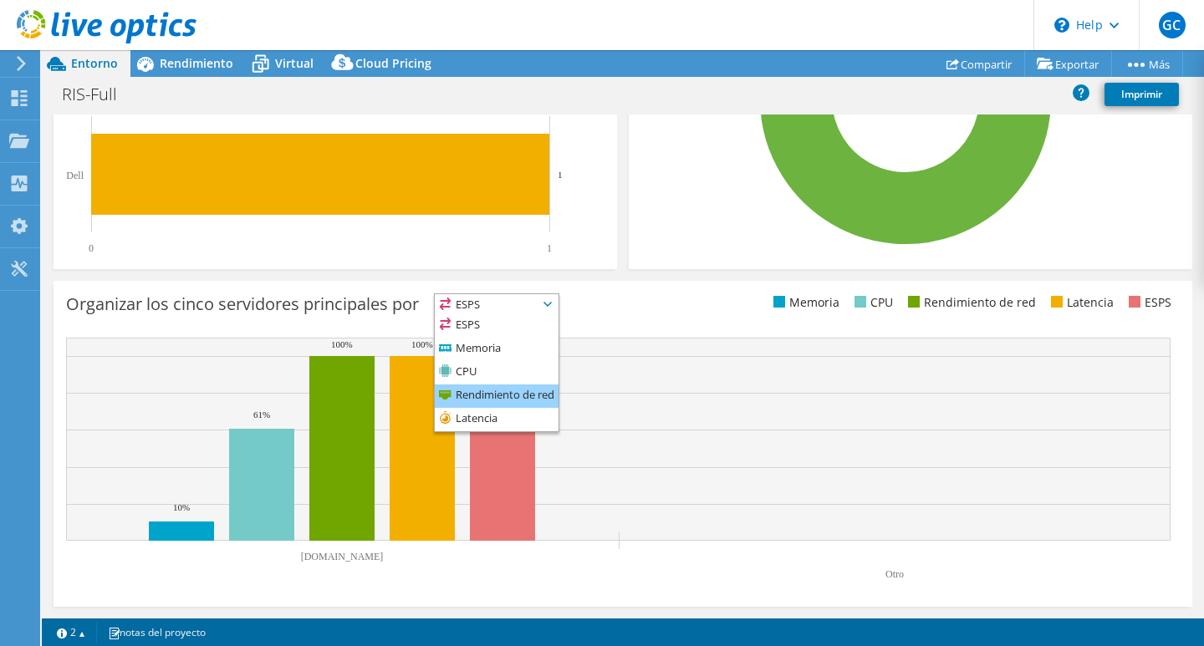
click at [512, 405] on li "Rendimiento de red" at bounding box center [497, 396] width 124 height 23
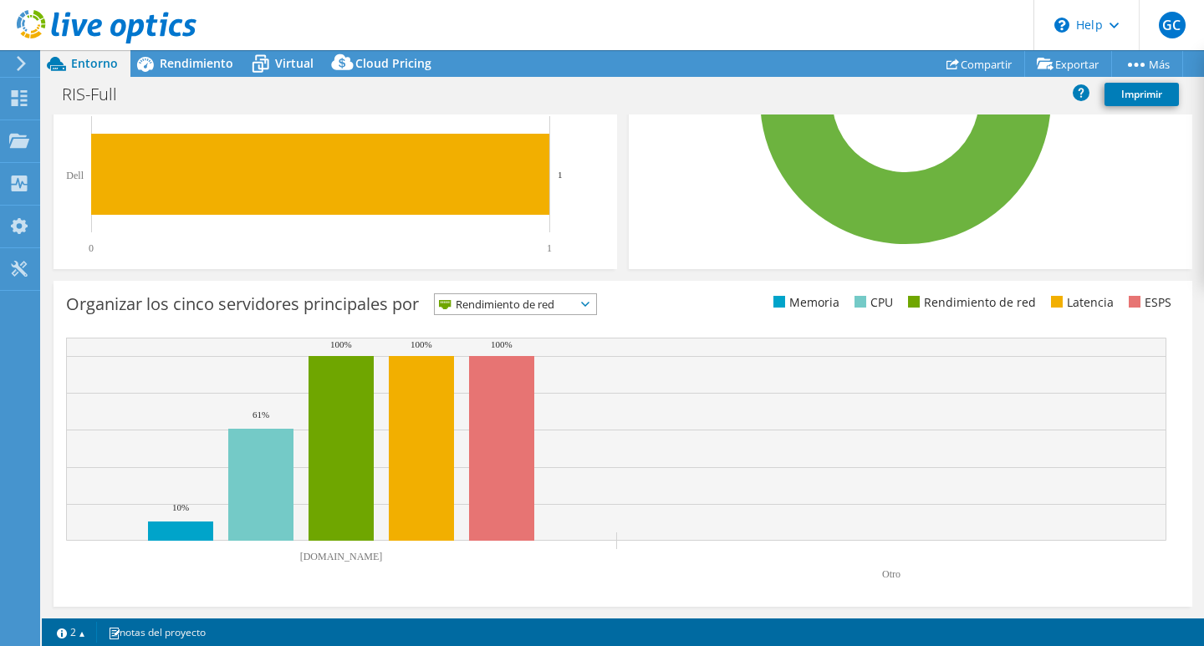
click at [554, 302] on span "Rendimiento de red" at bounding box center [505, 304] width 140 height 20
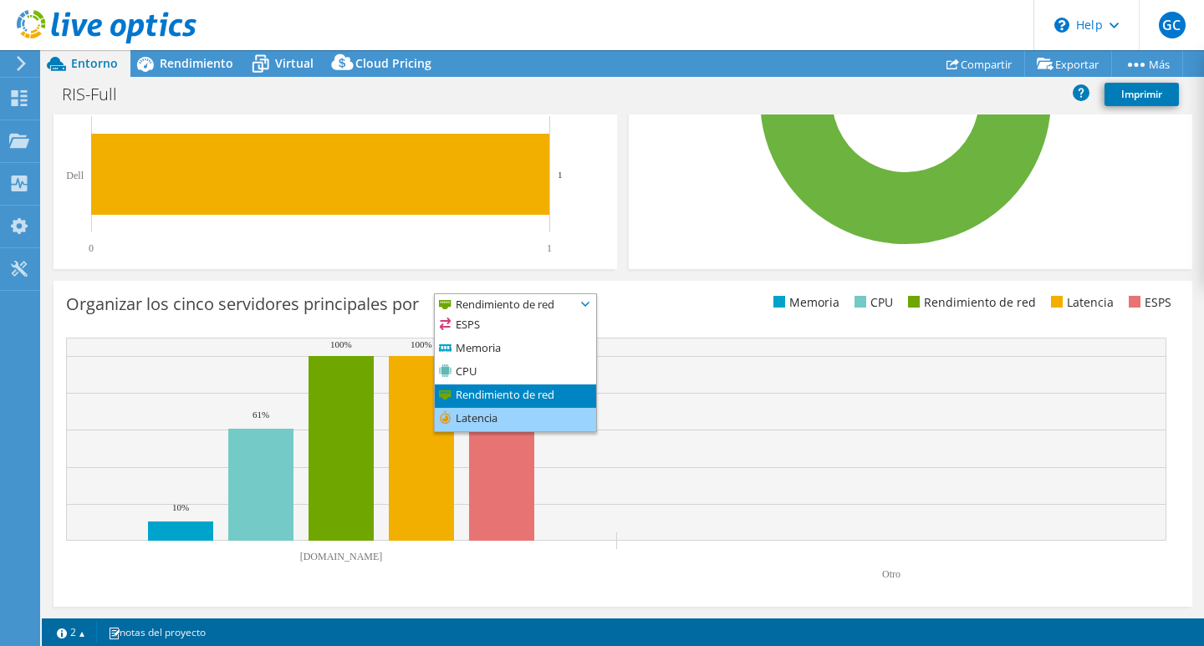
click at [499, 416] on li "Latencia" at bounding box center [515, 419] width 161 height 23
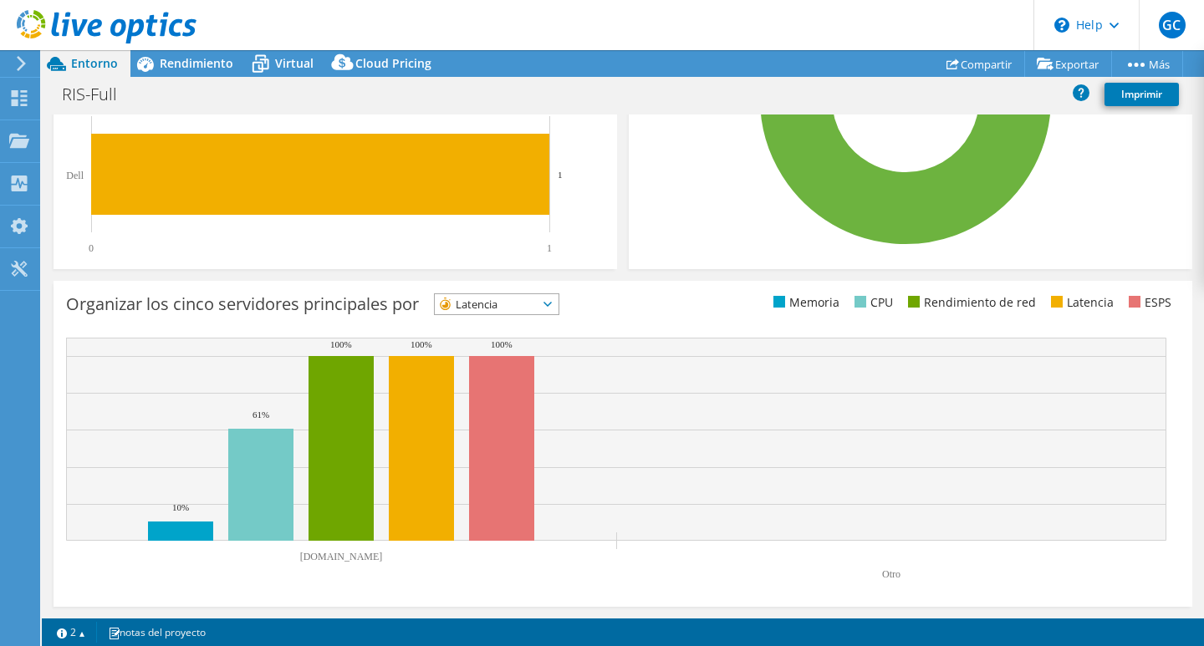
click at [529, 304] on span "Latencia" at bounding box center [486, 304] width 103 height 20
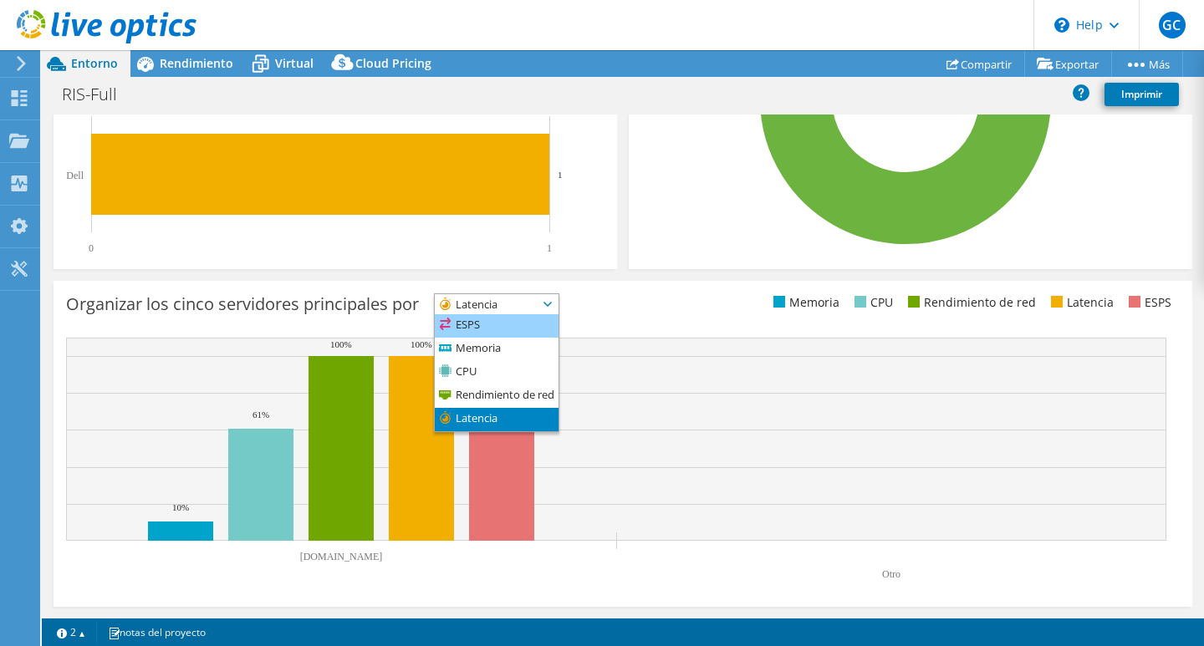
click at [510, 321] on li "ESPS" at bounding box center [497, 325] width 124 height 23
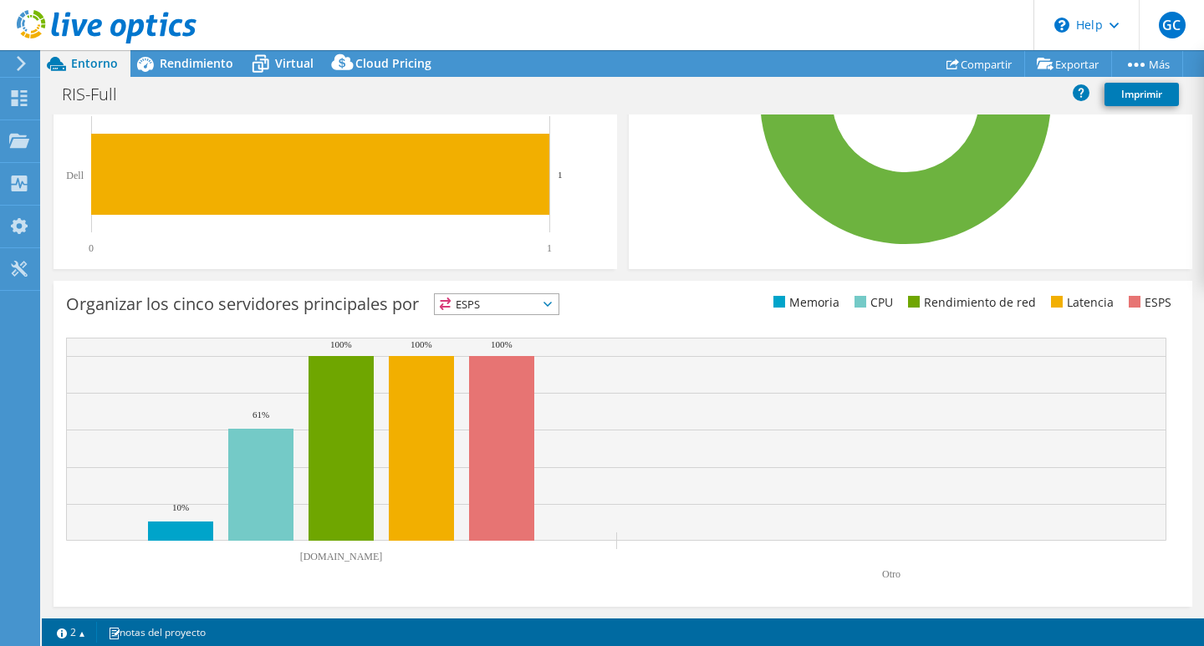
scroll to position [0, 0]
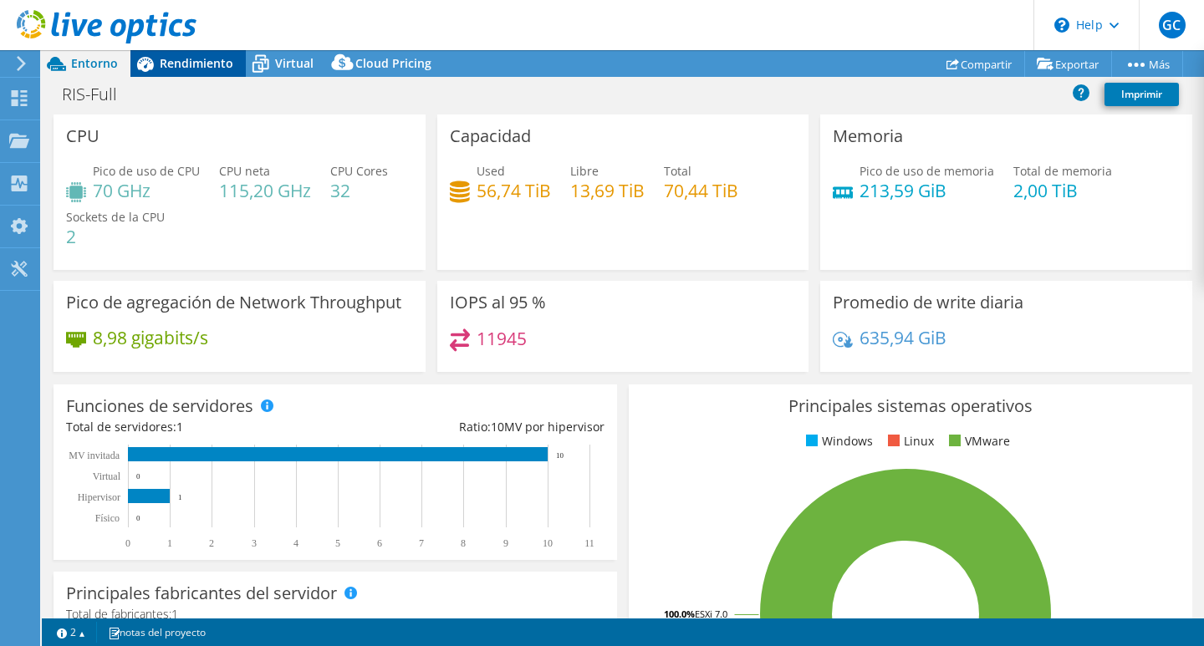
click at [166, 73] on div "Rendimiento" at bounding box center [187, 63] width 115 height 27
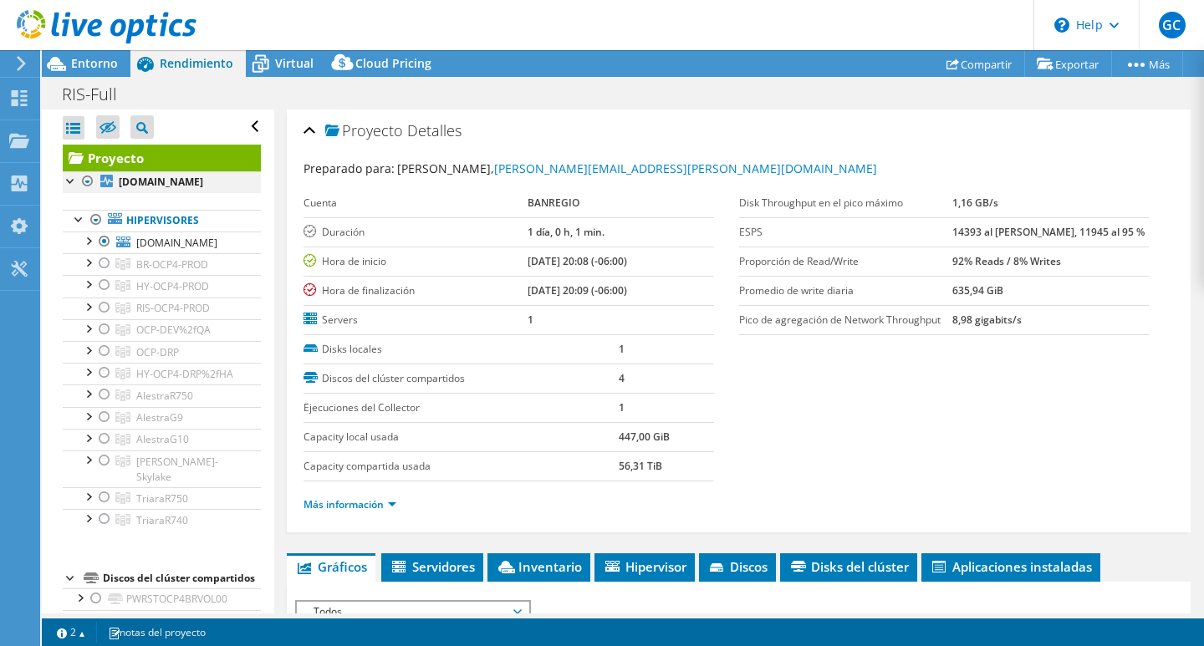
click at [69, 179] on div at bounding box center [71, 179] width 17 height 17
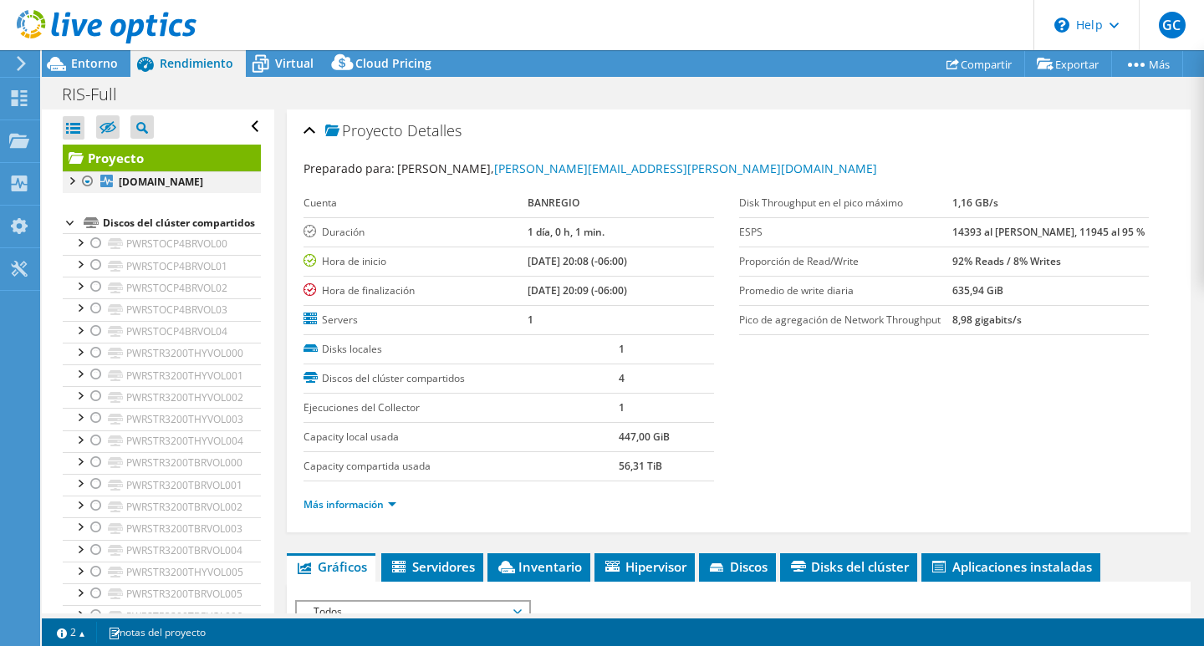
click at [88, 181] on div at bounding box center [87, 181] width 17 height 20
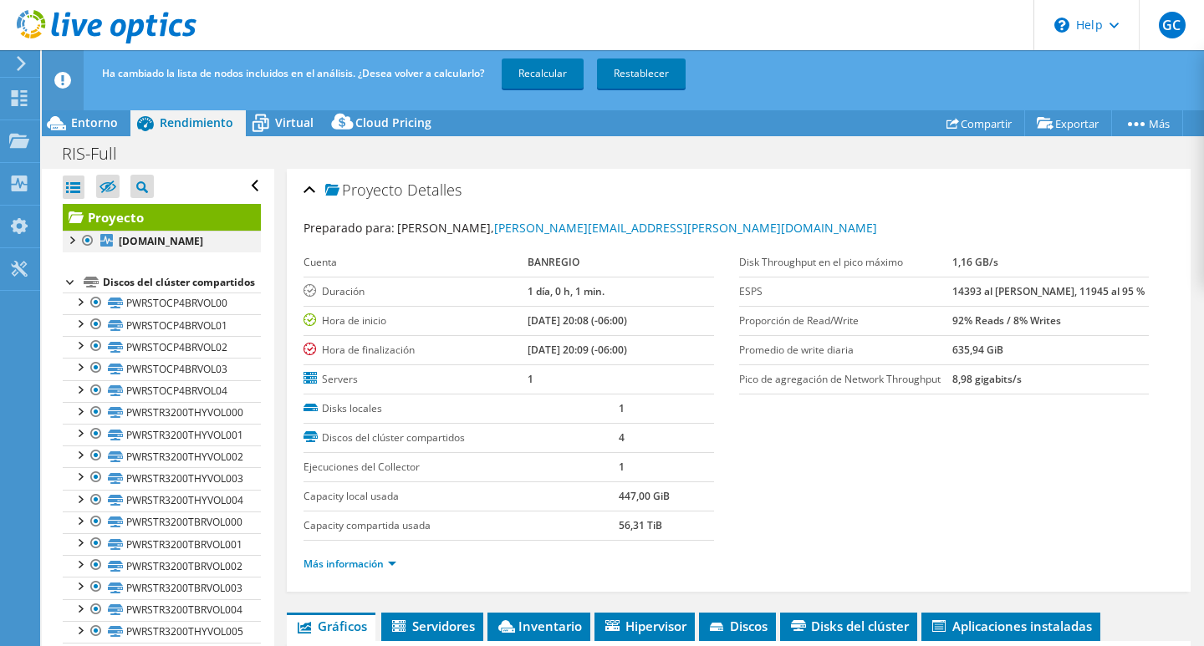
click at [86, 242] on div at bounding box center [87, 241] width 17 height 20
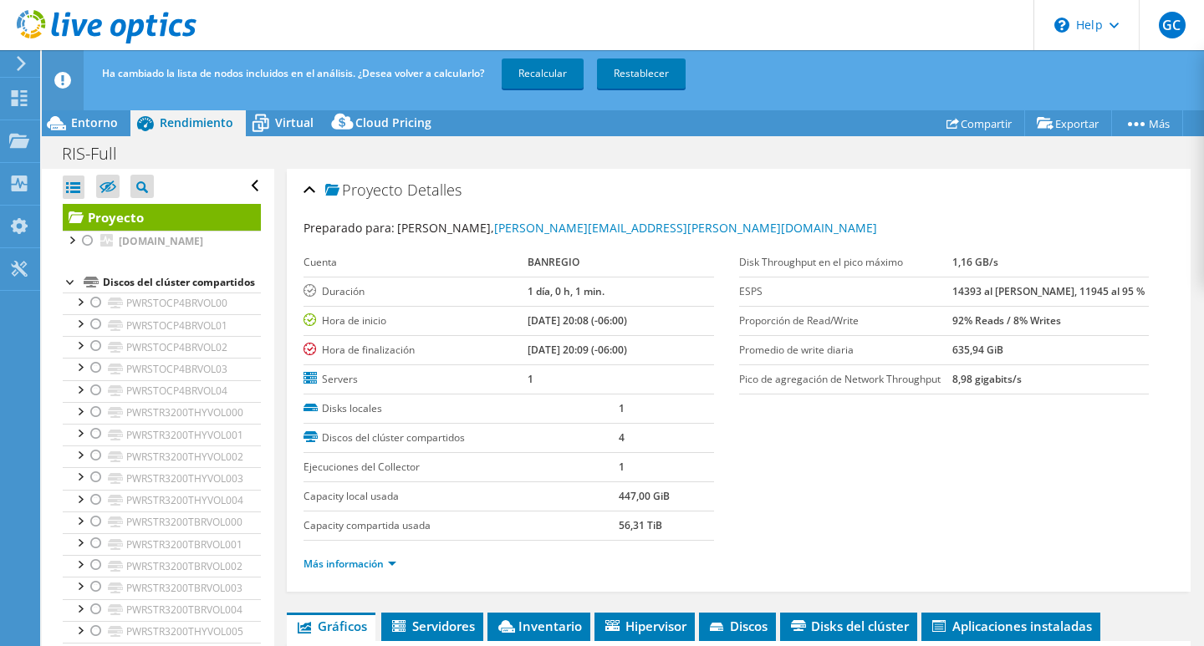
click at [64, 289] on div at bounding box center [71, 281] width 17 height 17
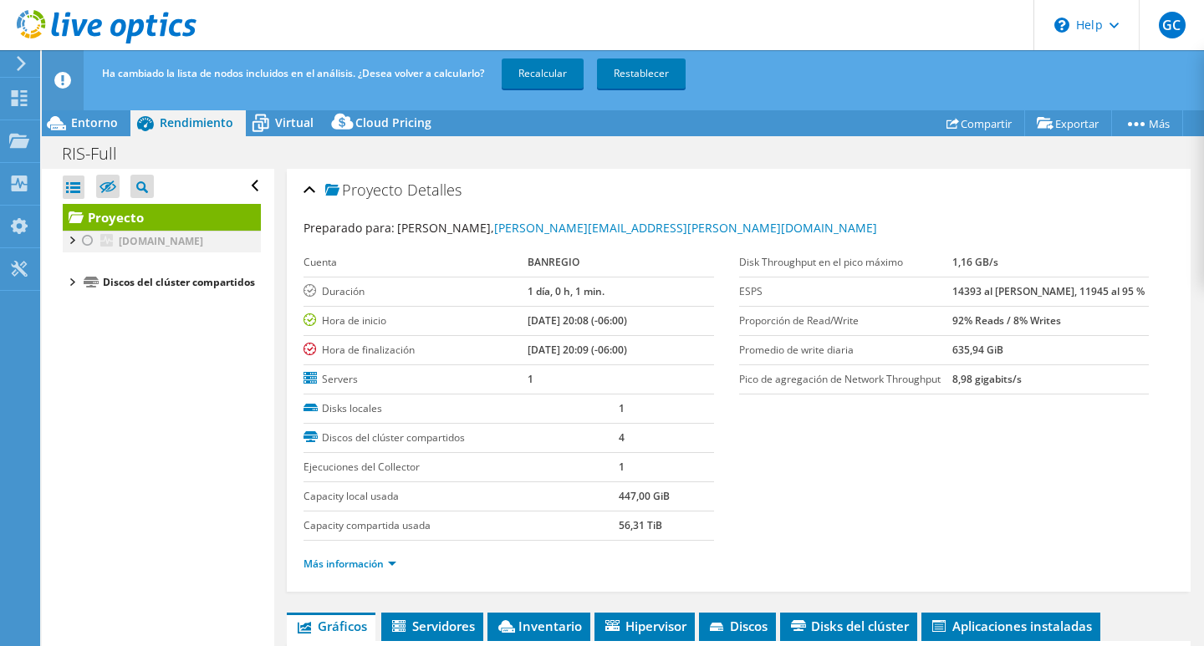
click at [69, 238] on div at bounding box center [71, 239] width 17 height 17
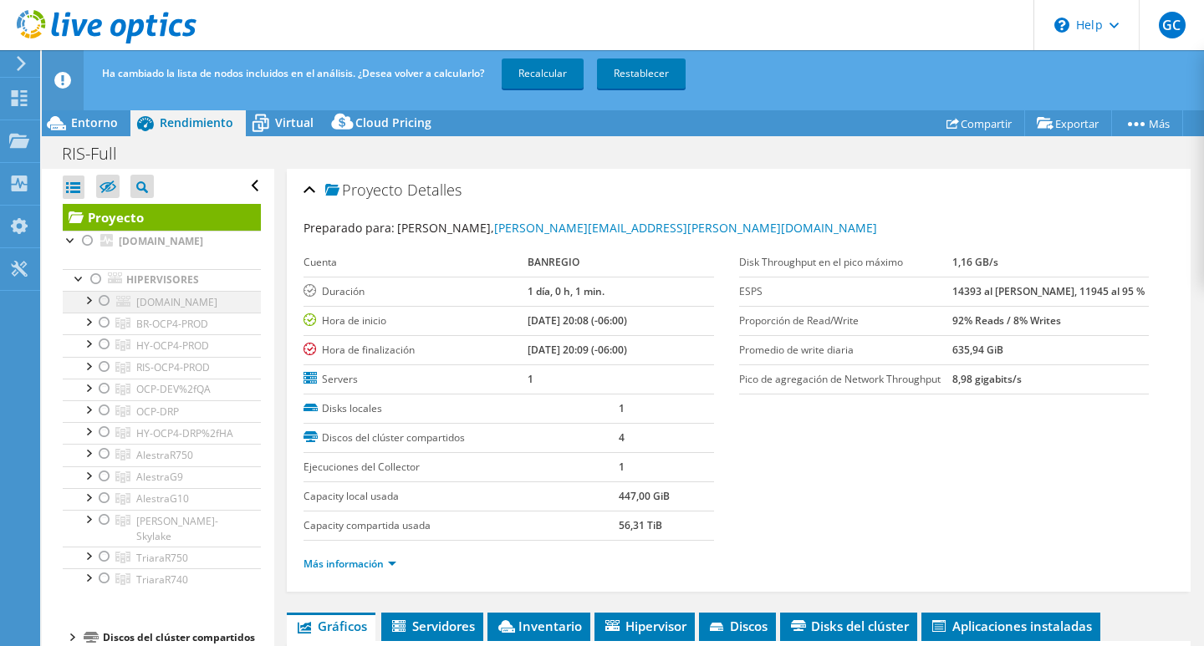
click at [105, 311] on div at bounding box center [104, 301] width 17 height 20
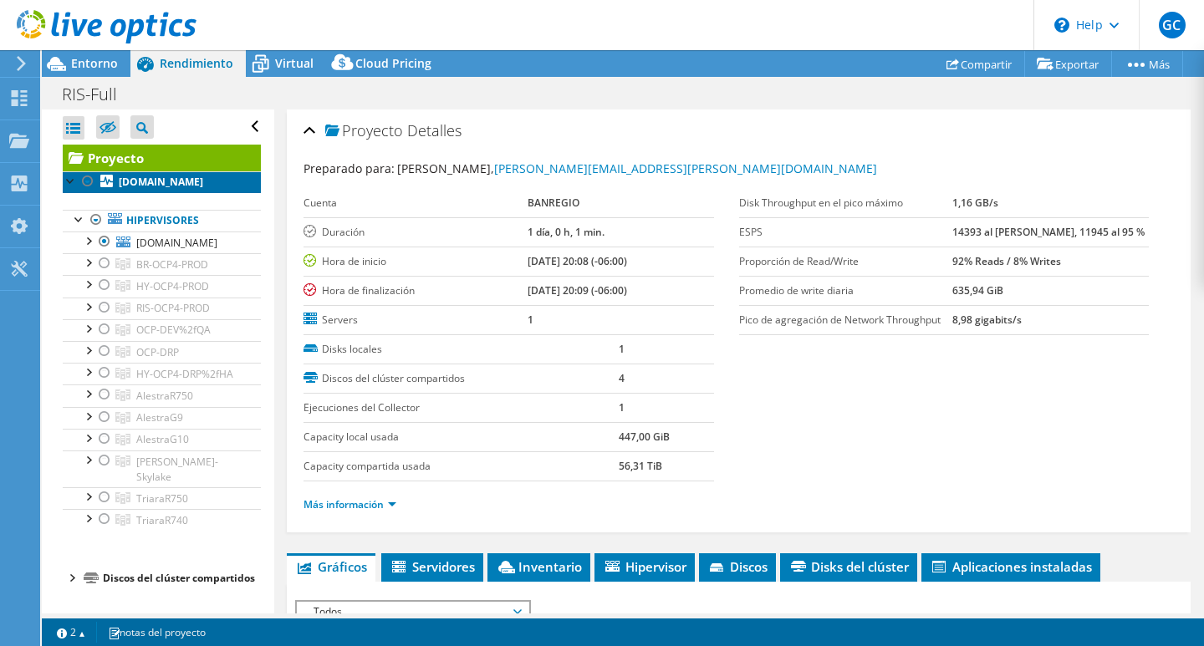
click at [188, 193] on link "[DOMAIN_NAME]" at bounding box center [162, 182] width 198 height 22
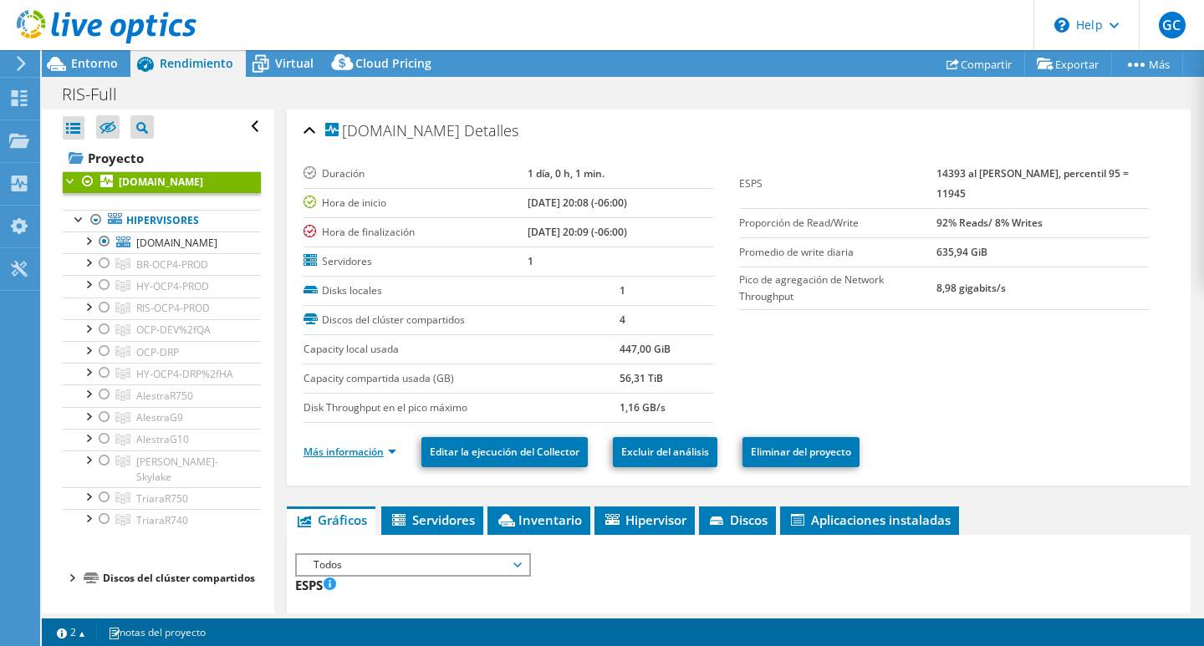
click at [387, 452] on link "Más información" at bounding box center [350, 452] width 93 height 14
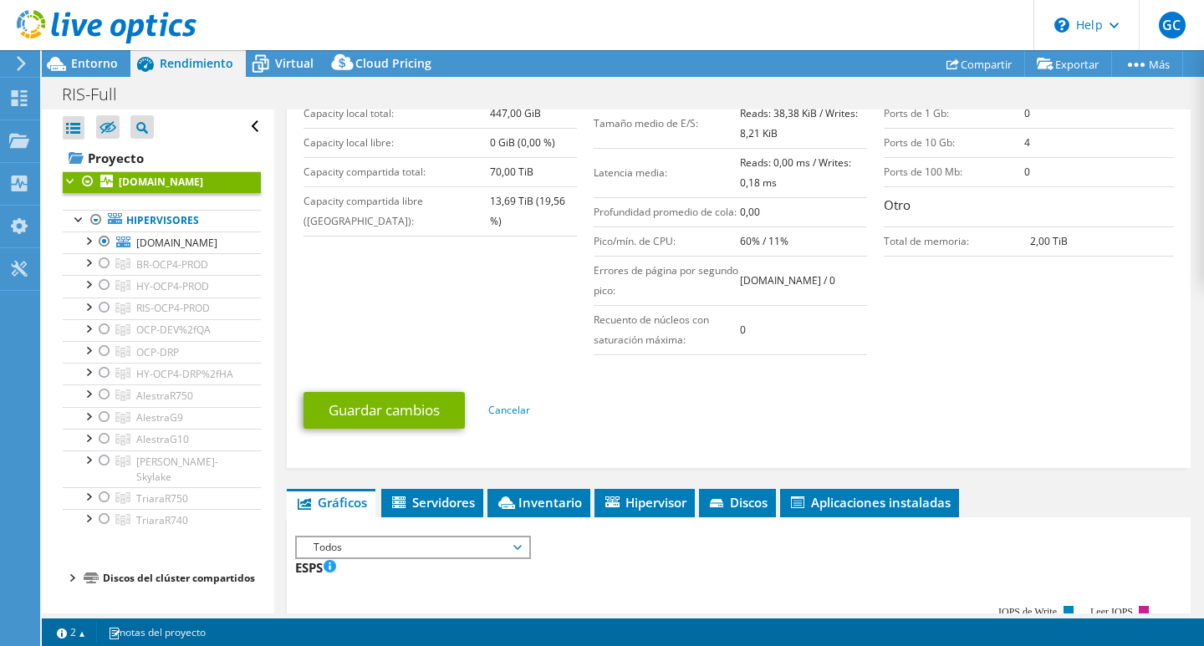
scroll to position [502, 0]
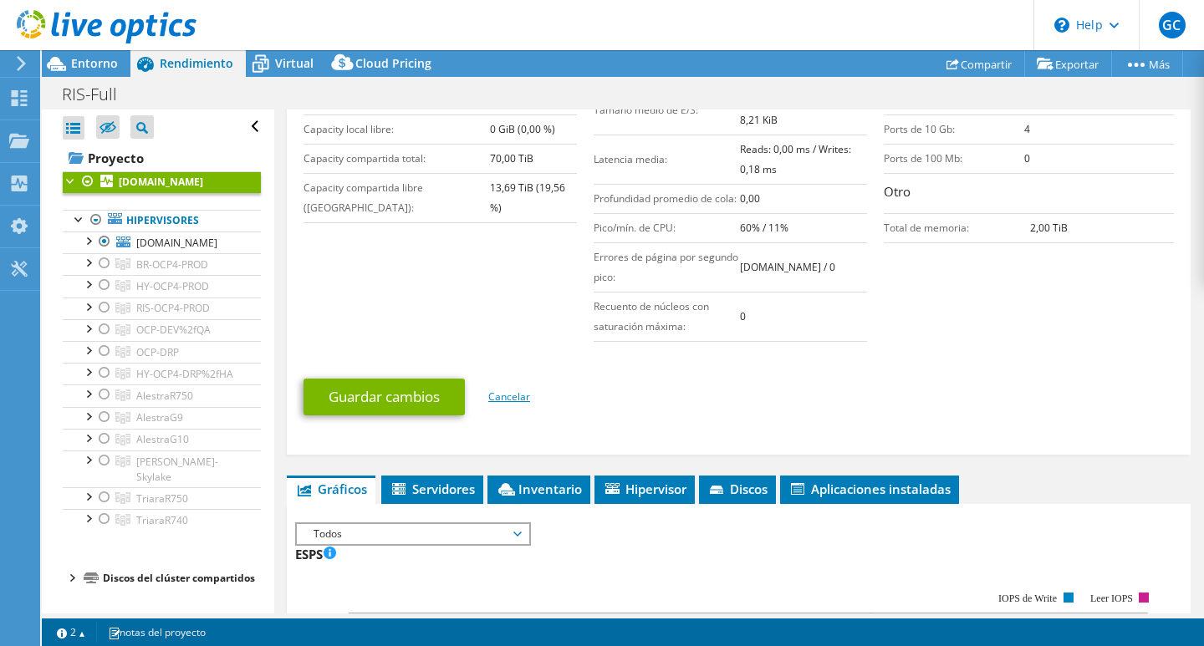
click at [517, 404] on link "Cancelar" at bounding box center [509, 397] width 42 height 14
click at [520, 404] on link "Cancelar" at bounding box center [509, 397] width 42 height 14
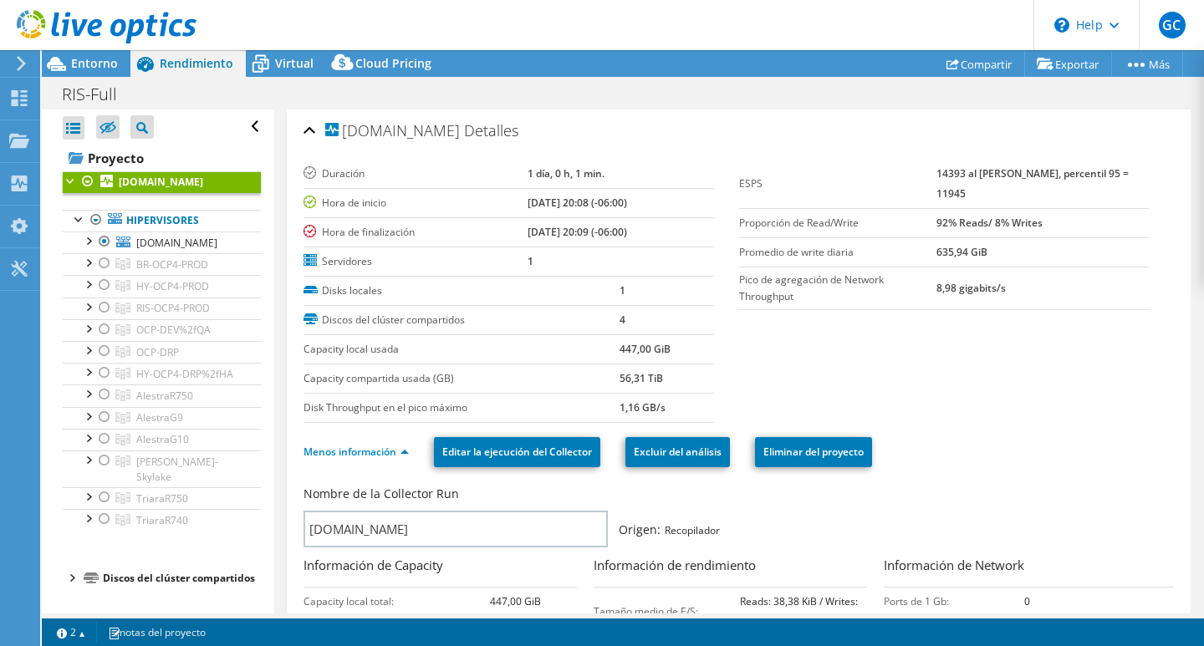
scroll to position [30, 0]
click at [71, 569] on div at bounding box center [71, 577] width 17 height 17
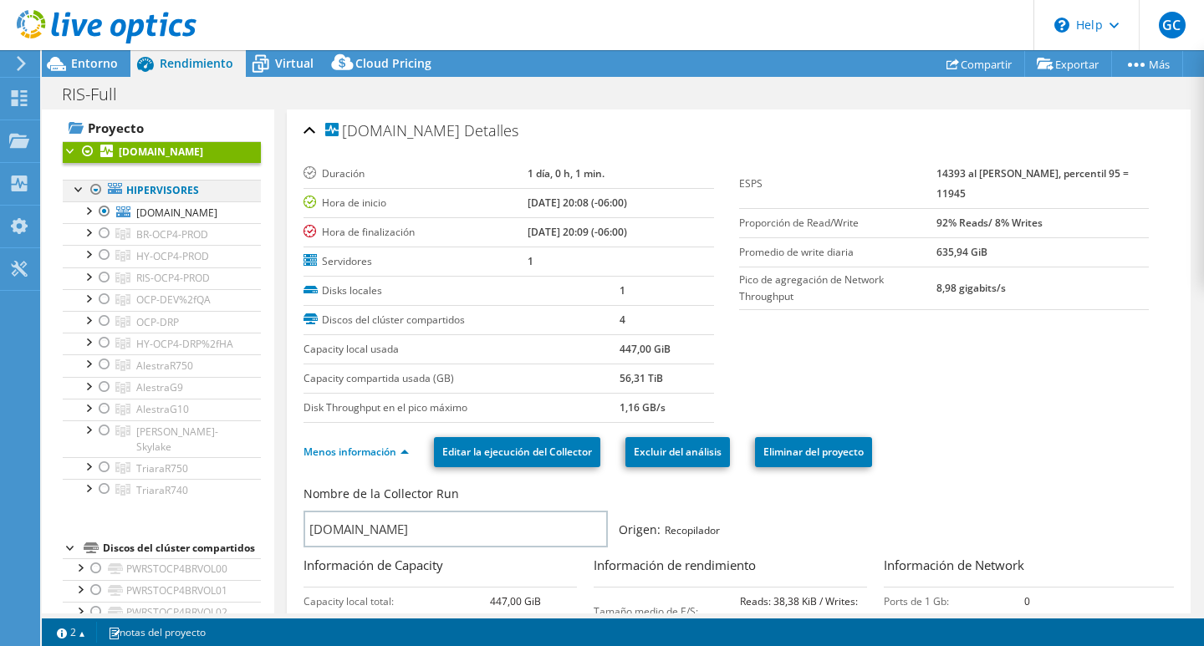
click at [95, 200] on div at bounding box center [96, 190] width 17 height 20
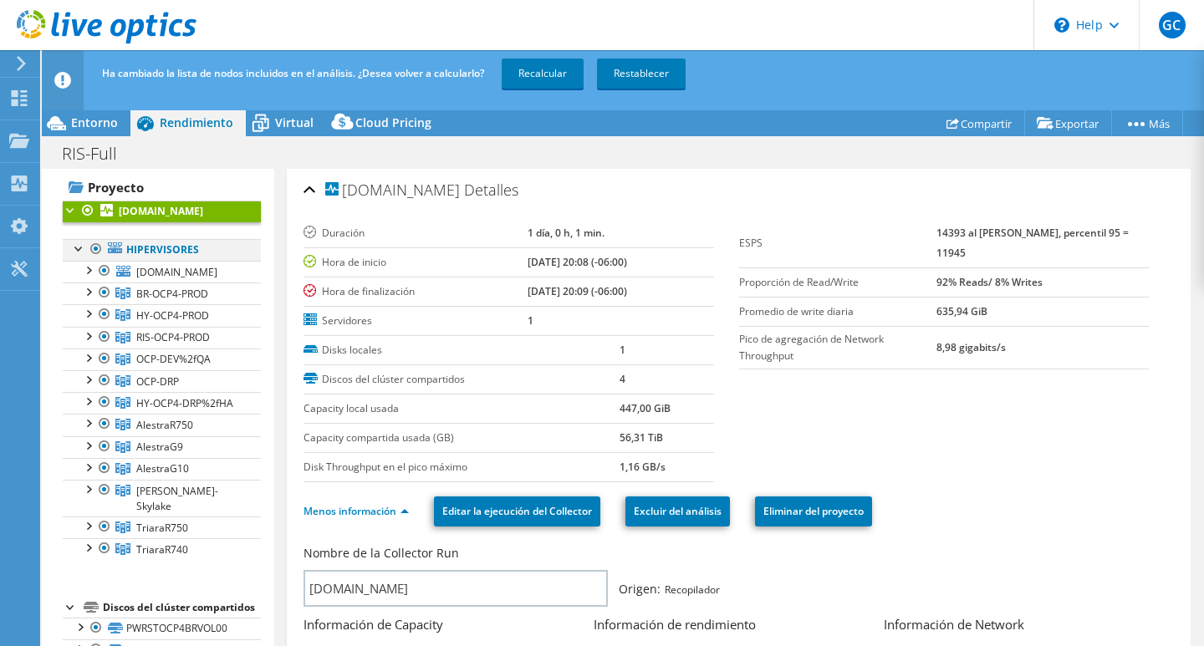
click at [97, 259] on div at bounding box center [96, 249] width 17 height 20
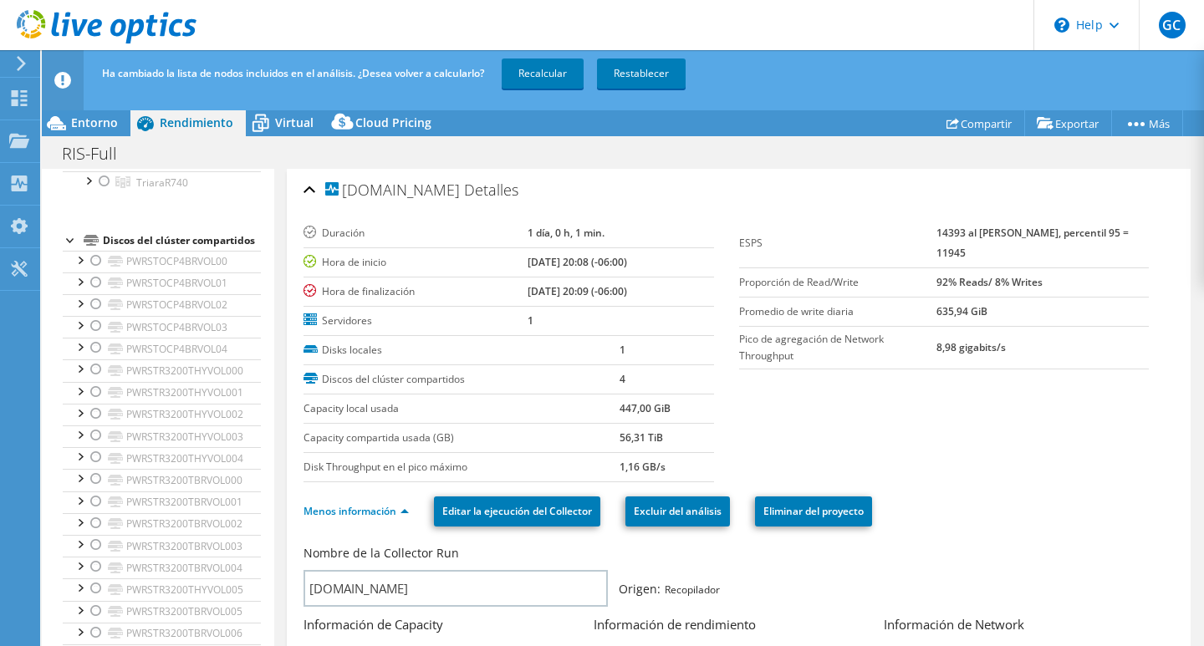
scroll to position [418, 0]
click at [95, 250] on div at bounding box center [96, 240] width 17 height 20
click at [91, 272] on div at bounding box center [96, 262] width 17 height 20
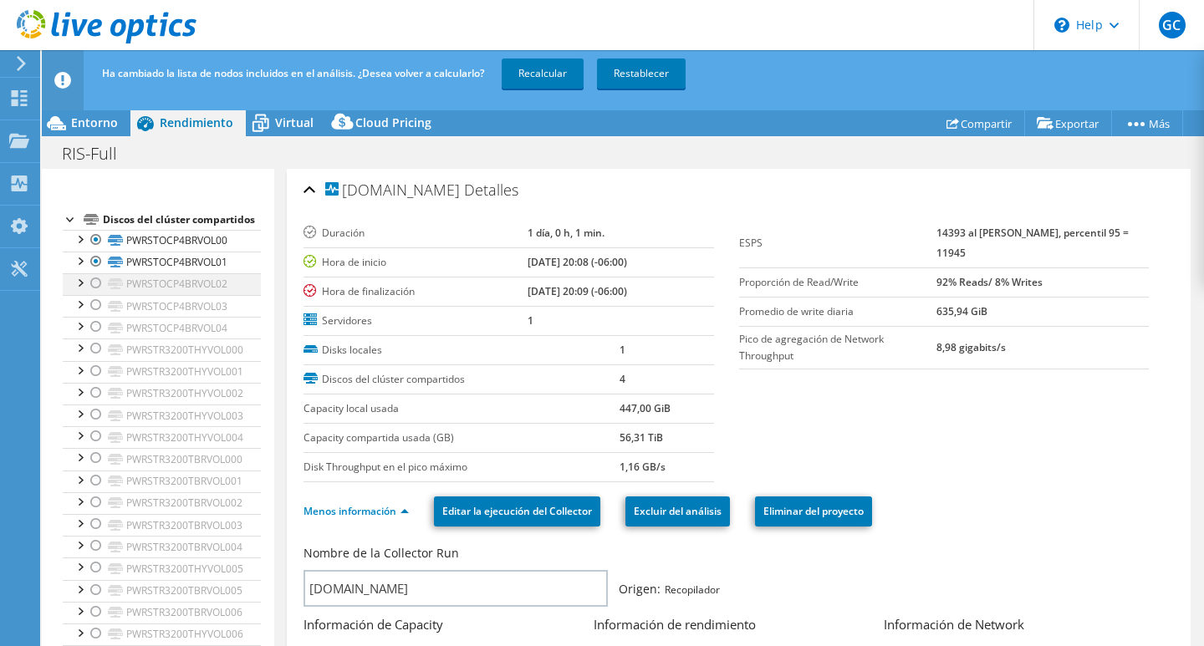
click at [95, 294] on div at bounding box center [96, 283] width 17 height 20
click at [99, 315] on div at bounding box center [96, 305] width 17 height 20
click at [94, 337] on div at bounding box center [96, 327] width 17 height 20
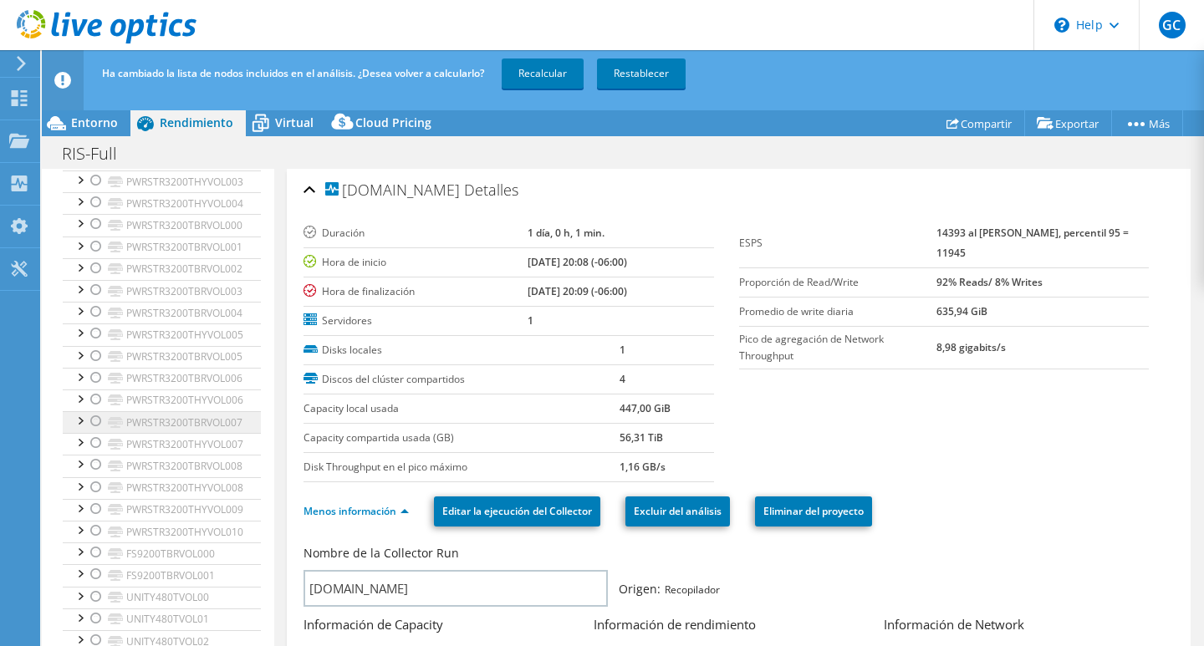
scroll to position [669, 0]
drag, startPoint x: 95, startPoint y: 393, endPoint x: 96, endPoint y: 377, distance: 16.0
click at [95, 371] on div at bounding box center [96, 361] width 17 height 20
click at [96, 350] on div at bounding box center [96, 340] width 17 height 20
click at [97, 327] on div at bounding box center [96, 317] width 17 height 20
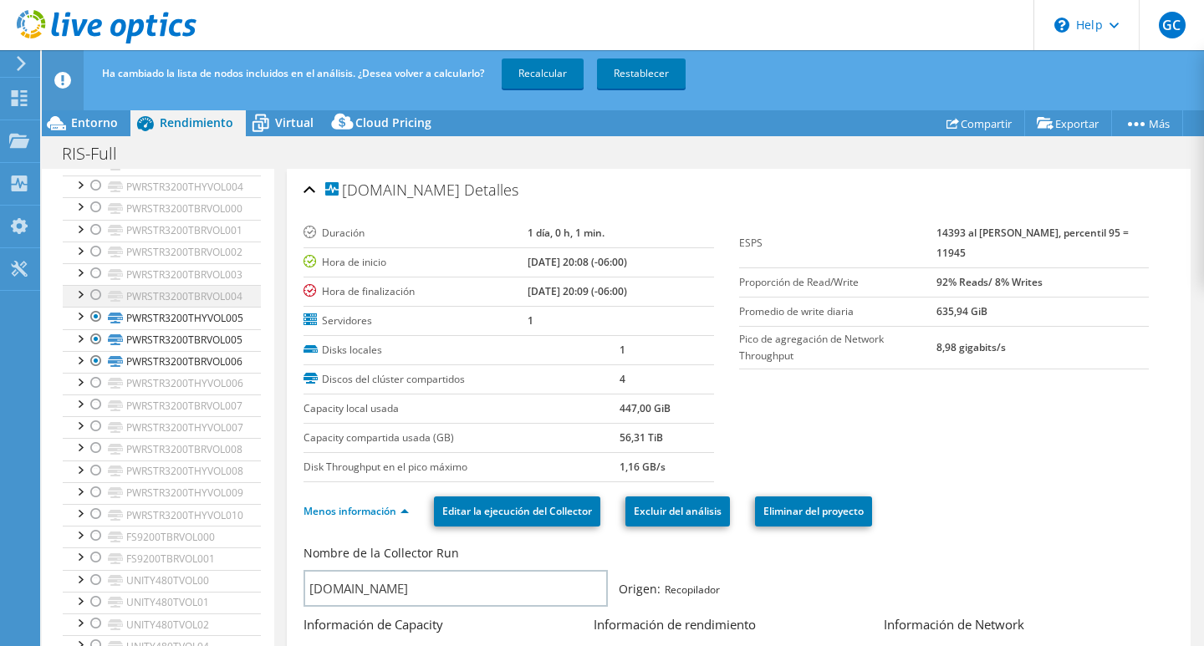
click at [97, 305] on div at bounding box center [96, 295] width 17 height 20
click at [95, 284] on div at bounding box center [96, 273] width 17 height 20
click at [95, 262] on div at bounding box center [96, 252] width 17 height 20
click at [95, 240] on div at bounding box center [96, 230] width 17 height 20
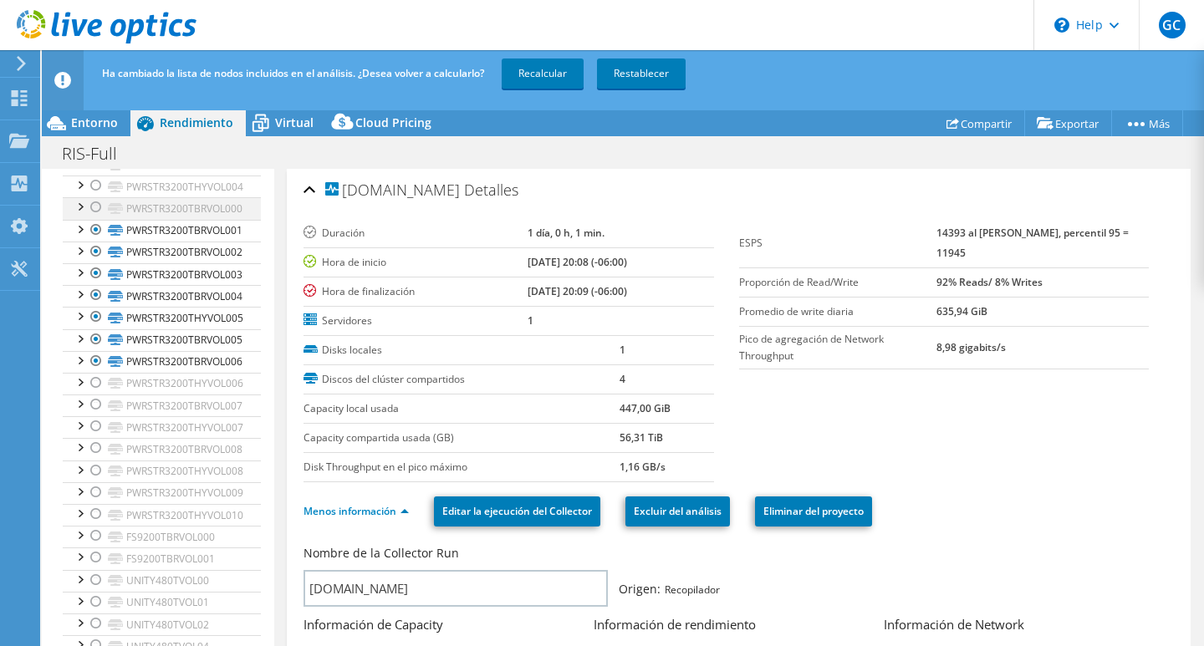
click at [98, 217] on div at bounding box center [96, 207] width 17 height 20
click at [553, 63] on link "Recalcular" at bounding box center [543, 74] width 82 height 30
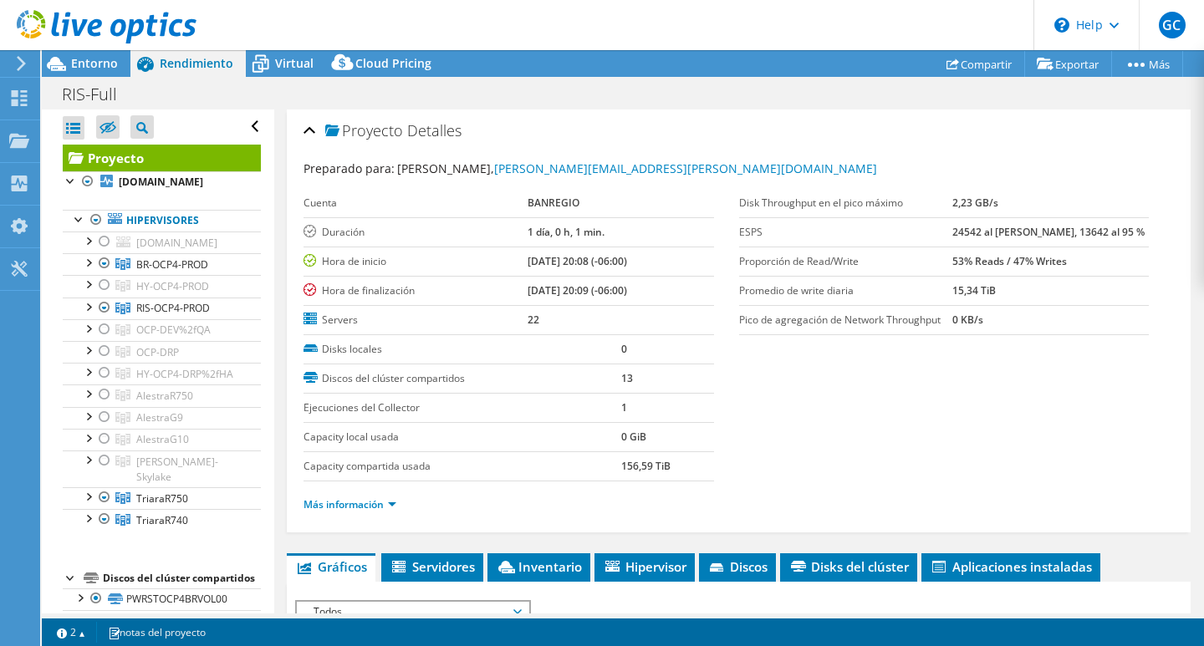
select select "Provisioning Contrast"
select select "Capacity over vCPU"
select select "USD"
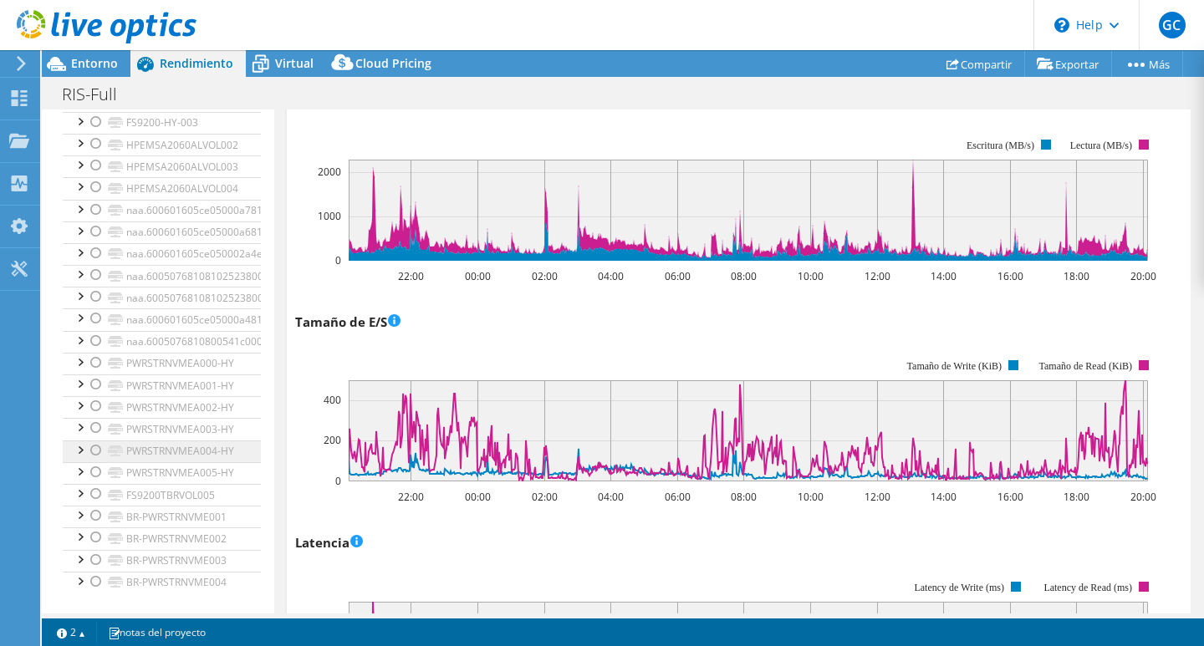
scroll to position [5691, 0]
click at [92, 515] on div at bounding box center [96, 516] width 17 height 20
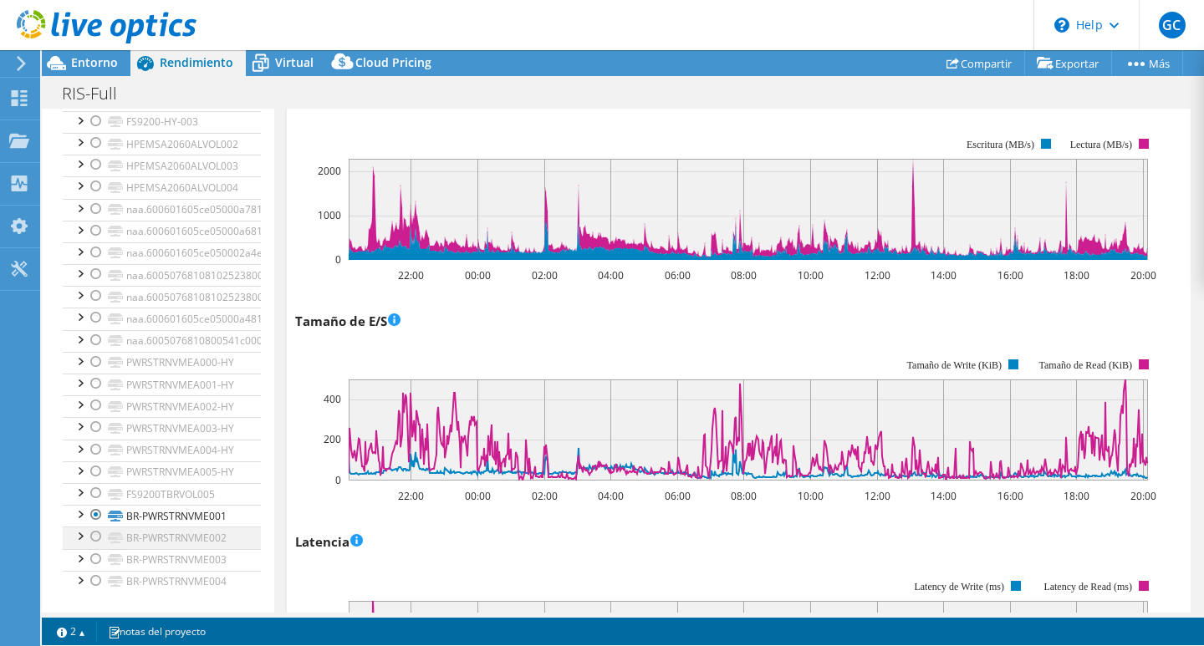
click at [93, 541] on div at bounding box center [96, 537] width 17 height 20
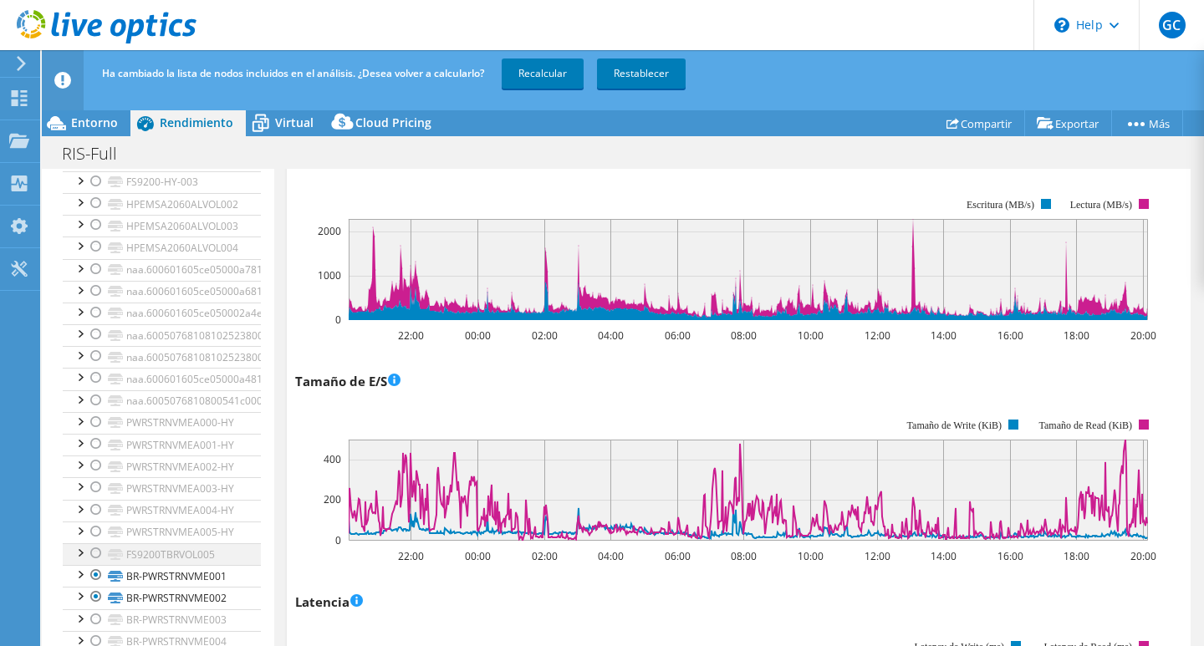
click at [91, 621] on div at bounding box center [96, 620] width 17 height 20
click at [94, 643] on div at bounding box center [96, 641] width 17 height 20
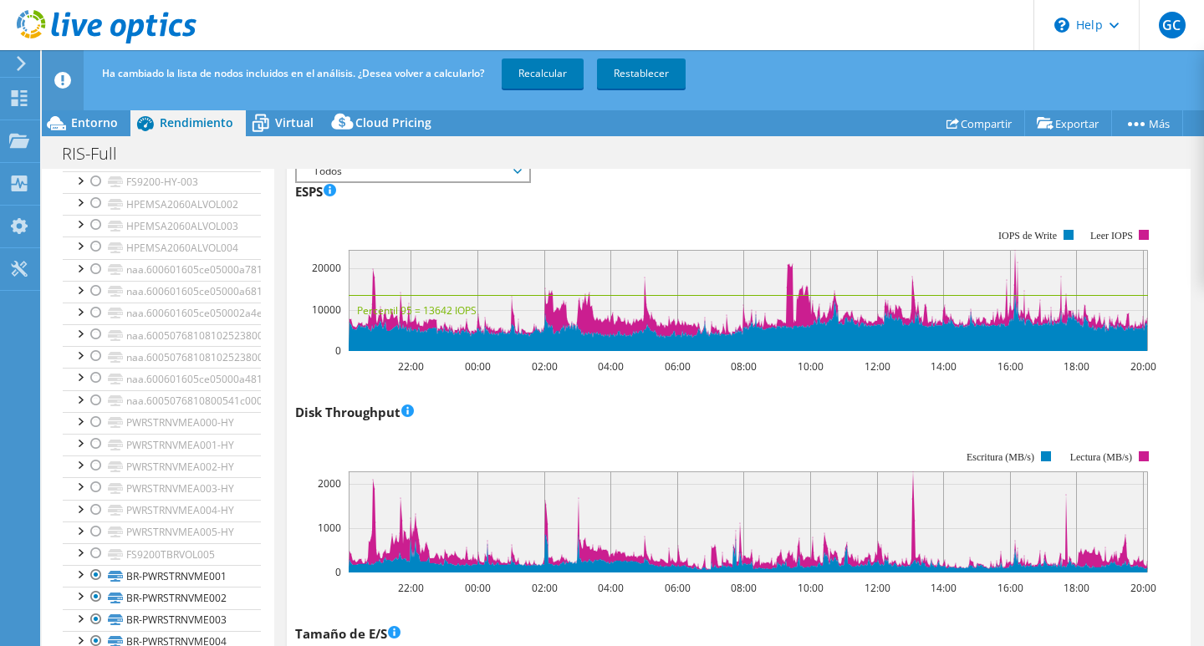
scroll to position [502, 0]
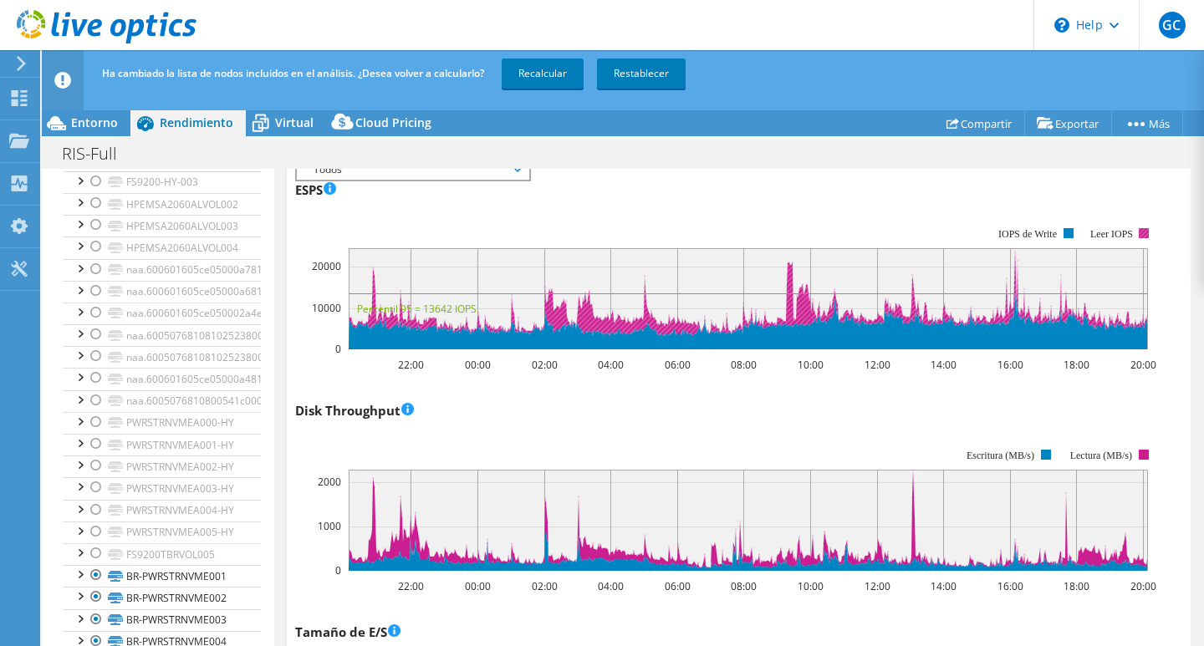
click at [1142, 232] on rect at bounding box center [1144, 233] width 10 height 10
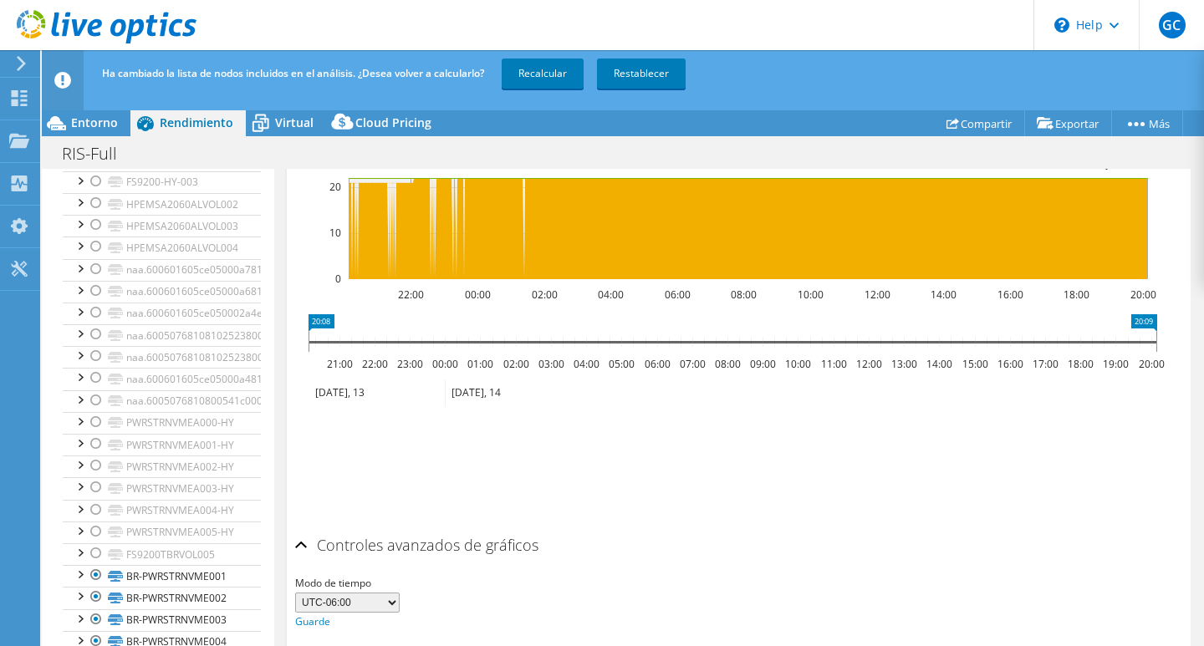
scroll to position [2379, 0]
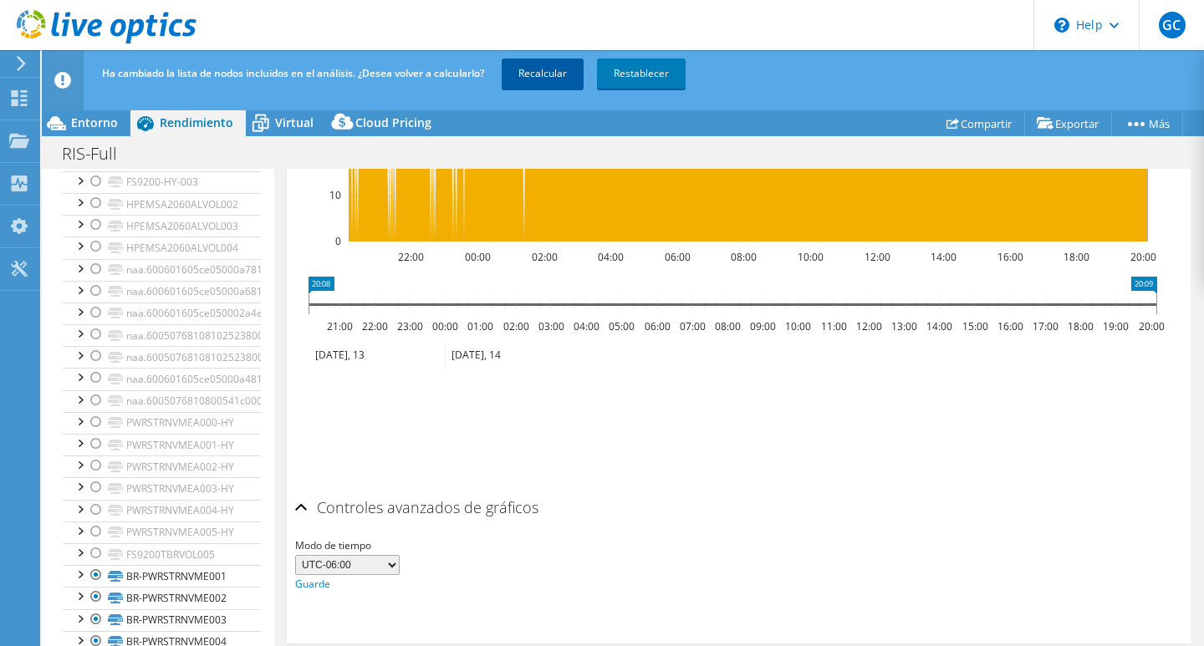
click at [542, 74] on link "Recalcular" at bounding box center [543, 74] width 82 height 30
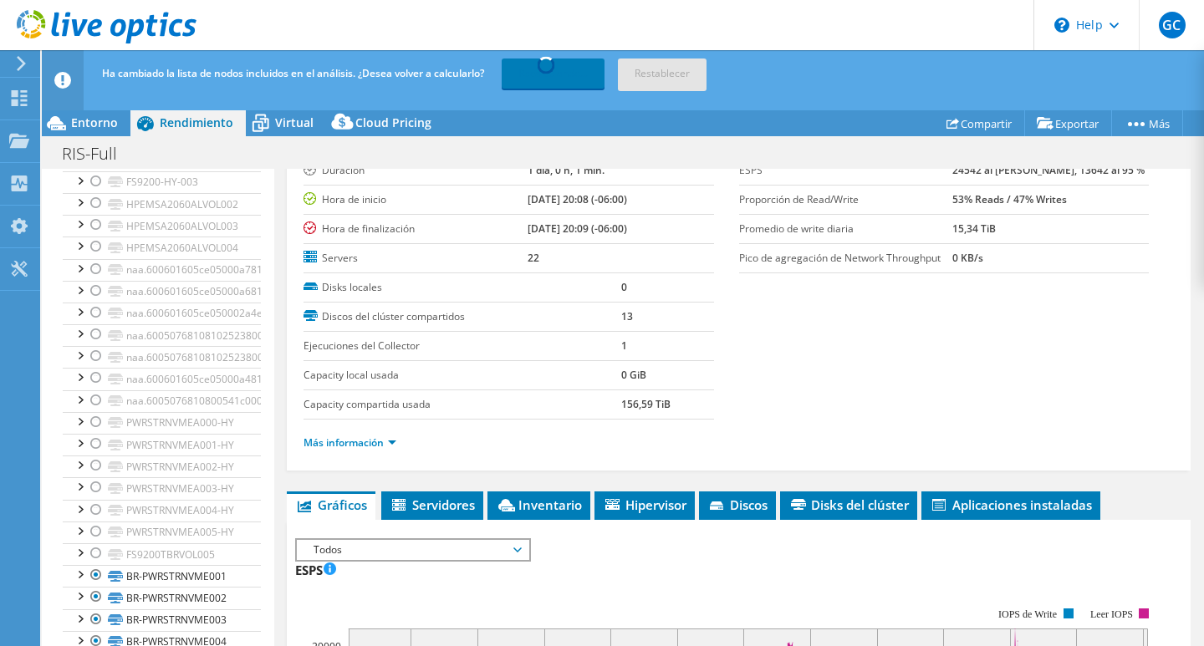
scroll to position [0, 0]
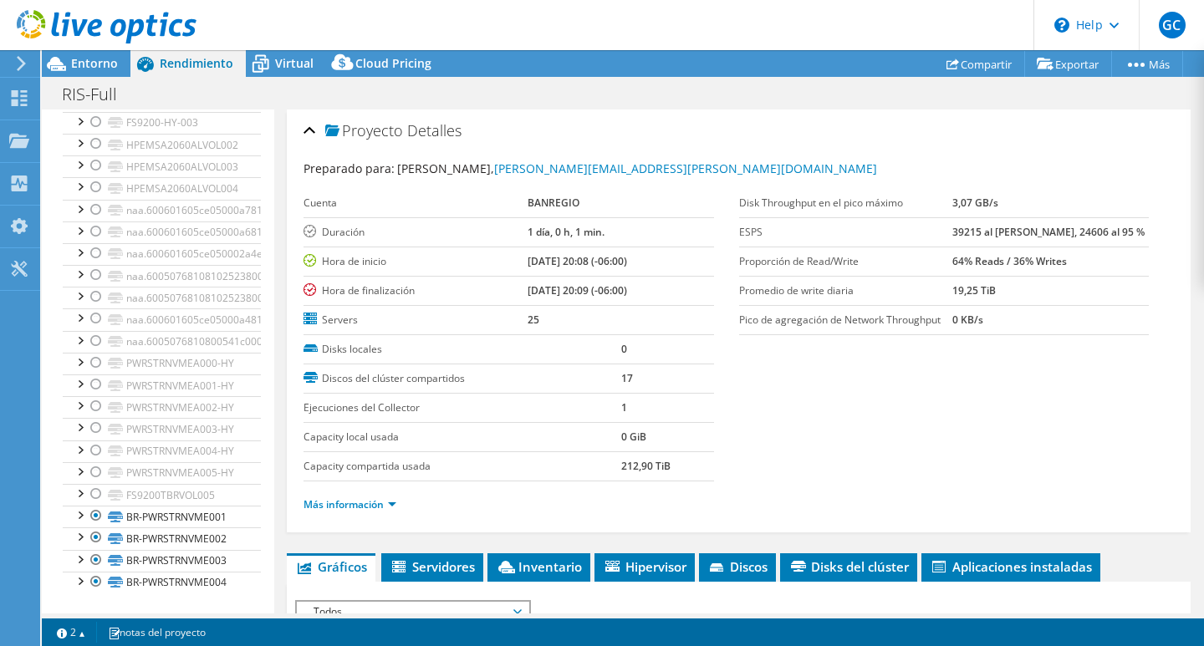
click at [794, 435] on section "Preparado para: [PERSON_NAME], [PERSON_NAME][EMAIL_ADDRESS][PERSON_NAME][DOMAIN…" at bounding box center [739, 344] width 871 height 369
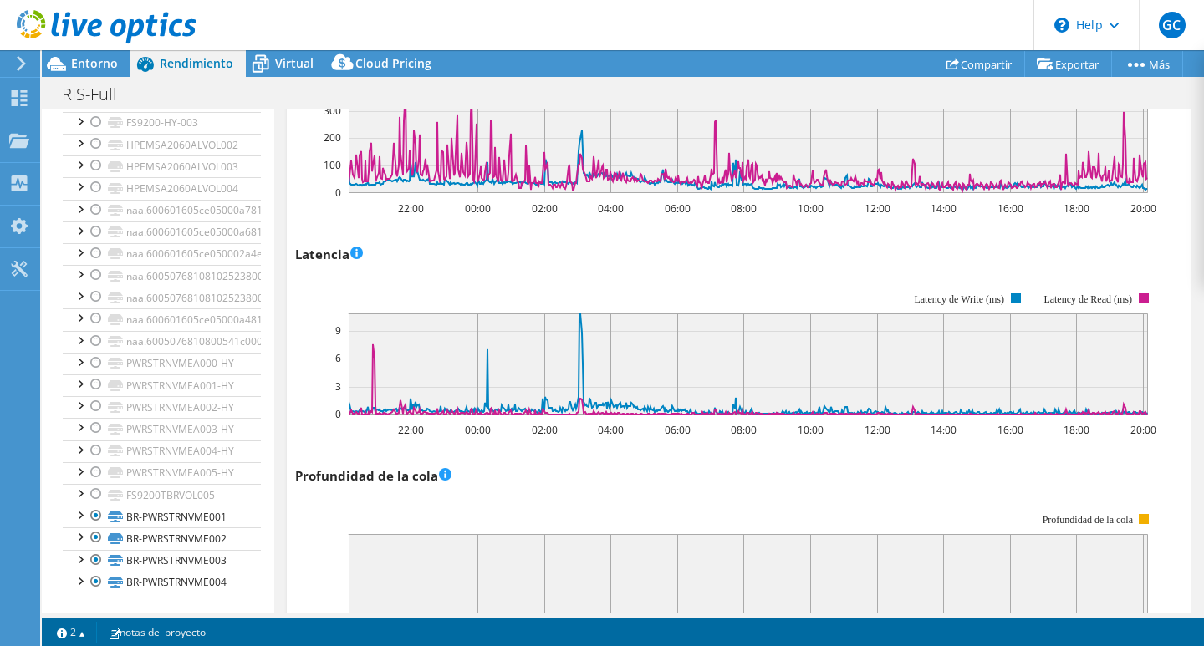
scroll to position [707, 0]
